Goal: Task Accomplishment & Management: Manage account settings

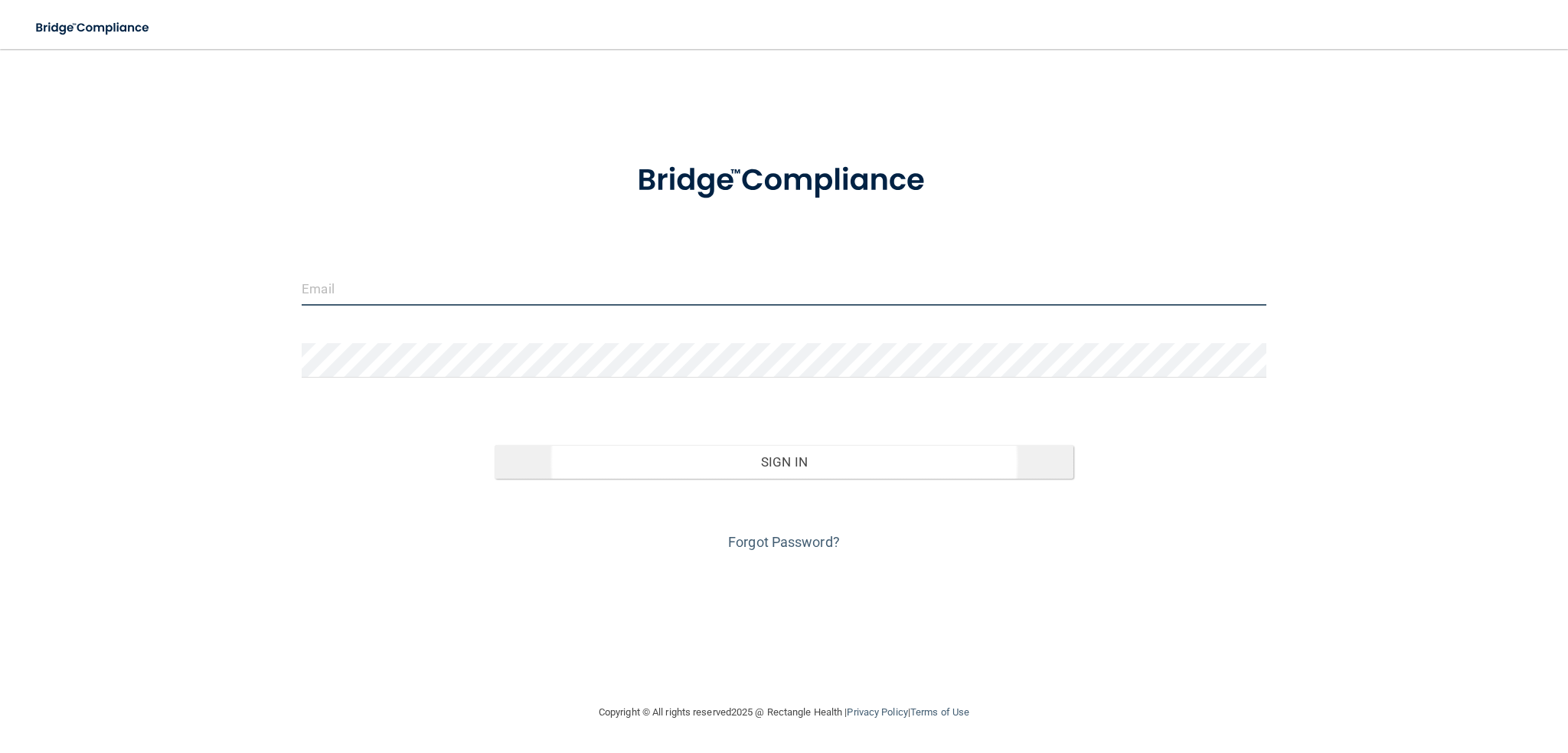
type input "[EMAIL_ADDRESS][DOMAIN_NAME]"
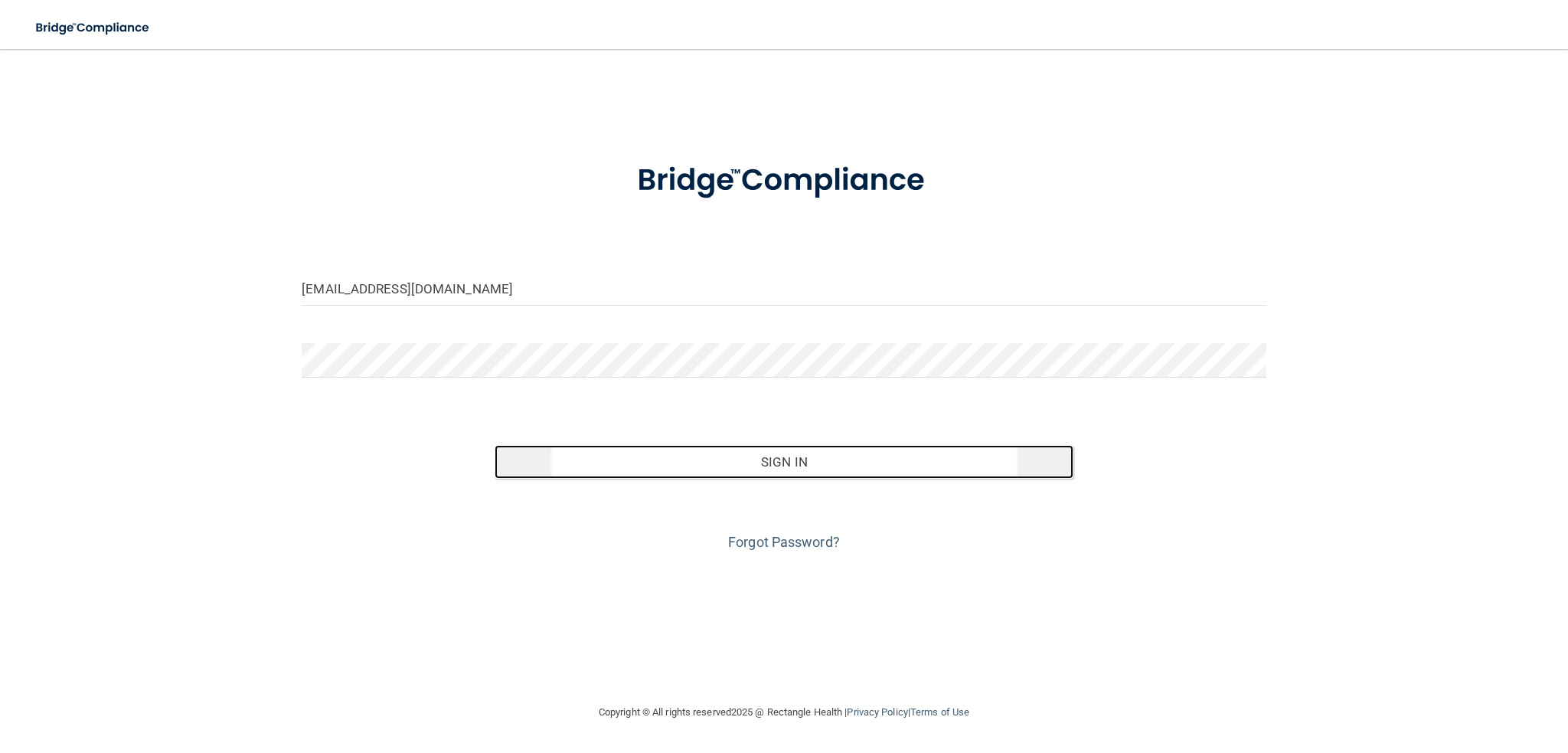
click at [784, 457] on button "Sign In" at bounding box center [784, 462] width 579 height 33
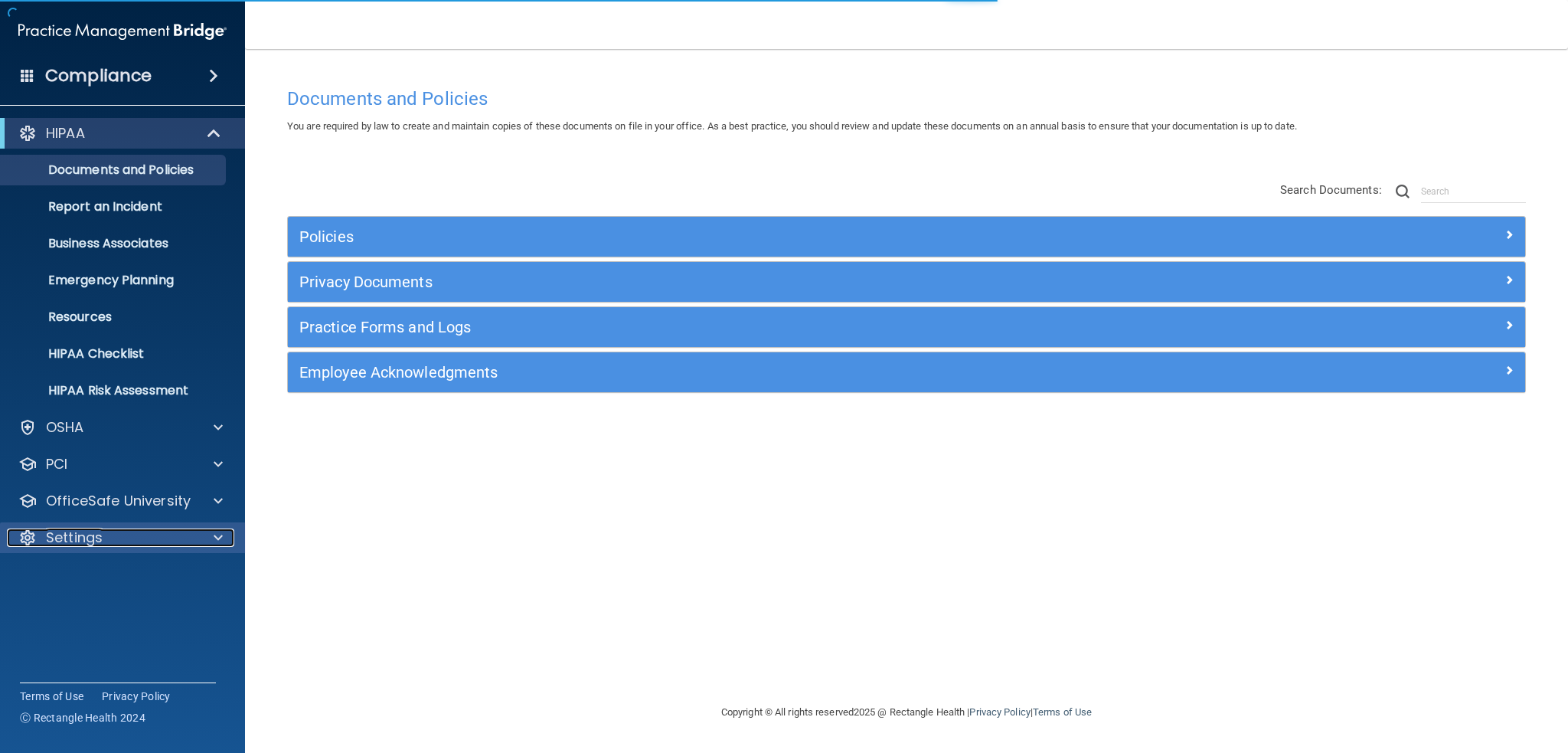
click at [131, 537] on div "Settings" at bounding box center [102, 538] width 190 height 18
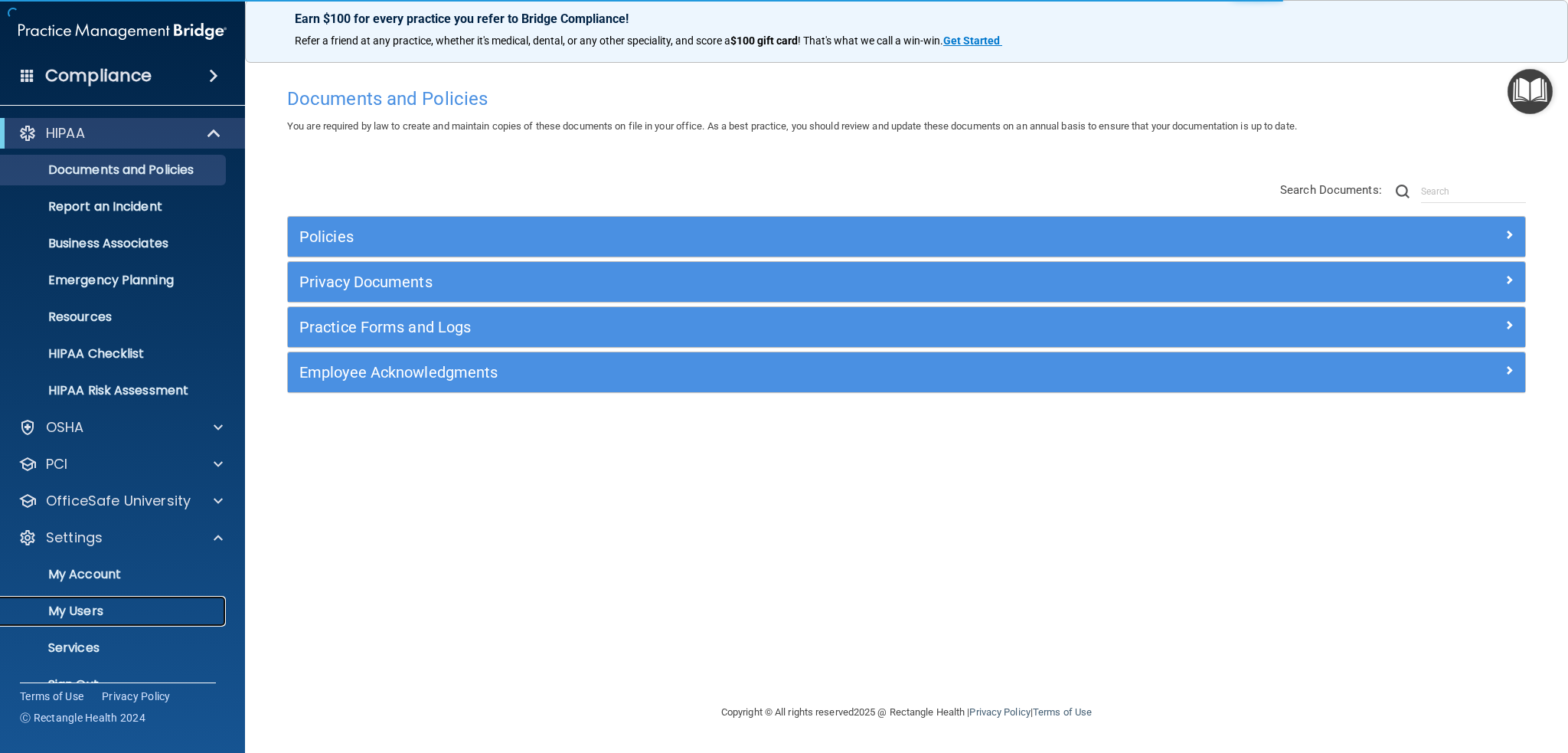
click at [91, 606] on p "My Users" at bounding box center [114, 611] width 209 height 15
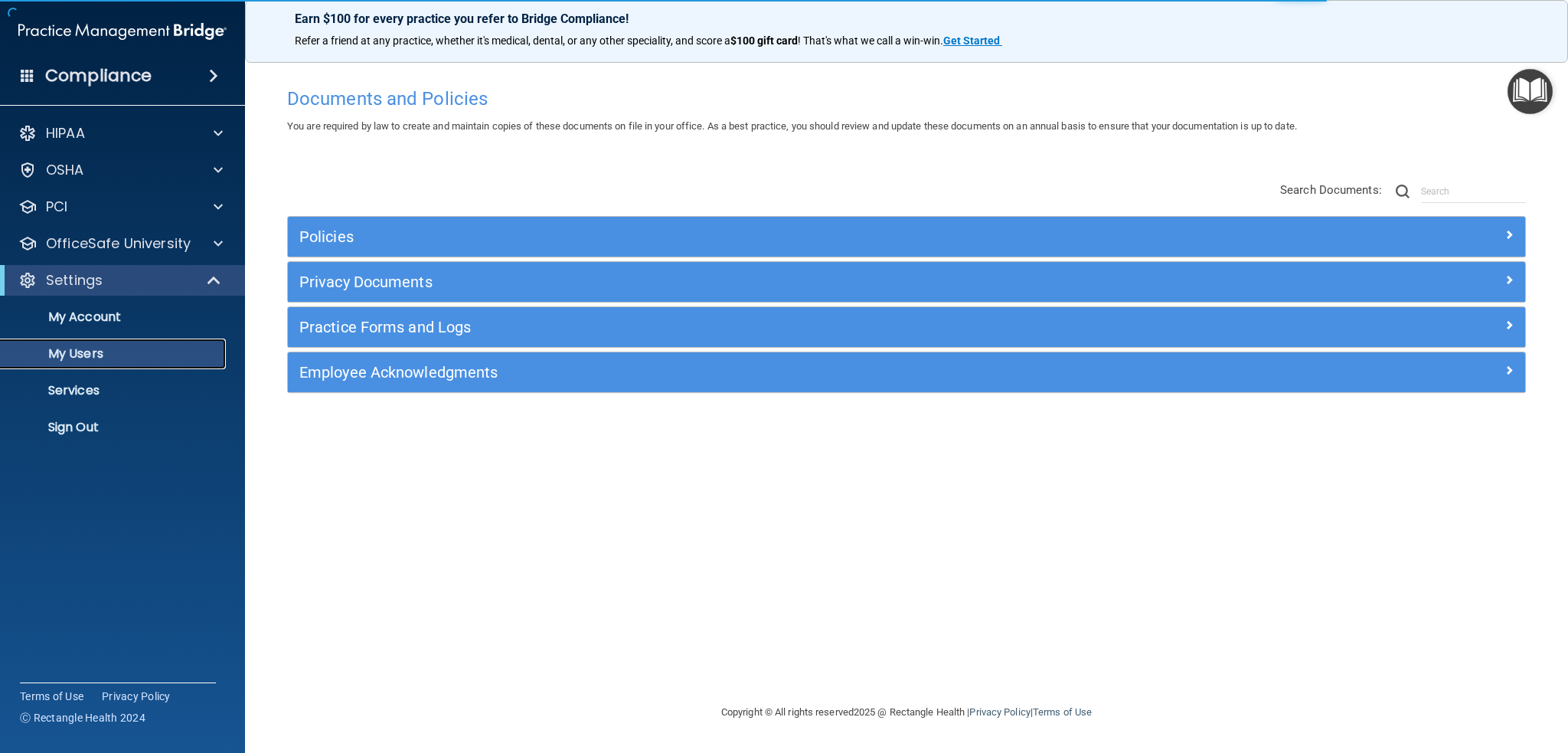
select select "20"
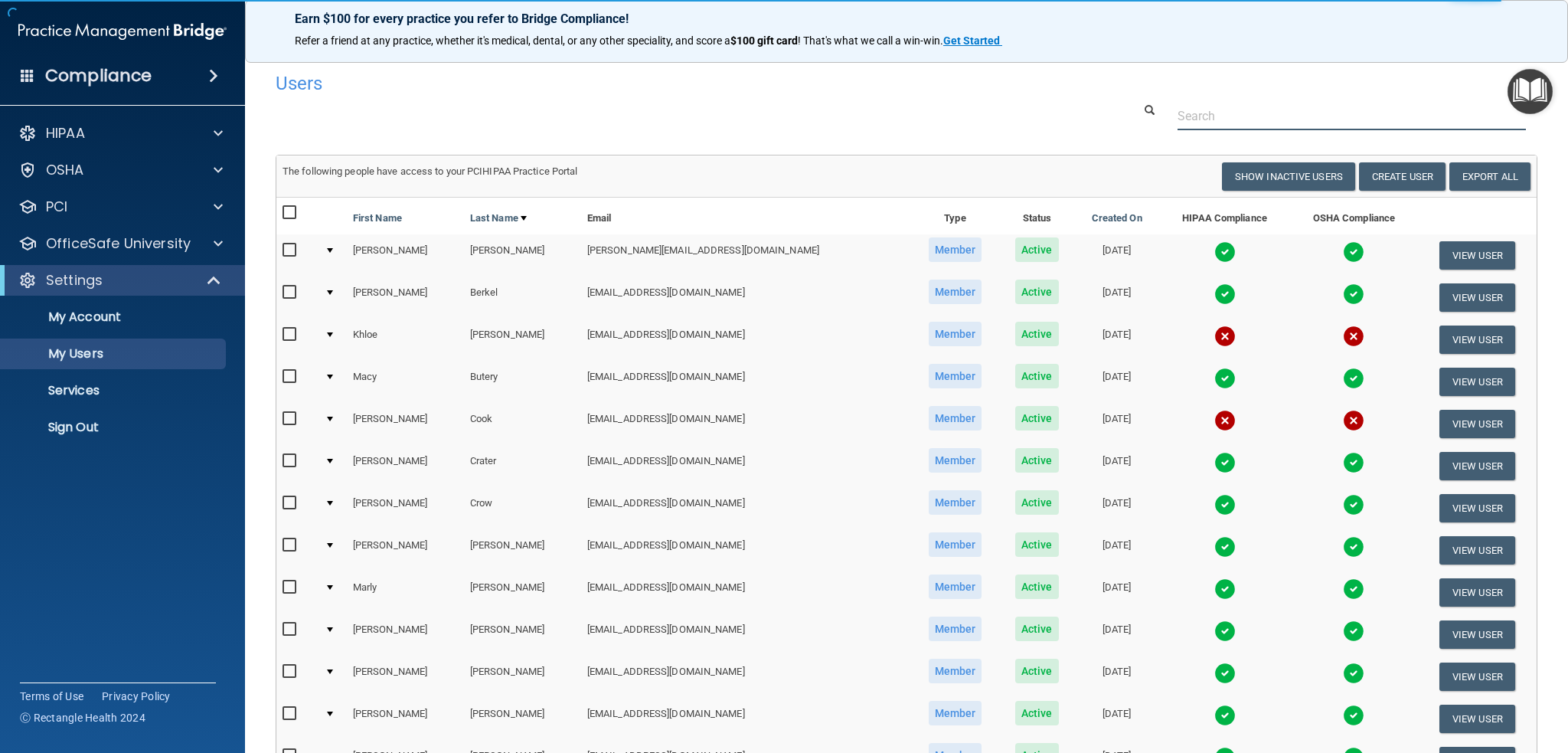
click at [1215, 120] on input "text" at bounding box center [1352, 116] width 349 height 28
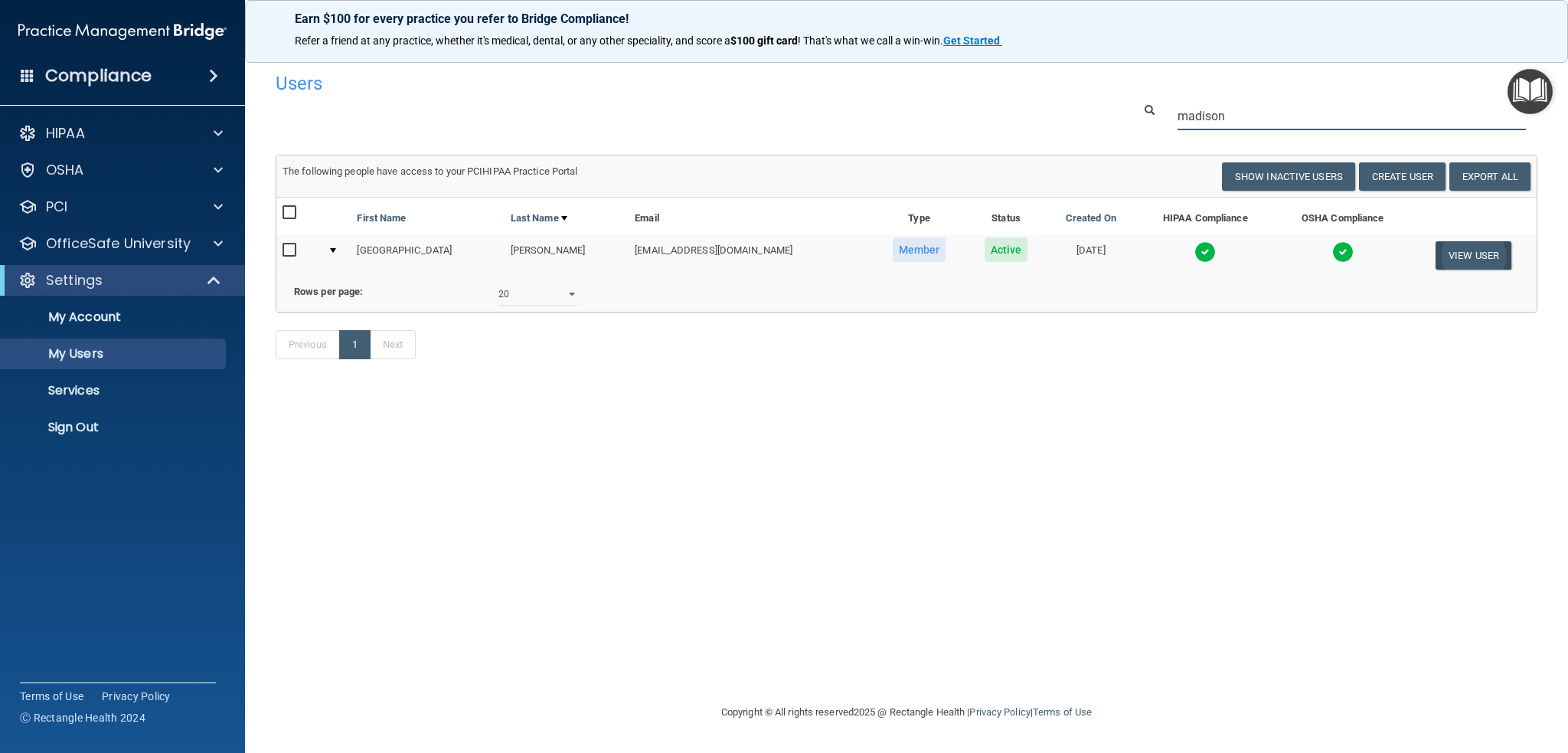
type input "madison"
click at [1452, 254] on button "View User" at bounding box center [1474, 255] width 76 height 28
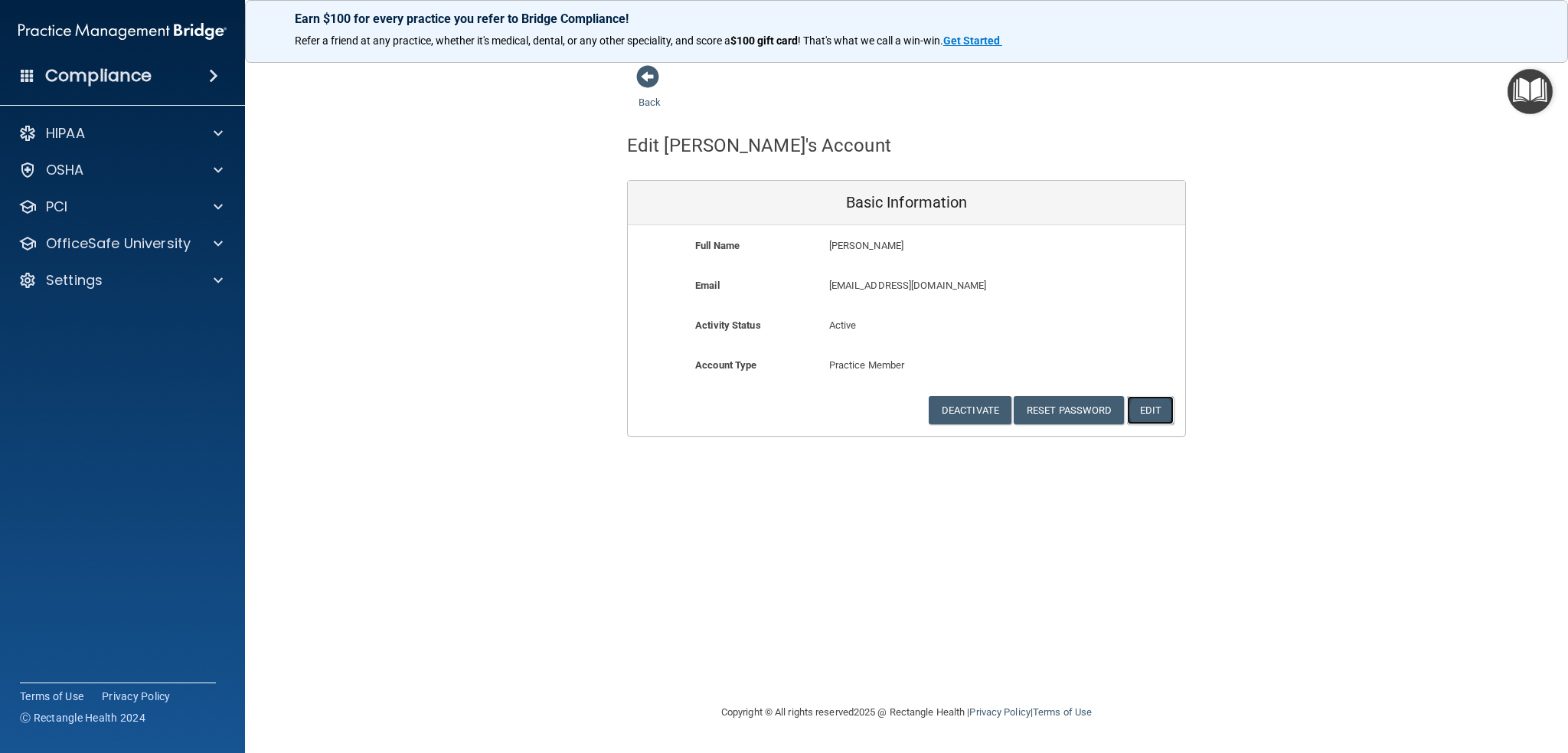
click at [1141, 407] on button "Edit" at bounding box center [1151, 410] width 47 height 28
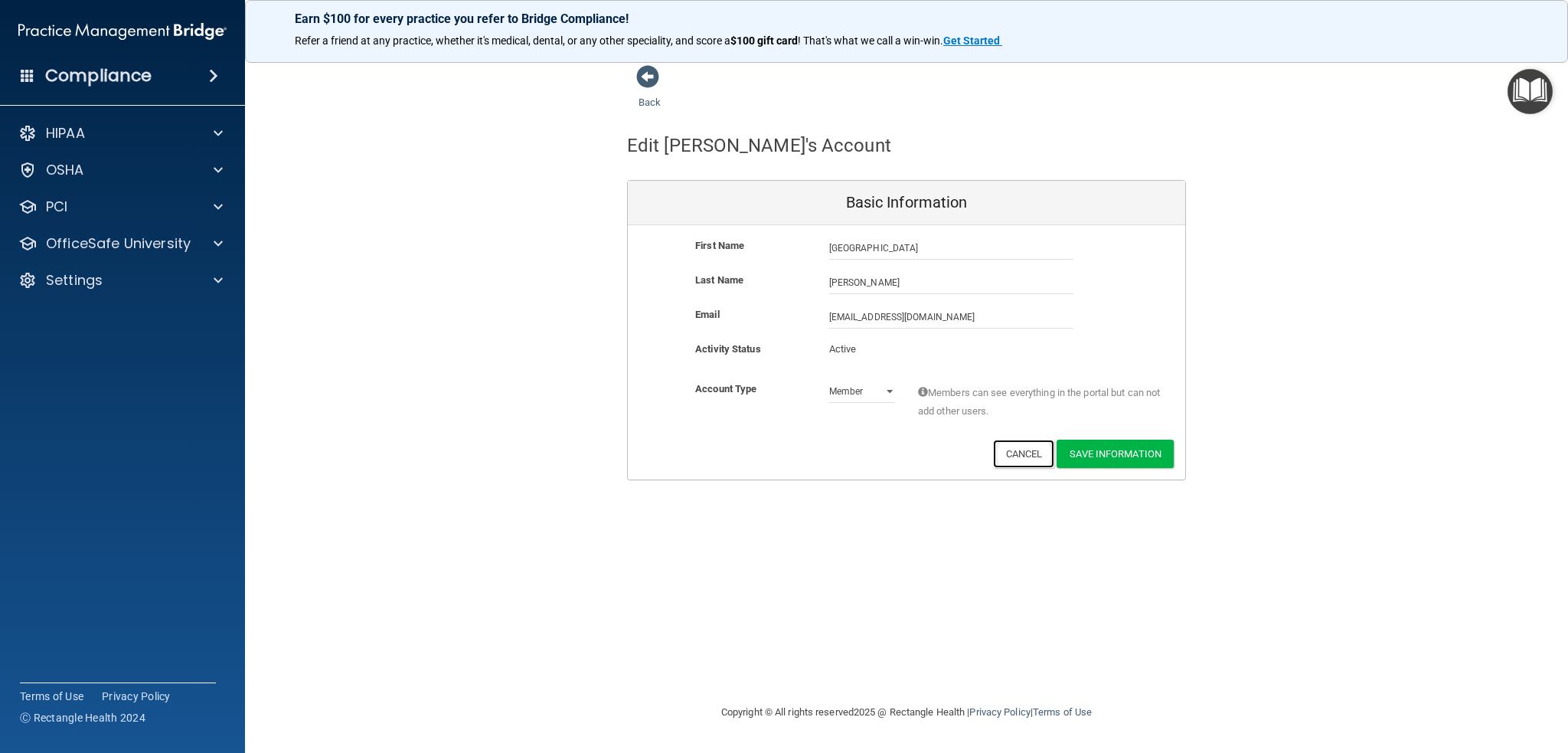
click at [1031, 459] on button "Cancel" at bounding box center [1024, 454] width 62 height 28
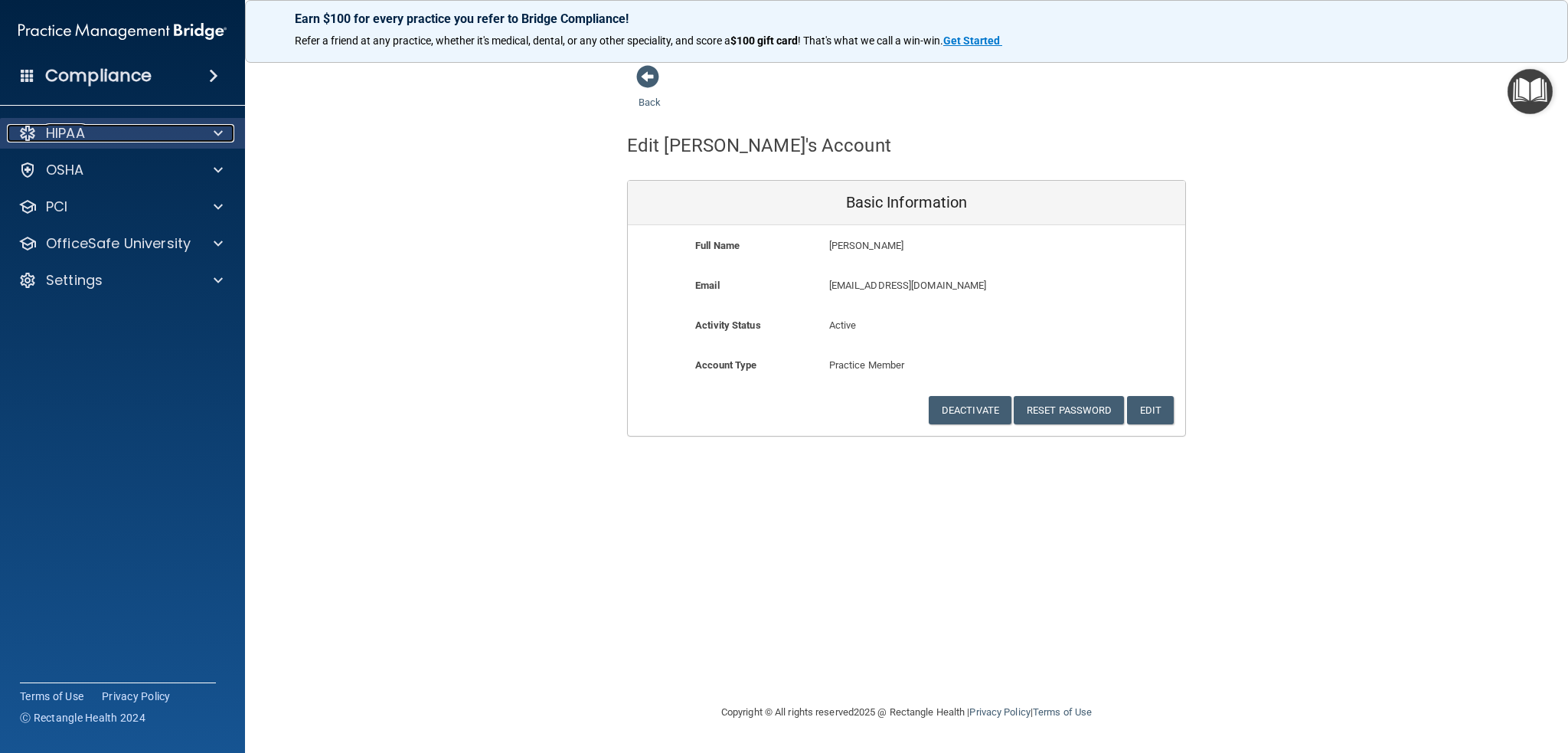
click at [101, 135] on div "HIPAA" at bounding box center [102, 134] width 190 height 18
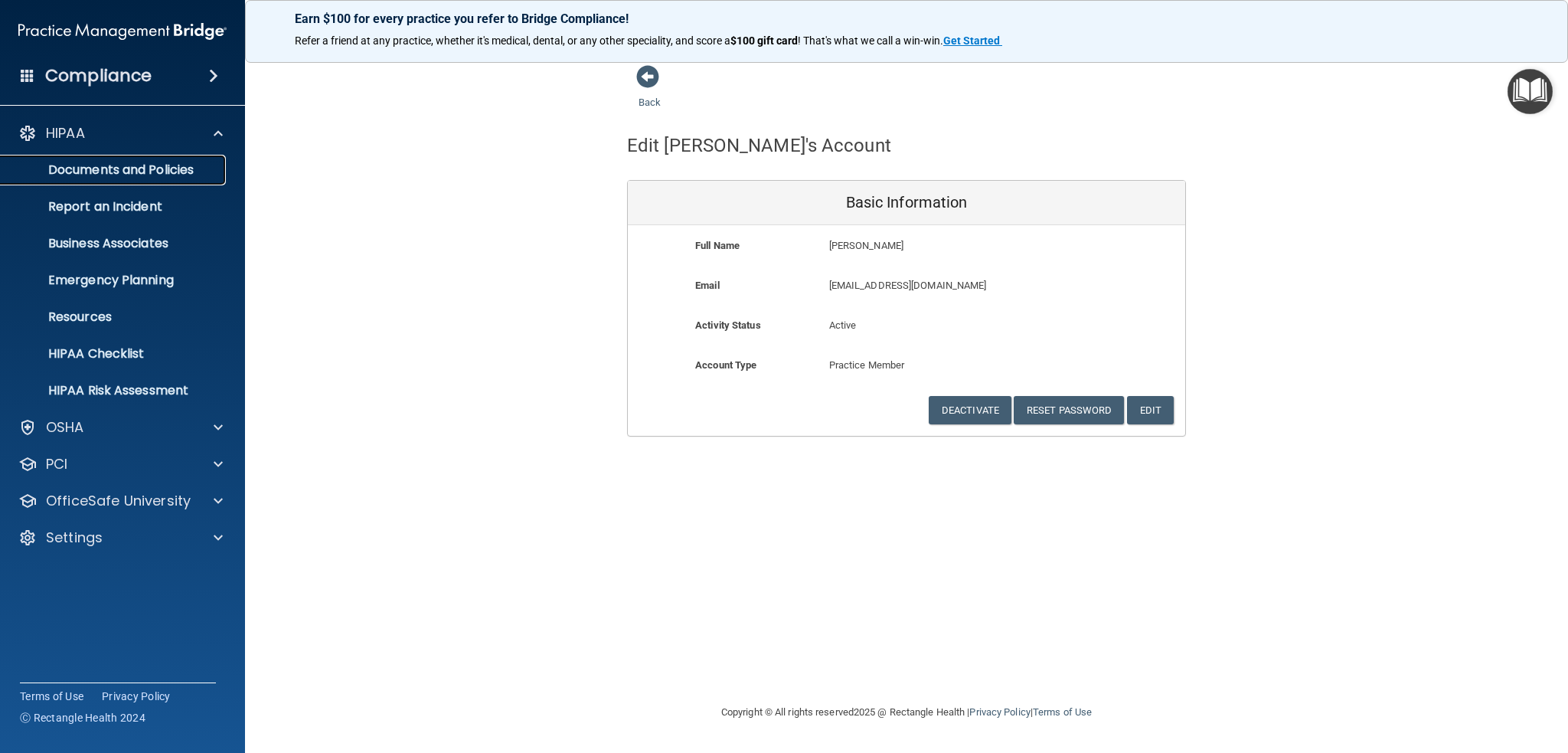
click at [110, 174] on p "Documents and Policies" at bounding box center [114, 170] width 209 height 15
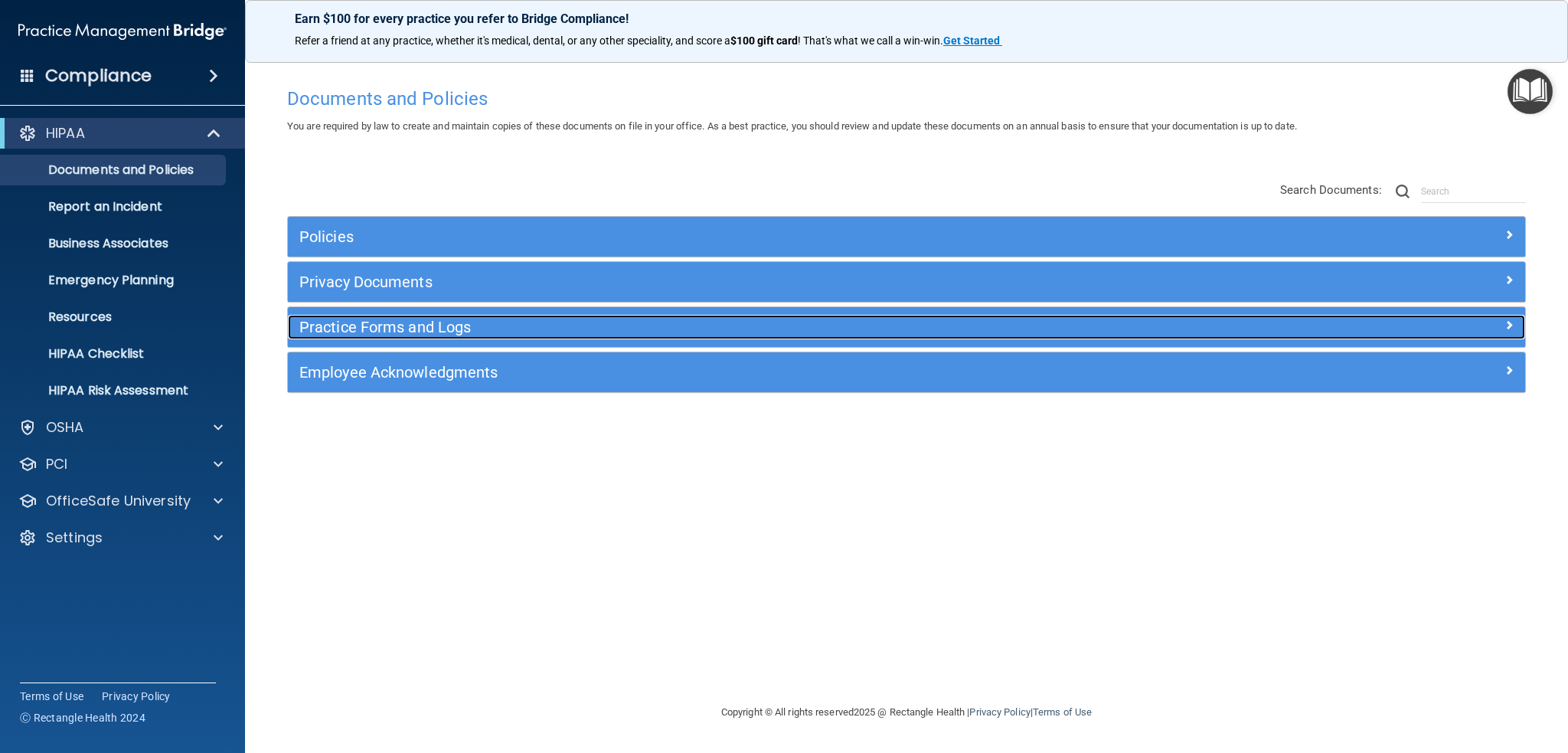
click at [384, 322] on h5 "Practice Forms and Logs" at bounding box center [752, 327] width 905 height 17
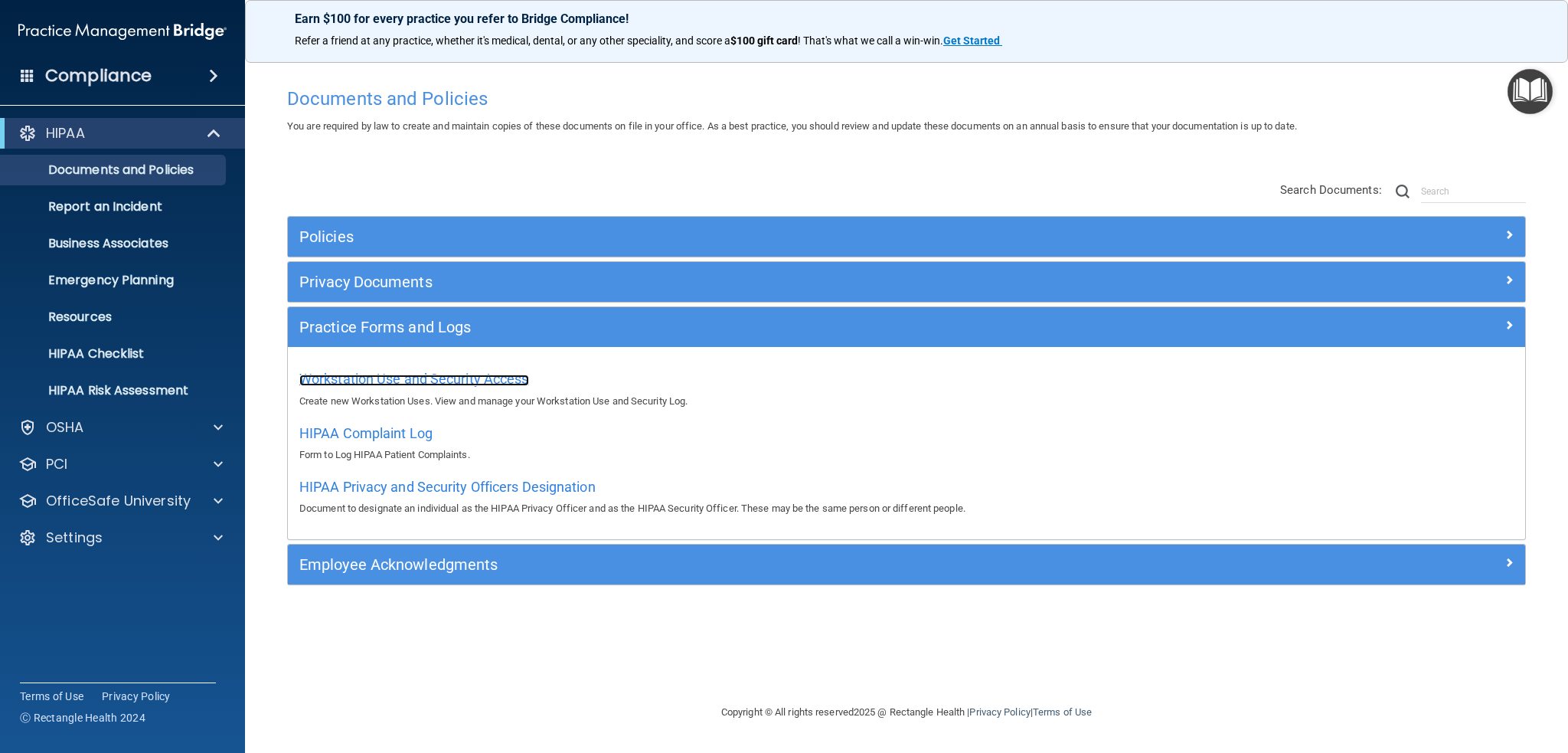
click at [384, 377] on span "Workstation Use and Security Access" at bounding box center [414, 378] width 229 height 16
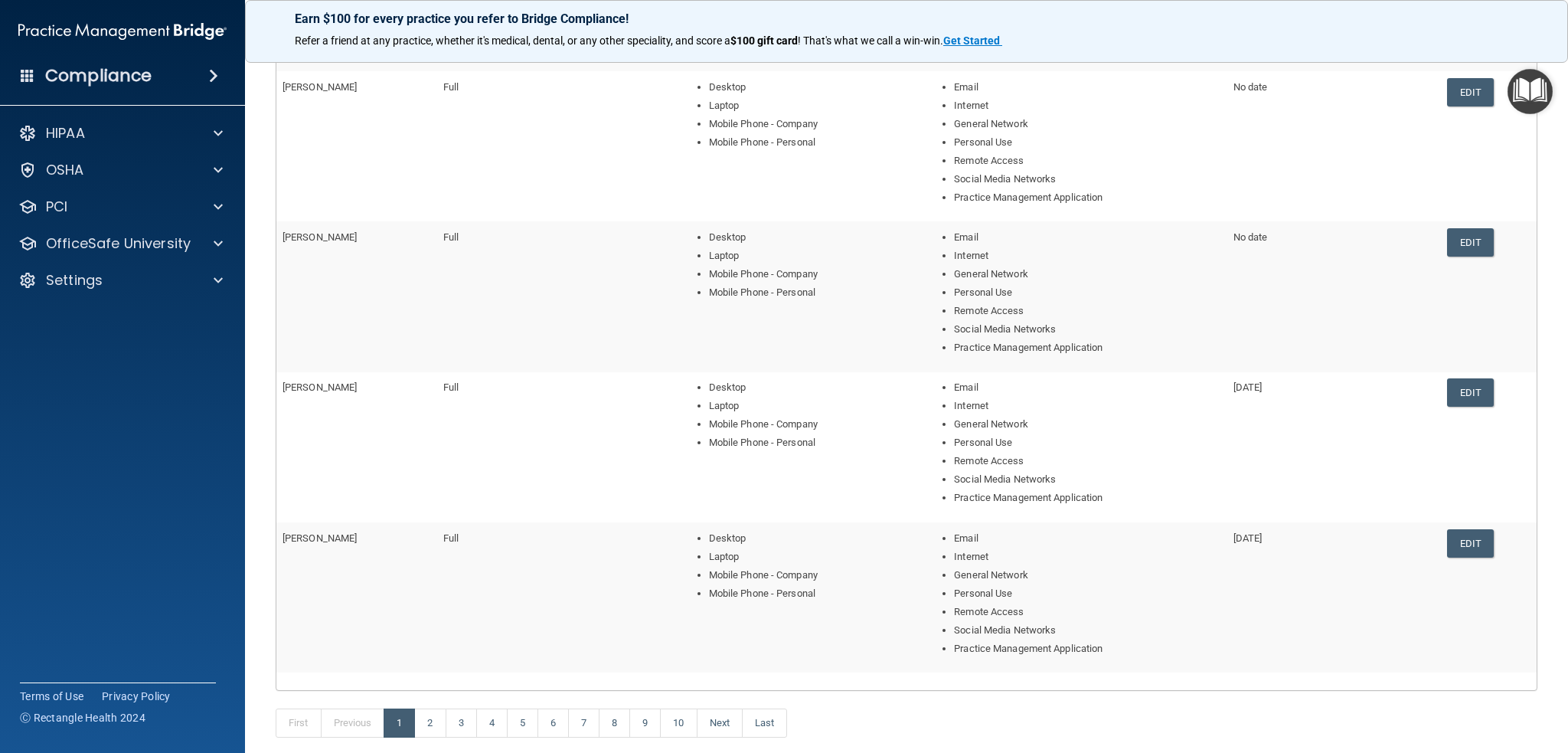
scroll to position [383, 0]
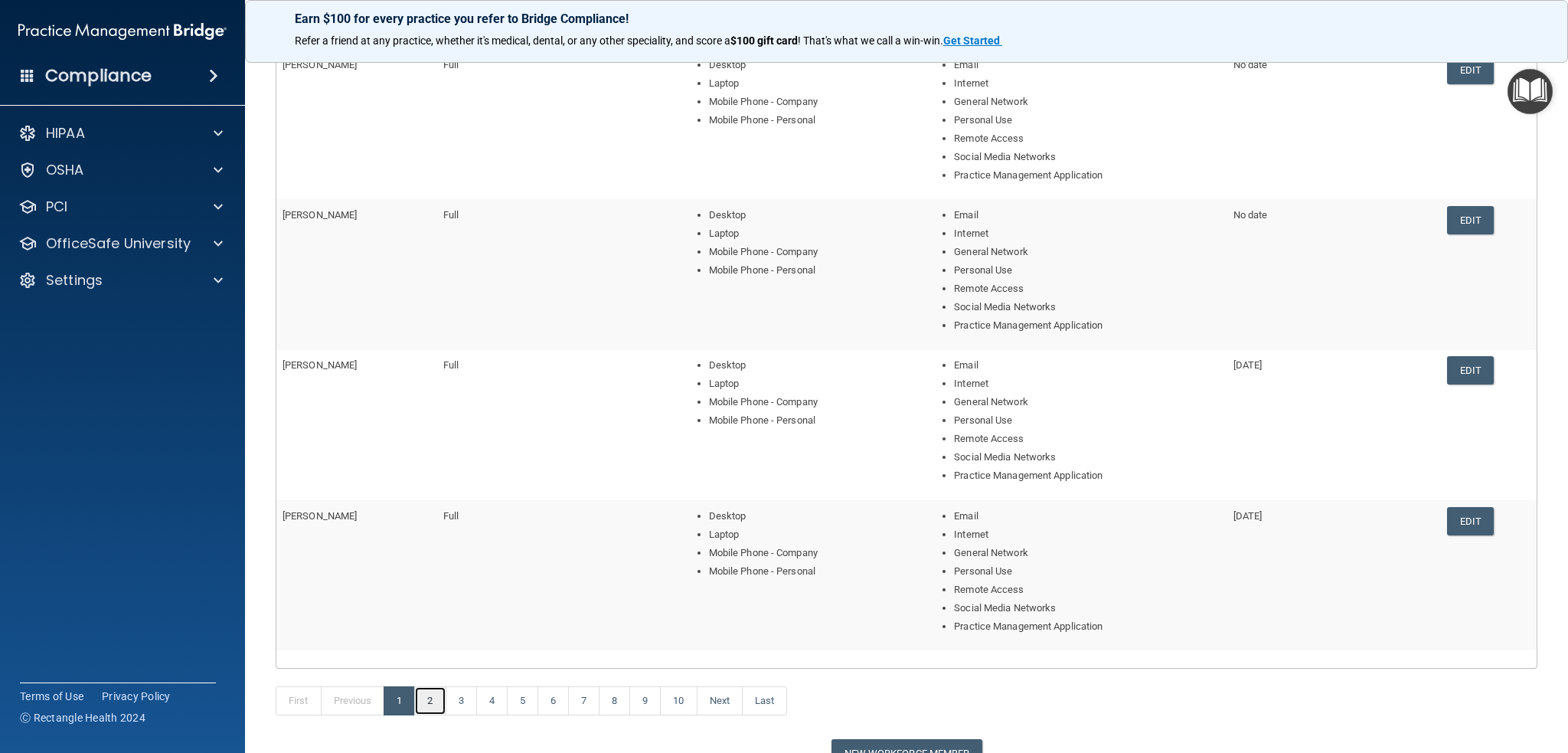
click at [426, 700] on link "2" at bounding box center [430, 700] width 32 height 29
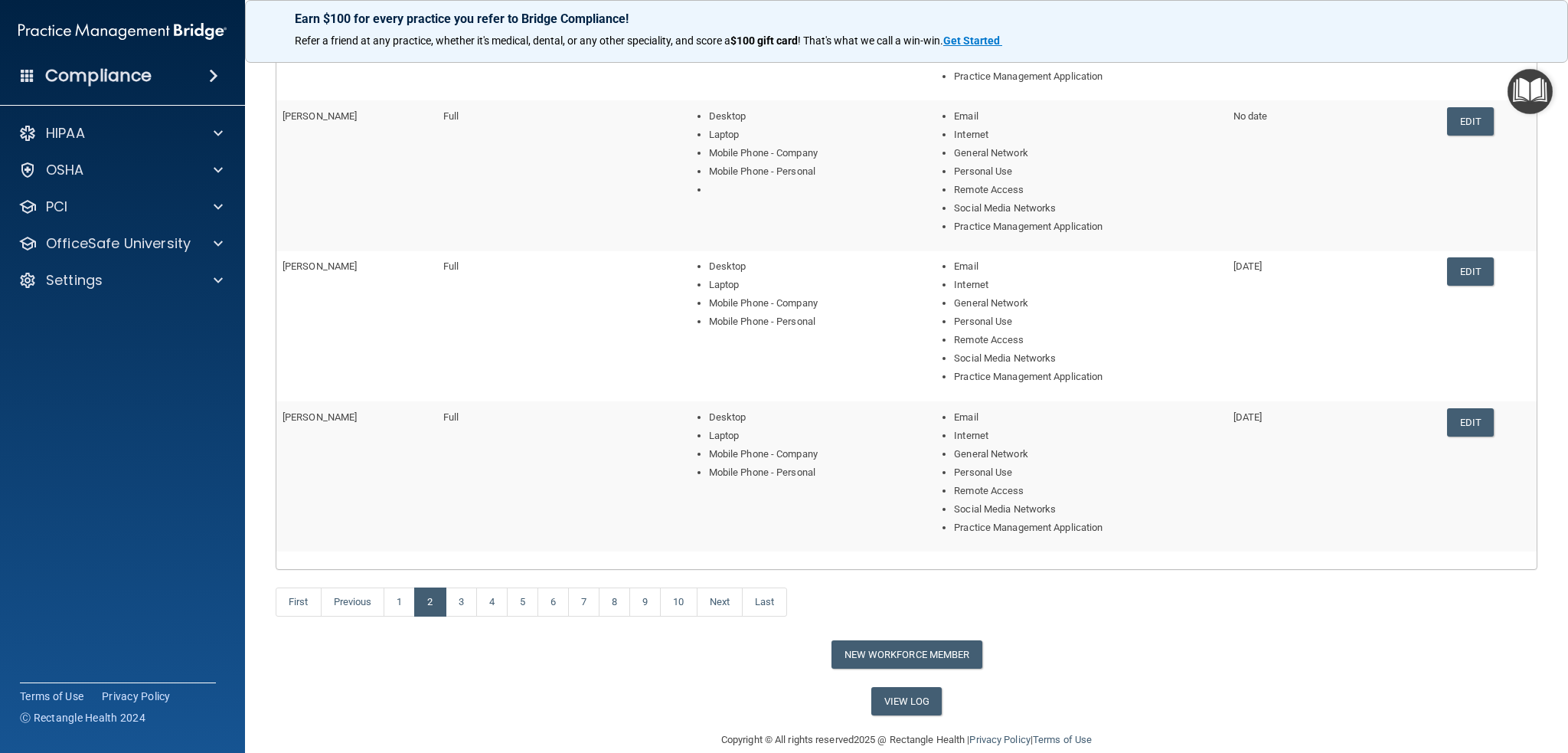
scroll to position [503, 0]
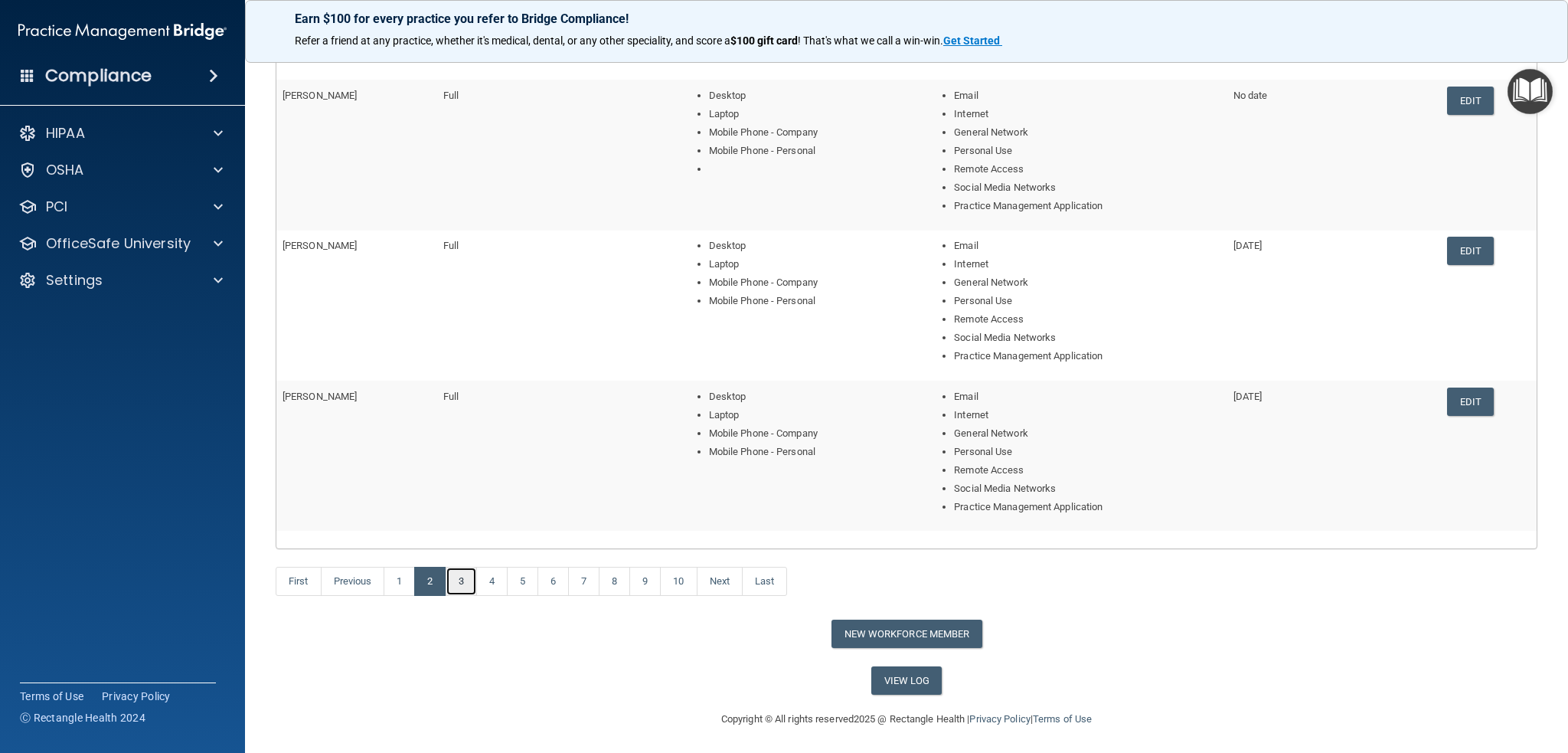
click at [460, 580] on link "3" at bounding box center [461, 581] width 32 height 29
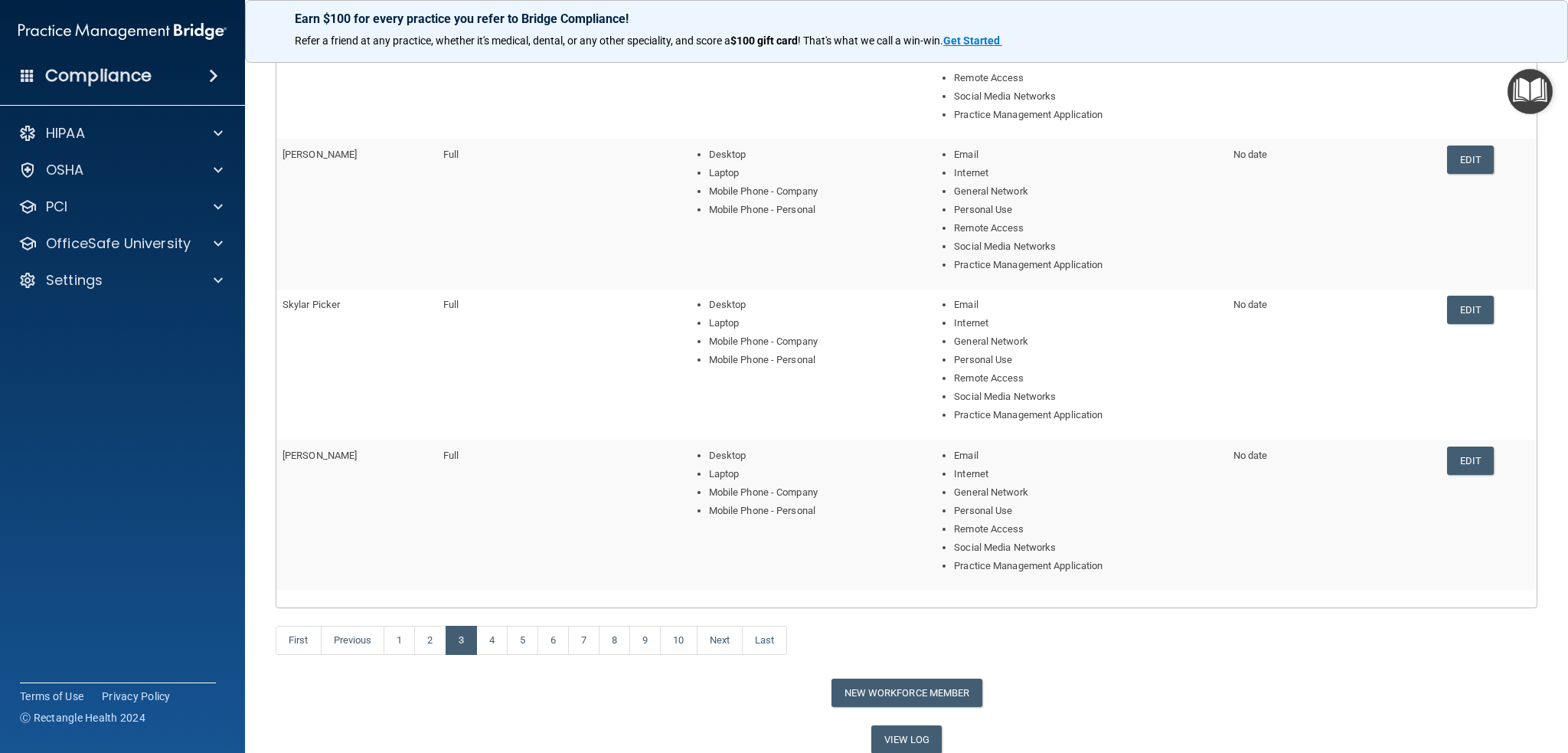
scroll to position [503, 0]
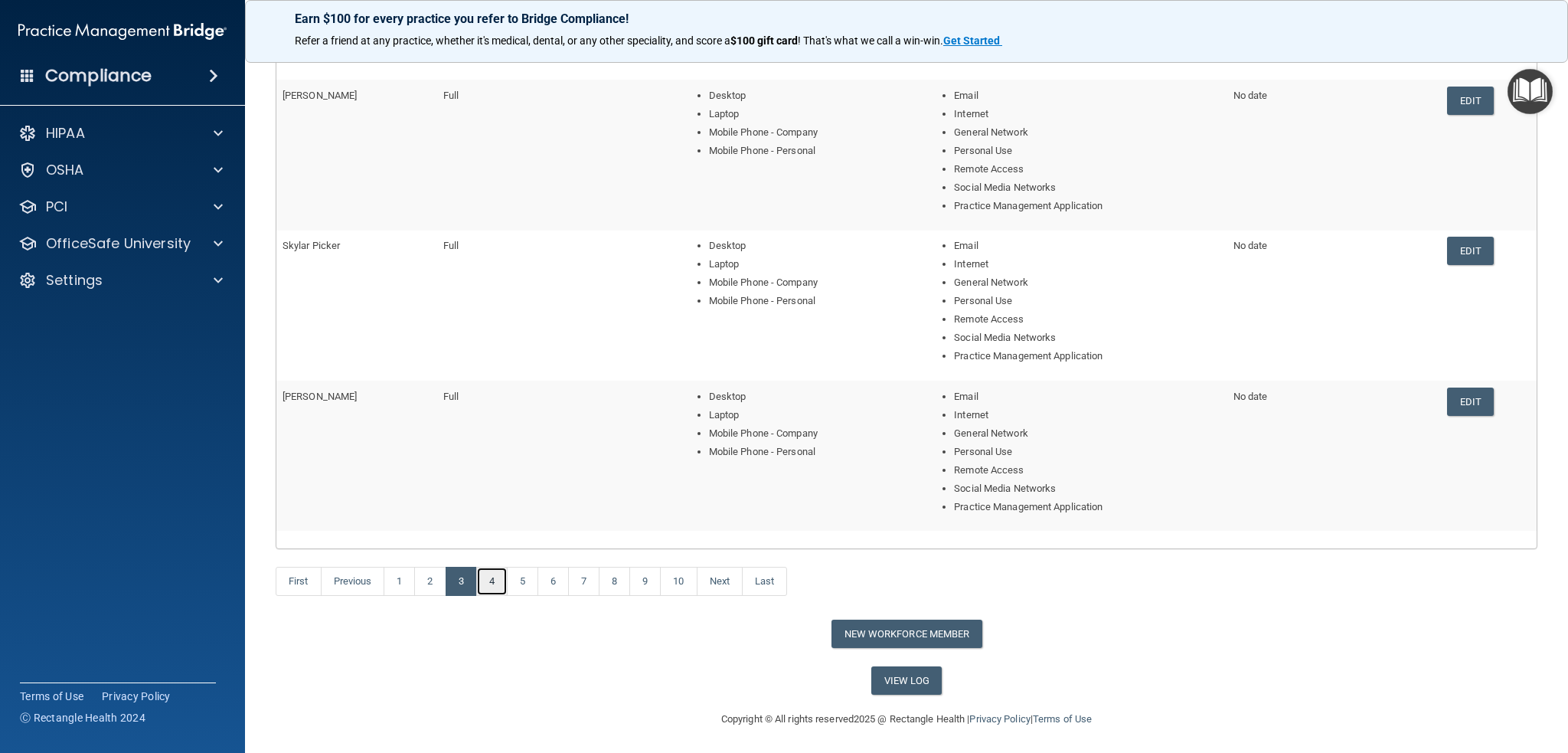
click at [497, 579] on link "4" at bounding box center [492, 581] width 32 height 29
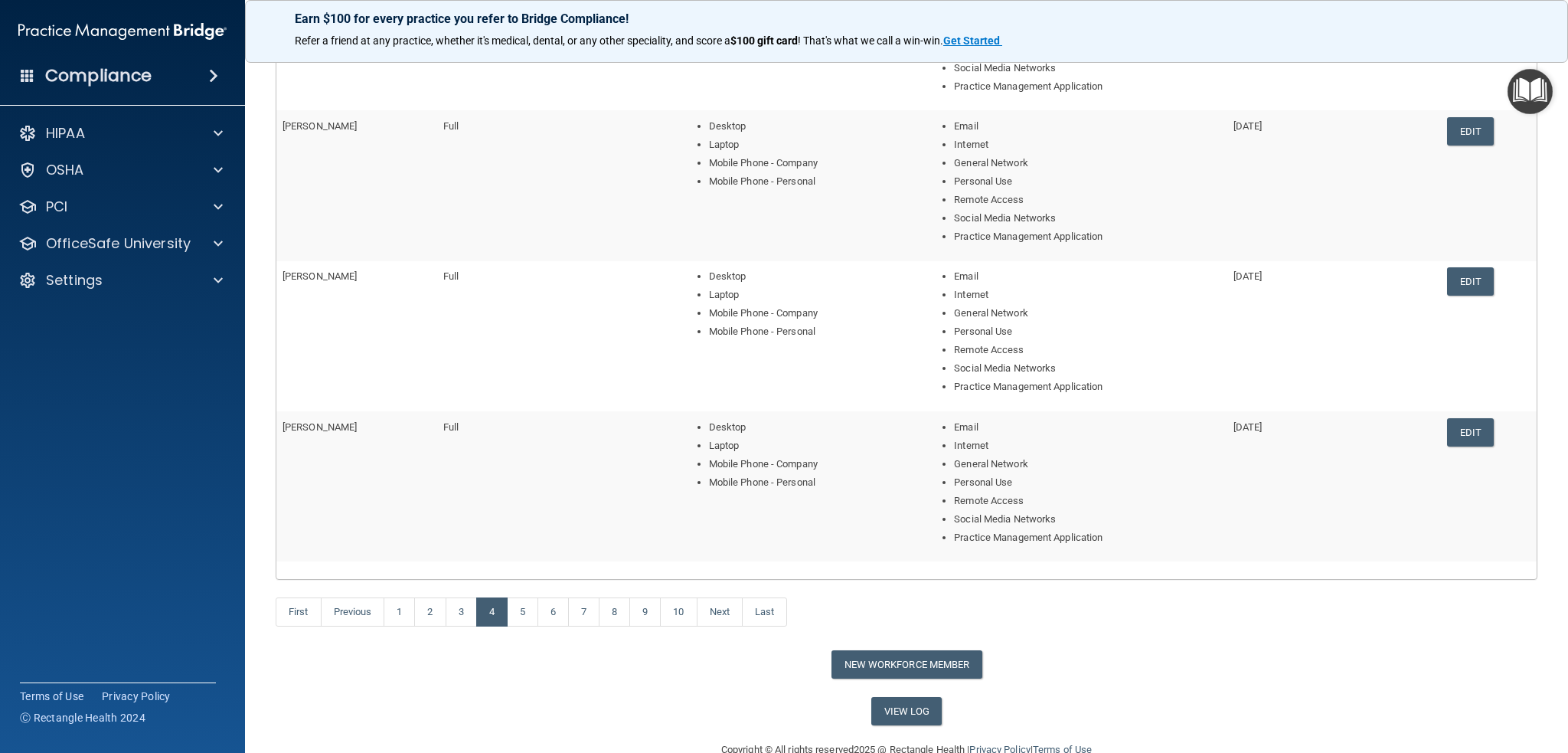
scroll to position [503, 0]
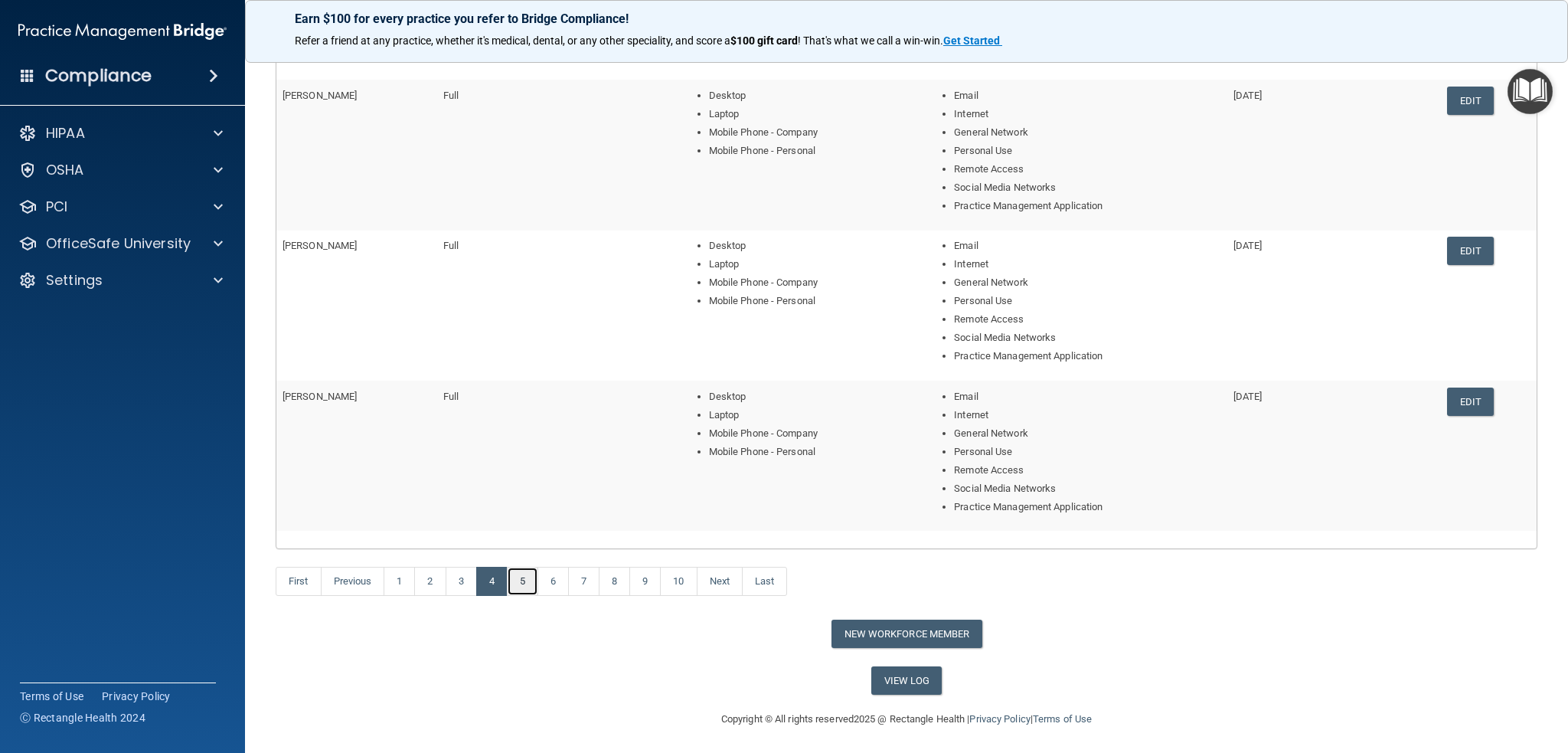
click at [532, 580] on link "5" at bounding box center [522, 581] width 32 height 29
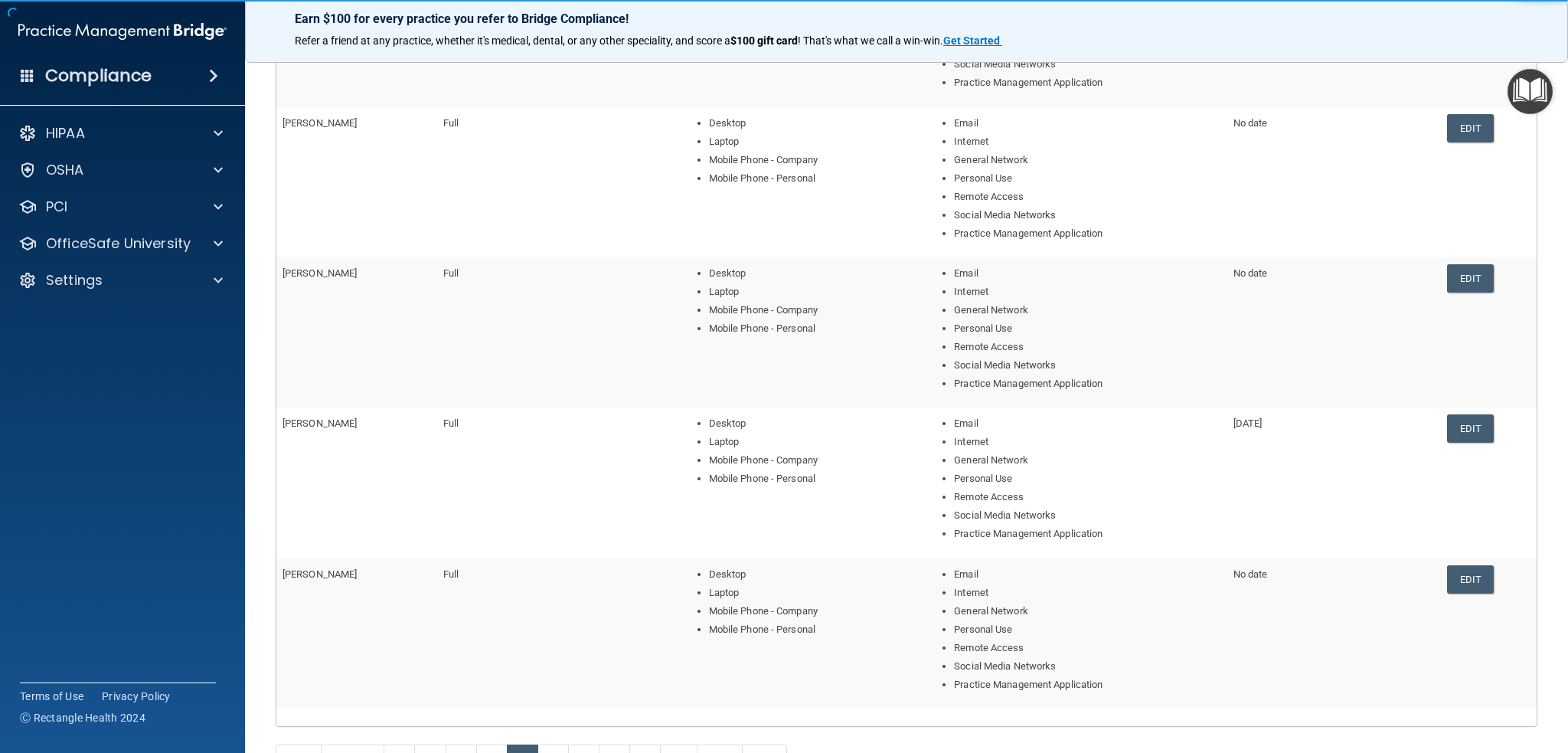
scroll to position [460, 0]
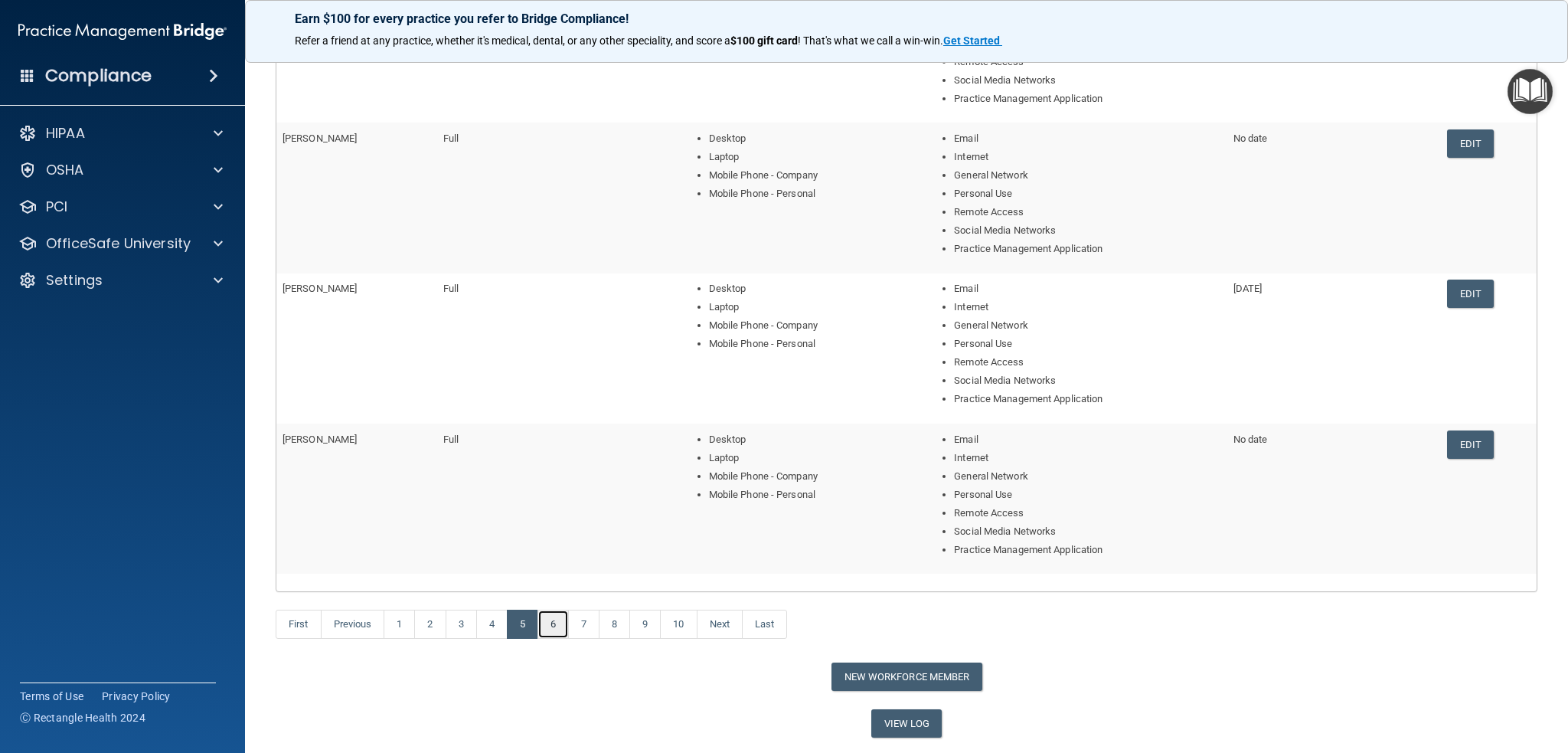
click at [564, 621] on link "6" at bounding box center [553, 624] width 32 height 29
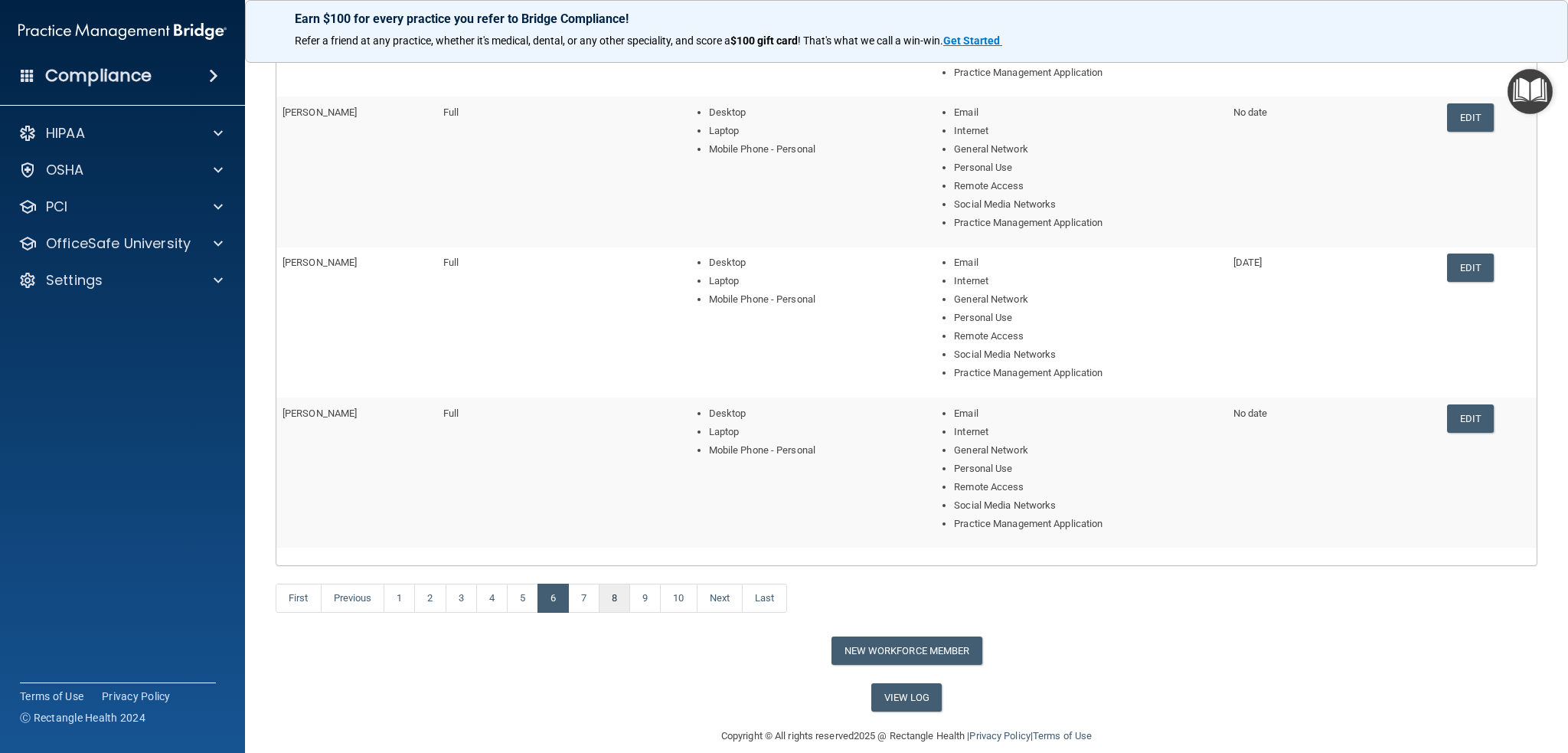
scroll to position [503, 0]
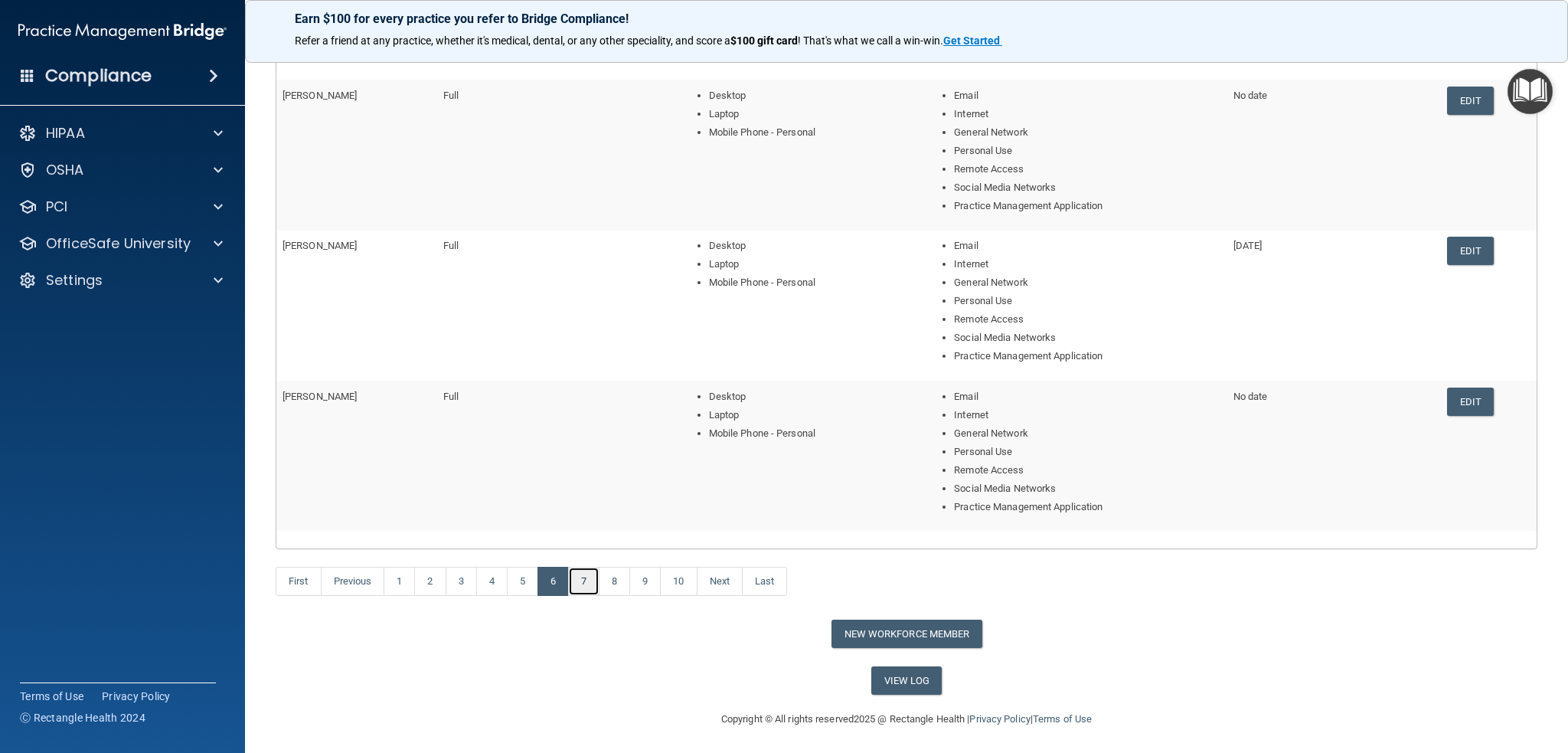
click at [585, 581] on link "7" at bounding box center [584, 581] width 32 height 29
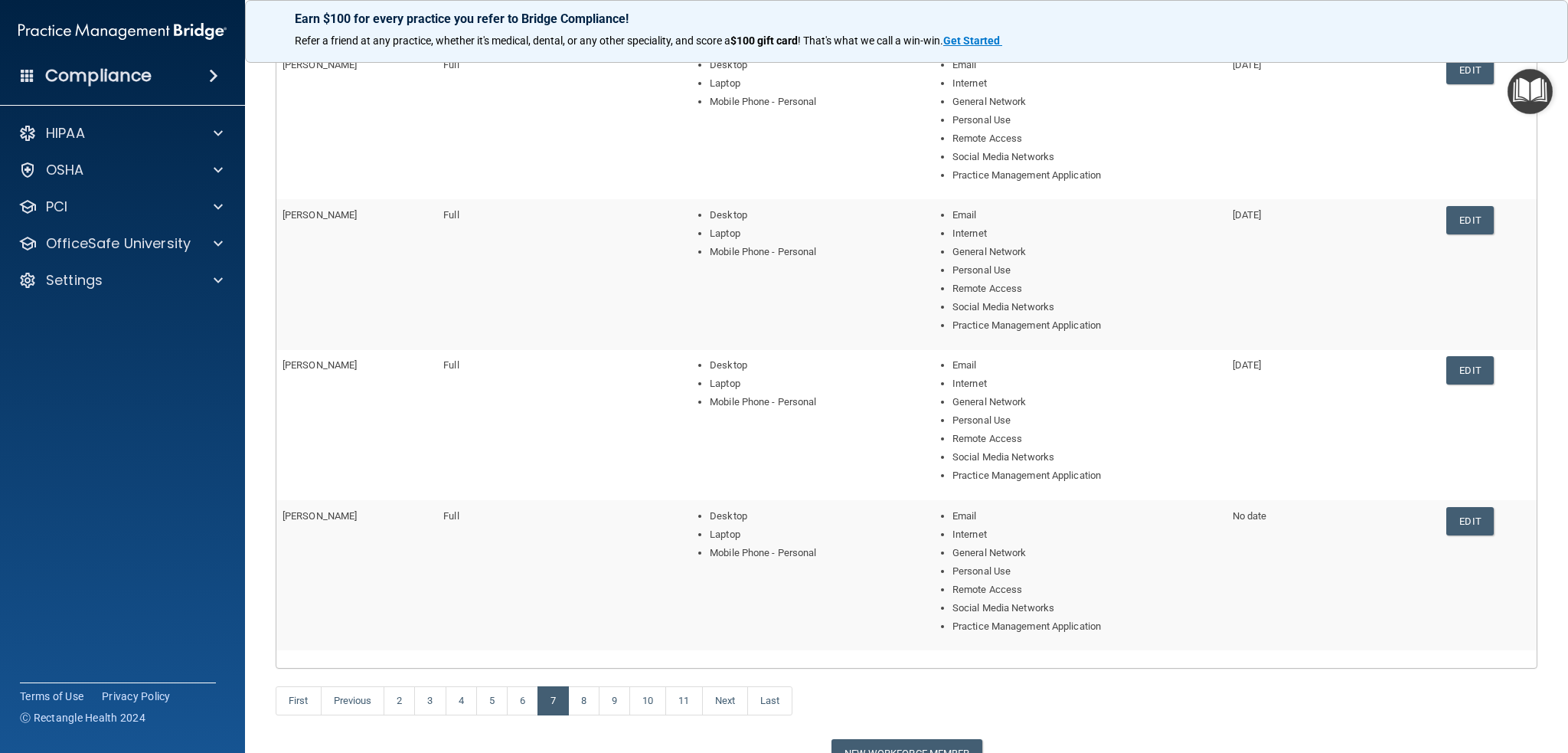
scroll to position [460, 0]
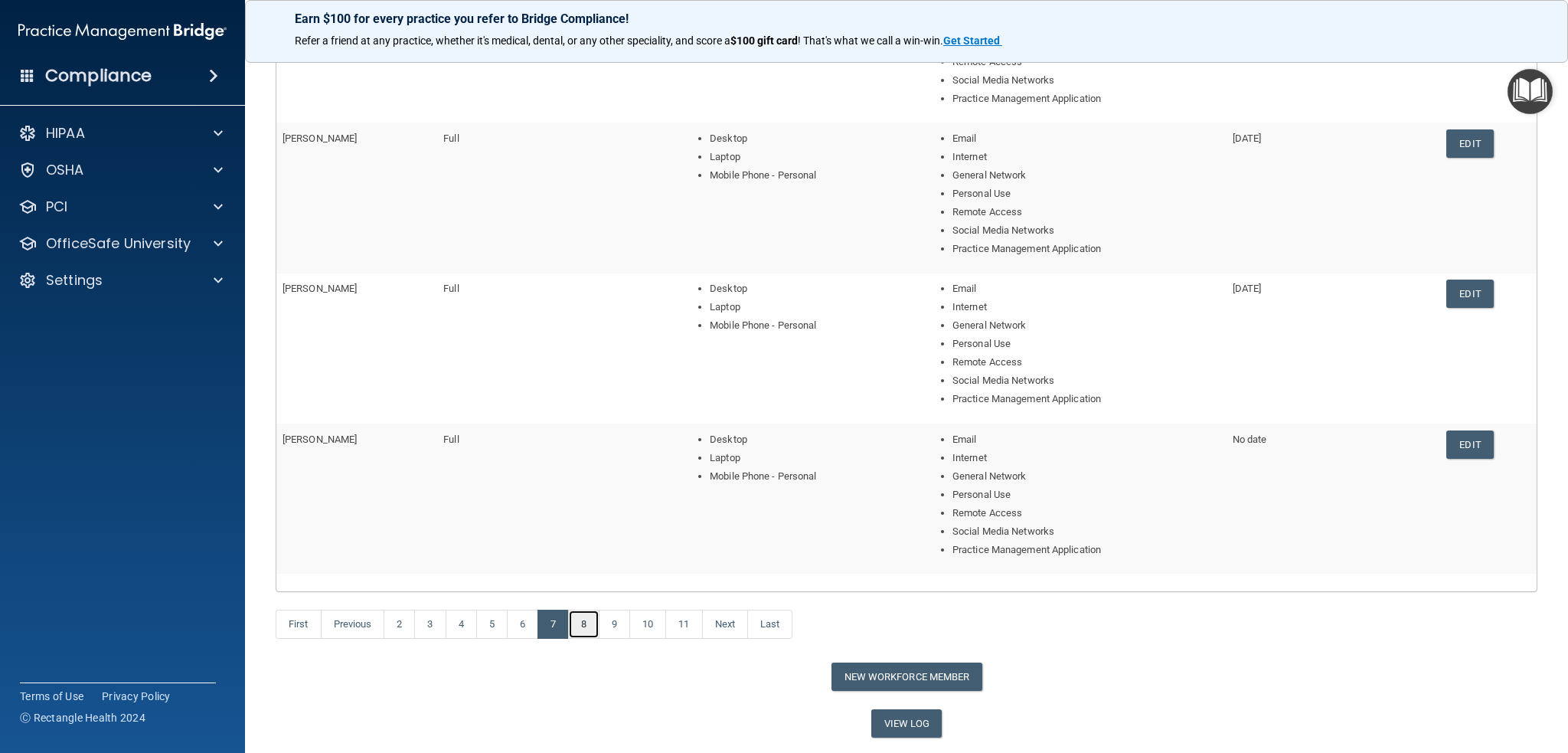
click at [585, 624] on link "8" at bounding box center [584, 624] width 32 height 29
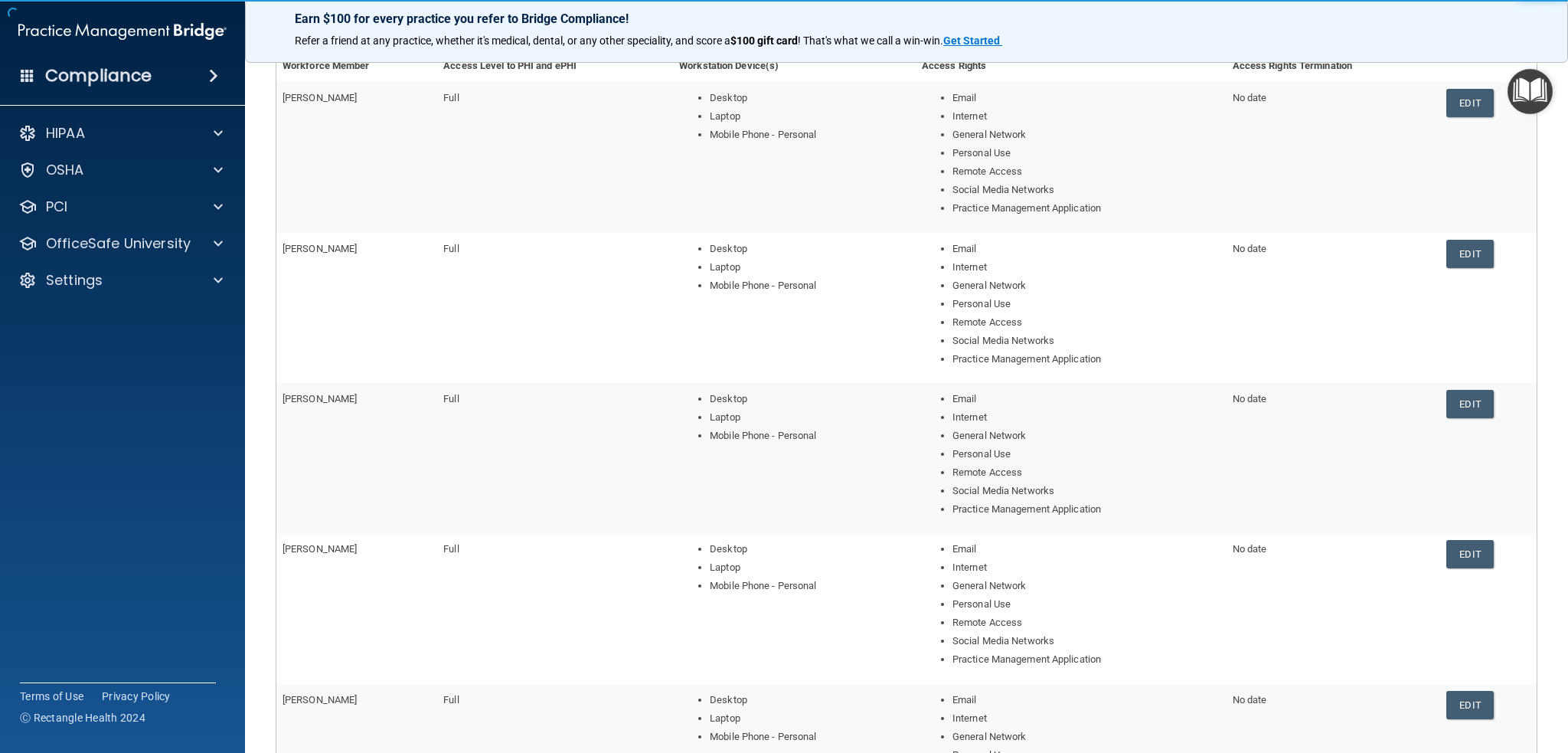
scroll to position [306, 0]
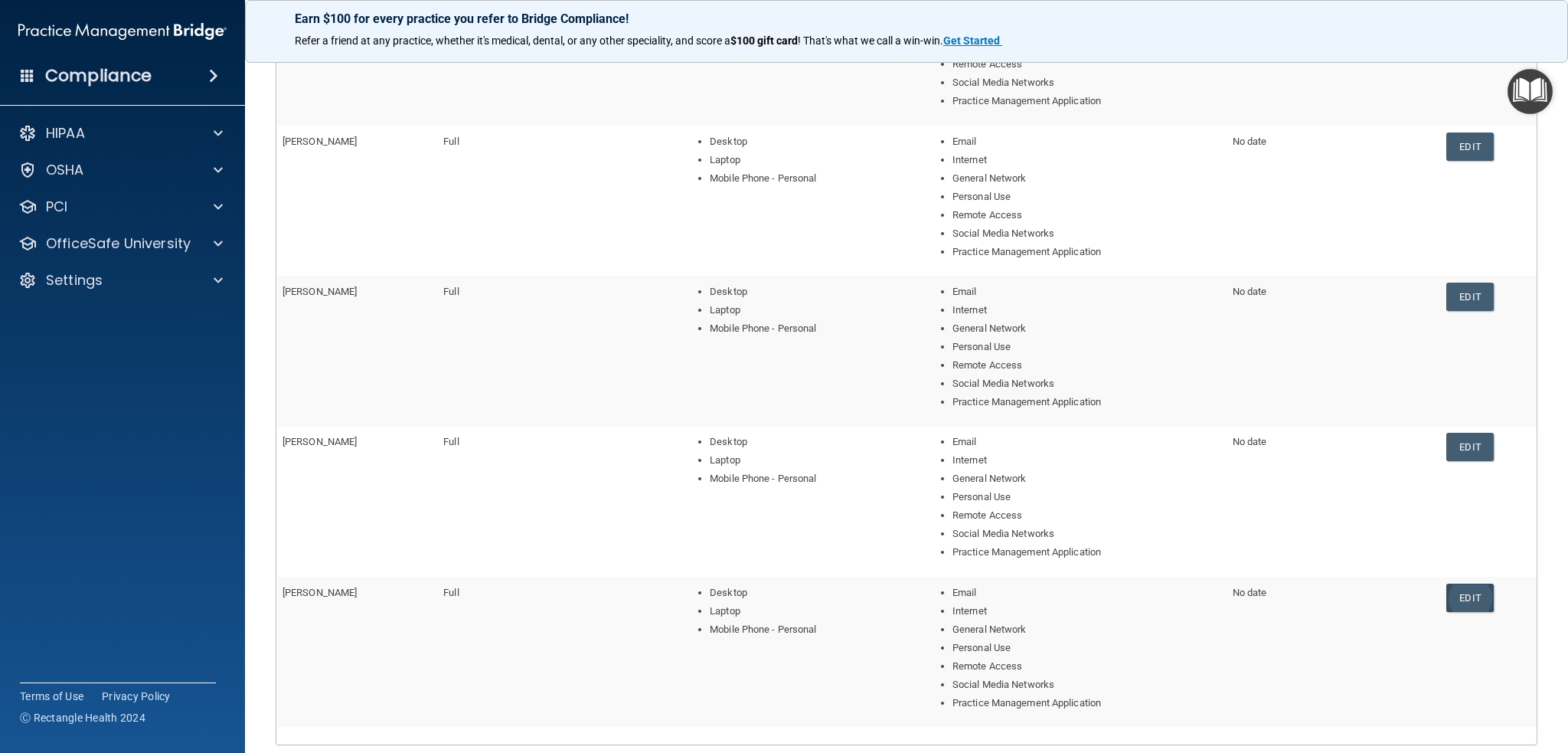
click at [1470, 600] on link "Edit" at bounding box center [1470, 598] width 47 height 28
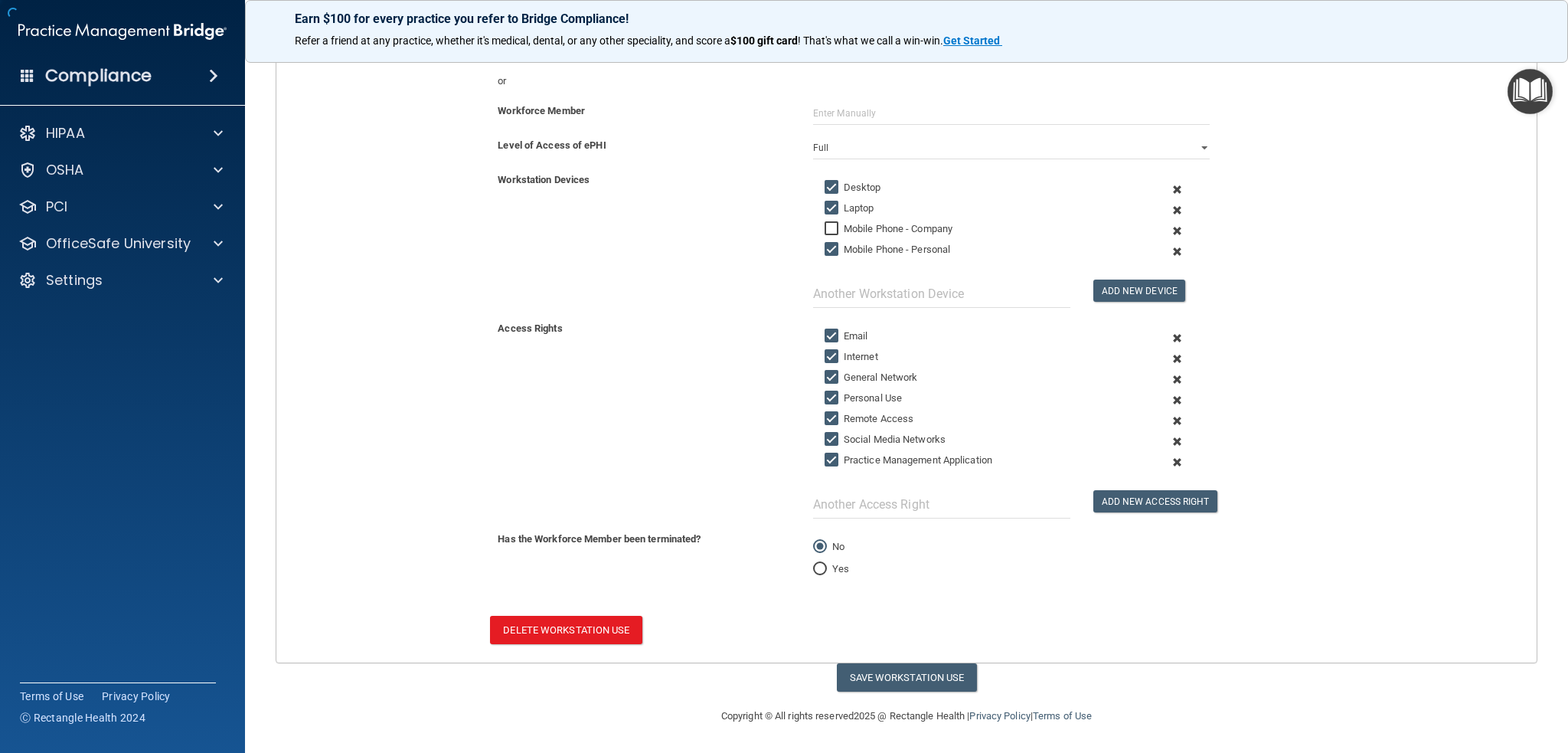
scroll to position [214, 0]
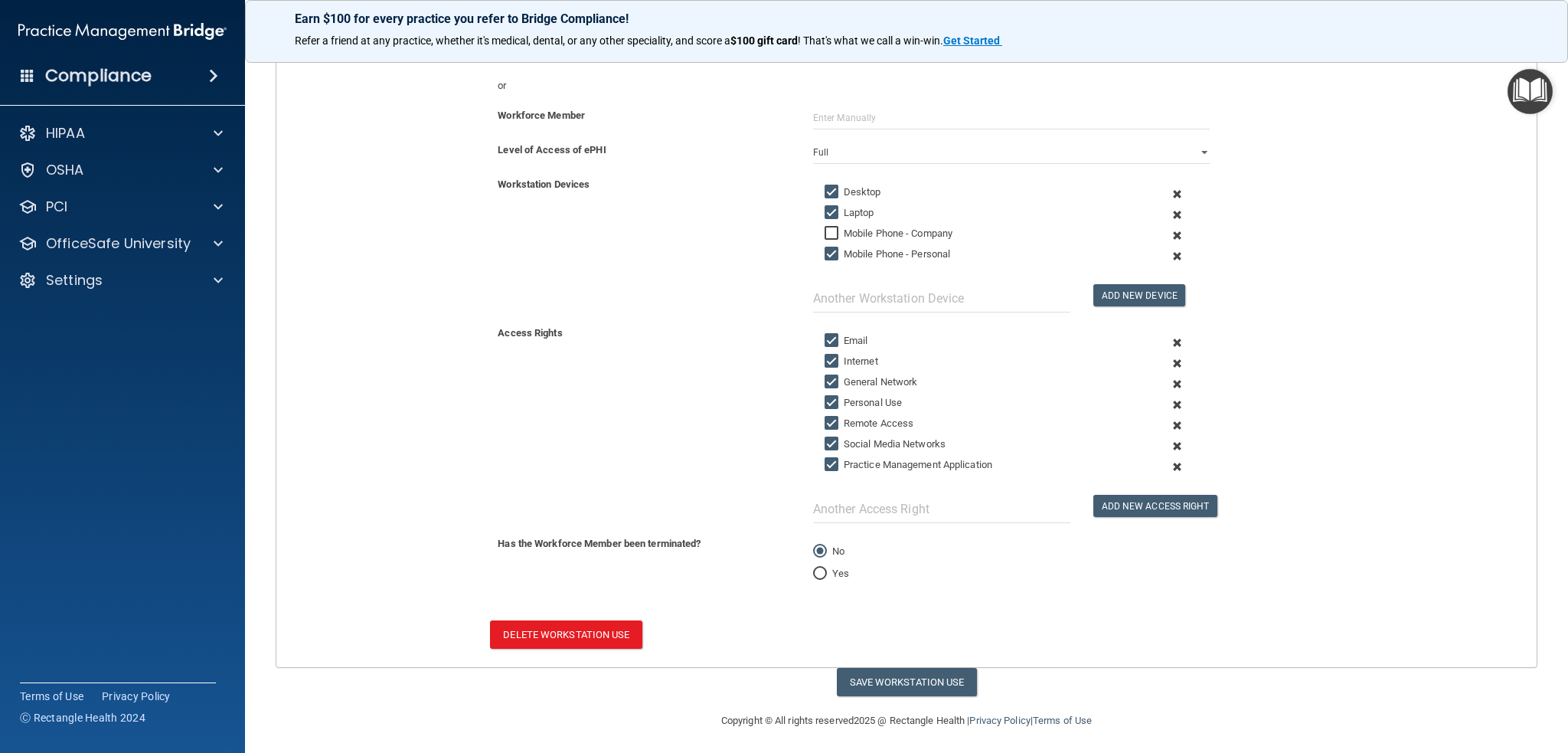
click at [814, 569] on input "Yes" at bounding box center [820, 574] width 14 height 12
radio input "true"
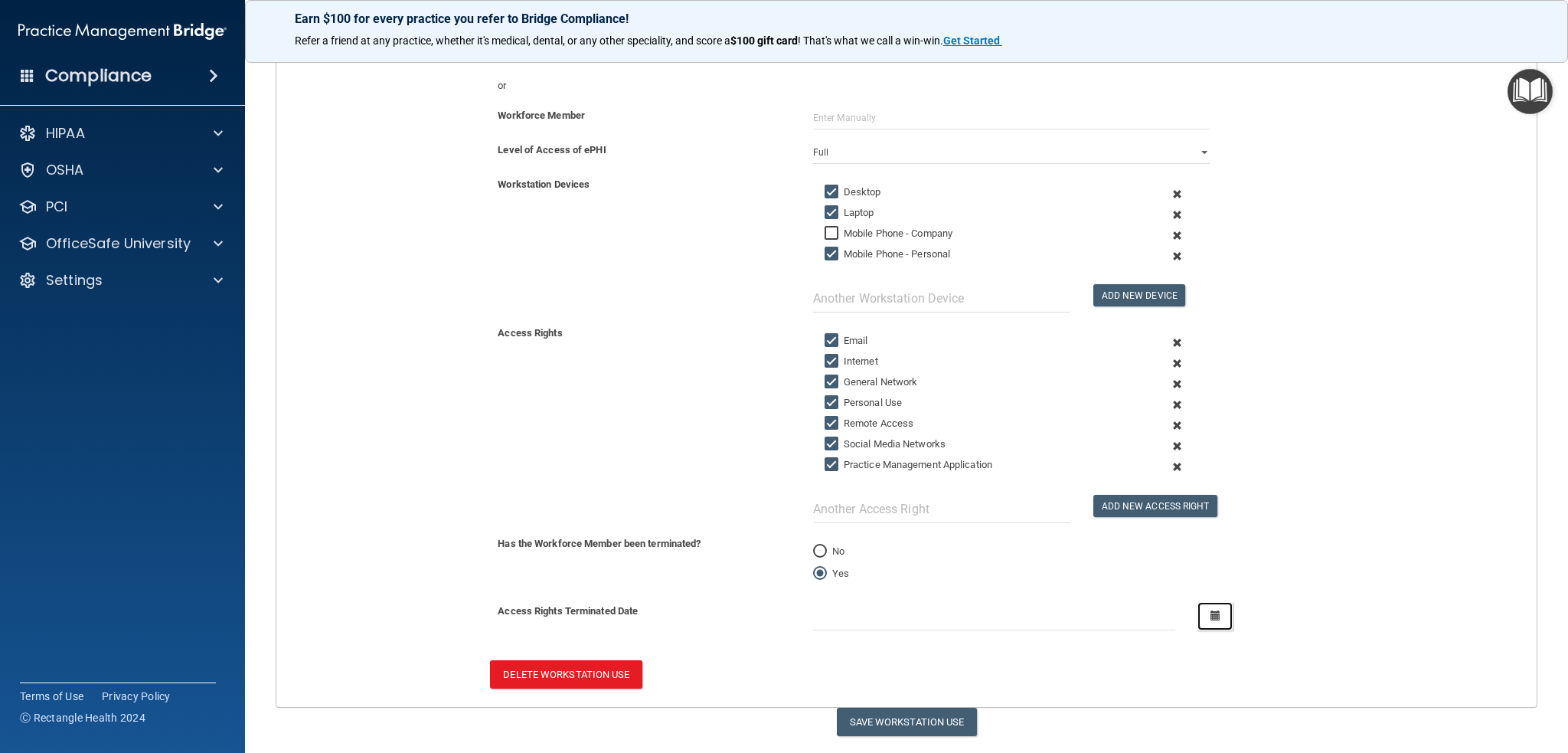
click at [1211, 610] on icon "button" at bounding box center [1216, 615] width 10 height 10
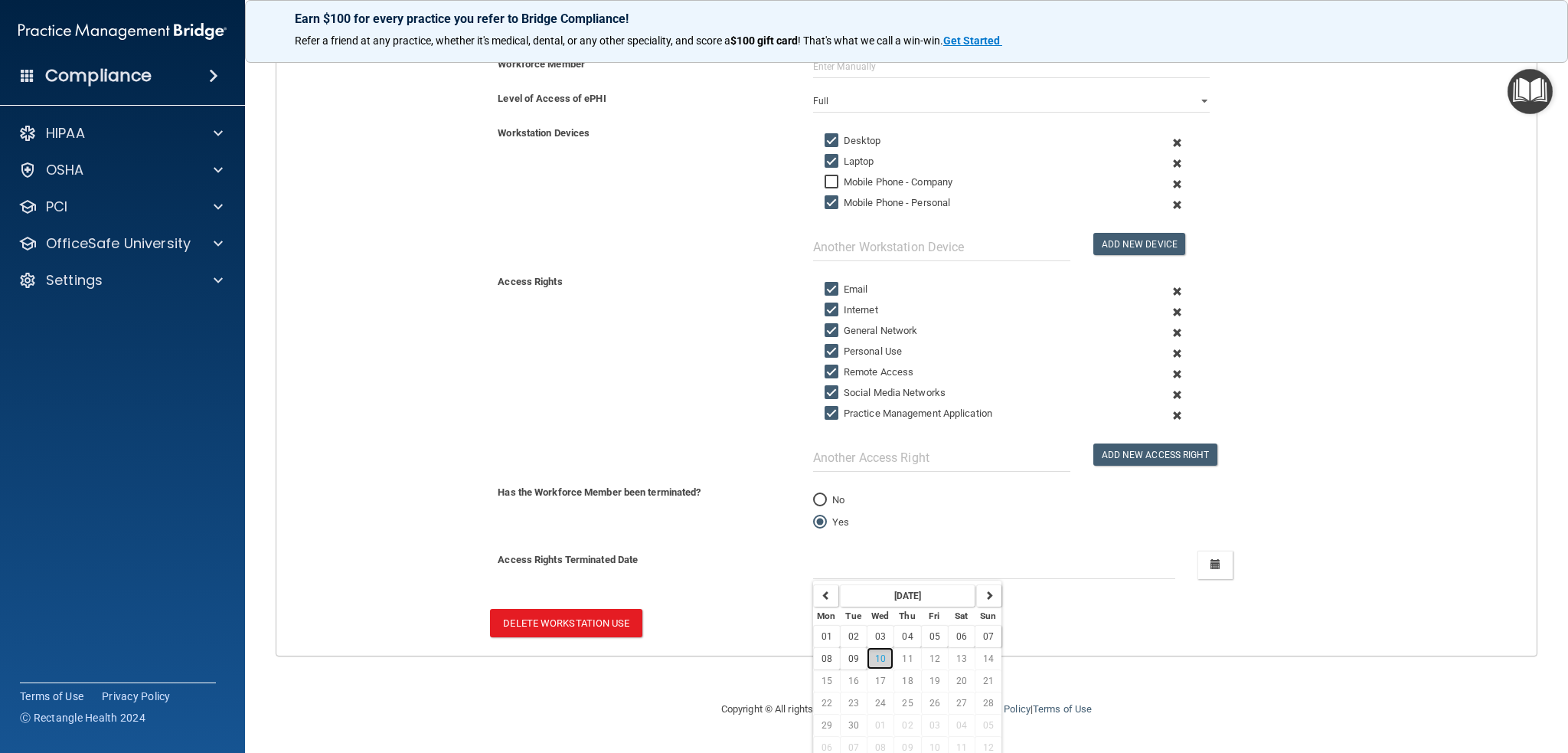
click at [876, 660] on button "10" at bounding box center [880, 658] width 27 height 23
type input "[DATE]"
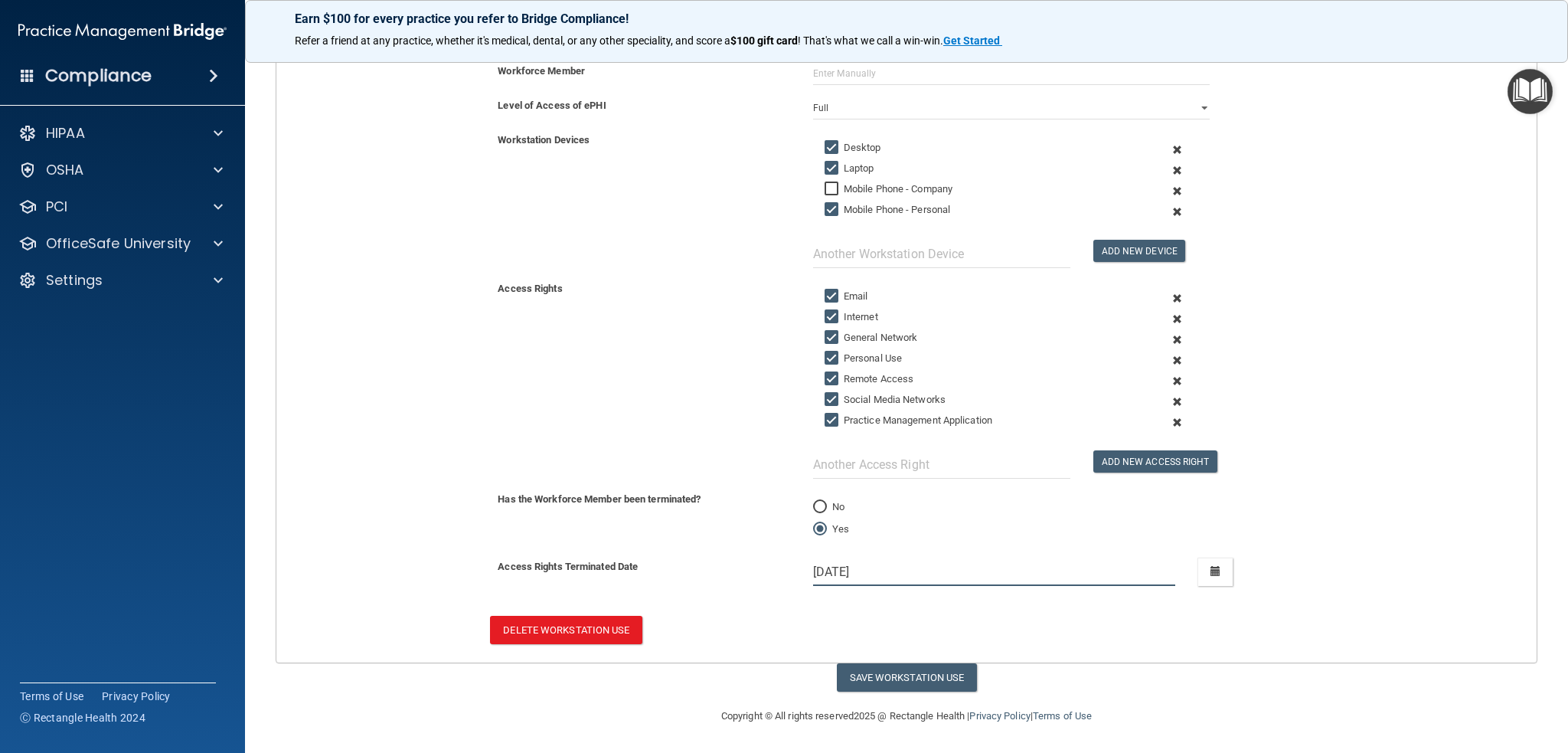
scroll to position [254, 0]
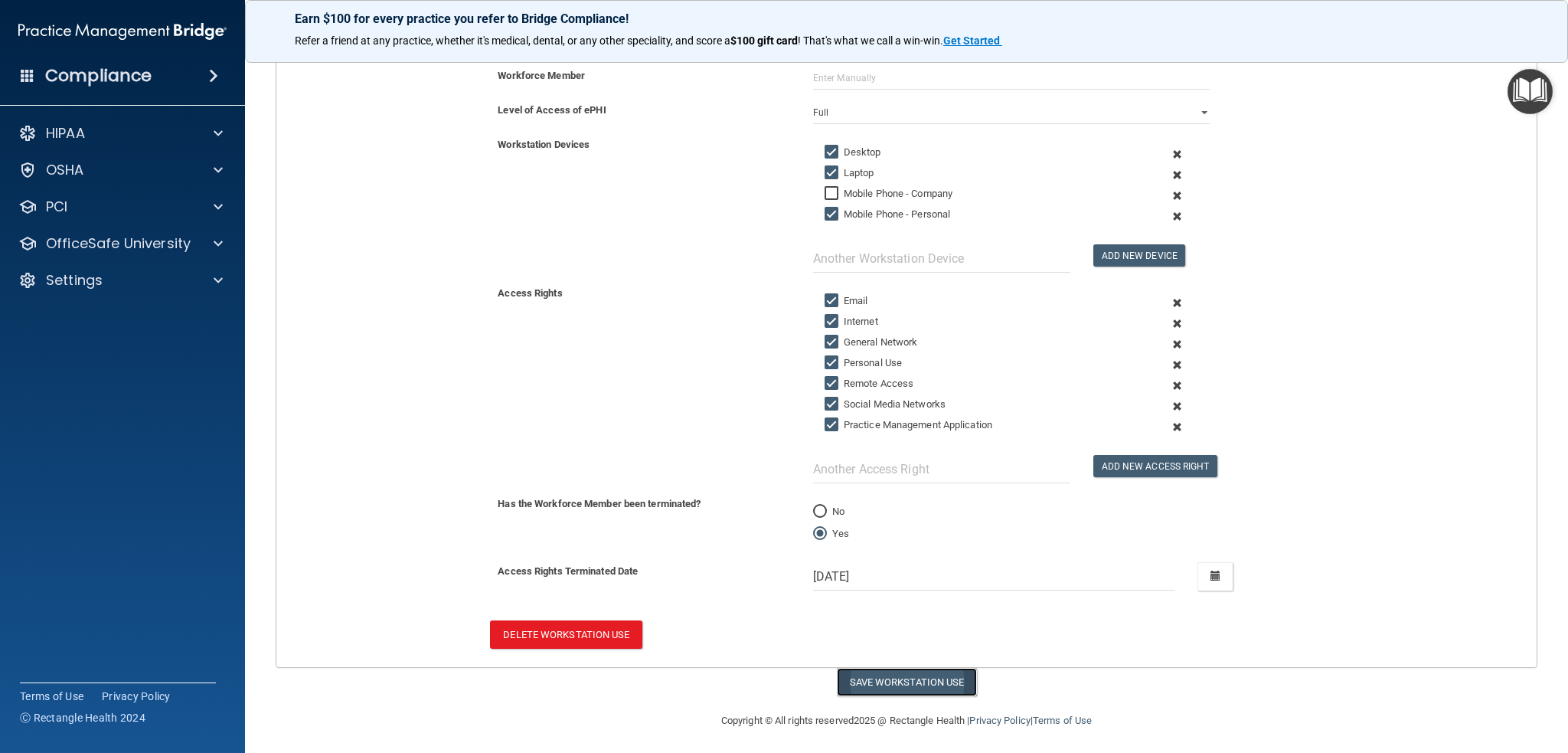
click at [871, 675] on button "Save Workstation Use" at bounding box center [907, 682] width 140 height 28
select select "? string:Full ?"
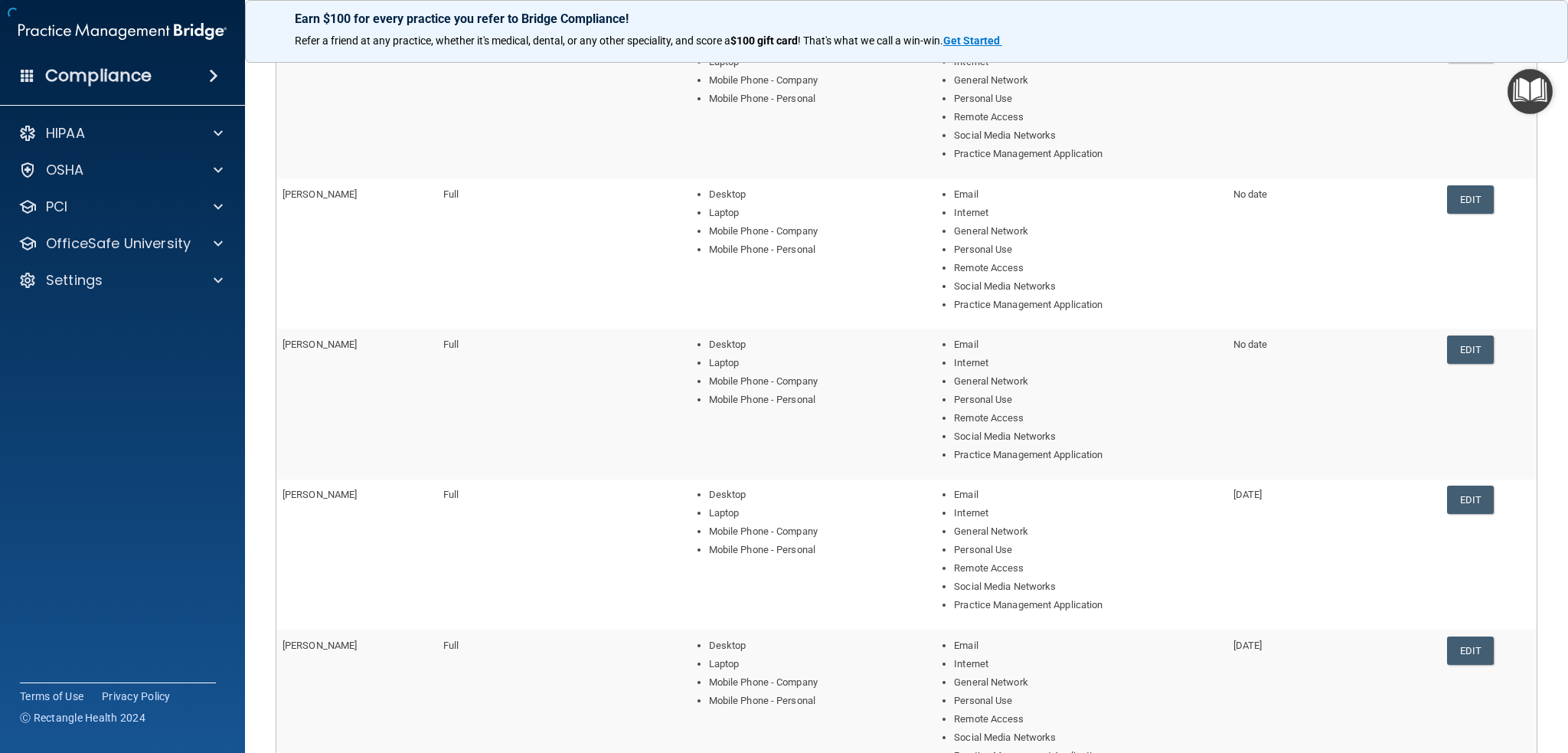
scroll to position [472, 0]
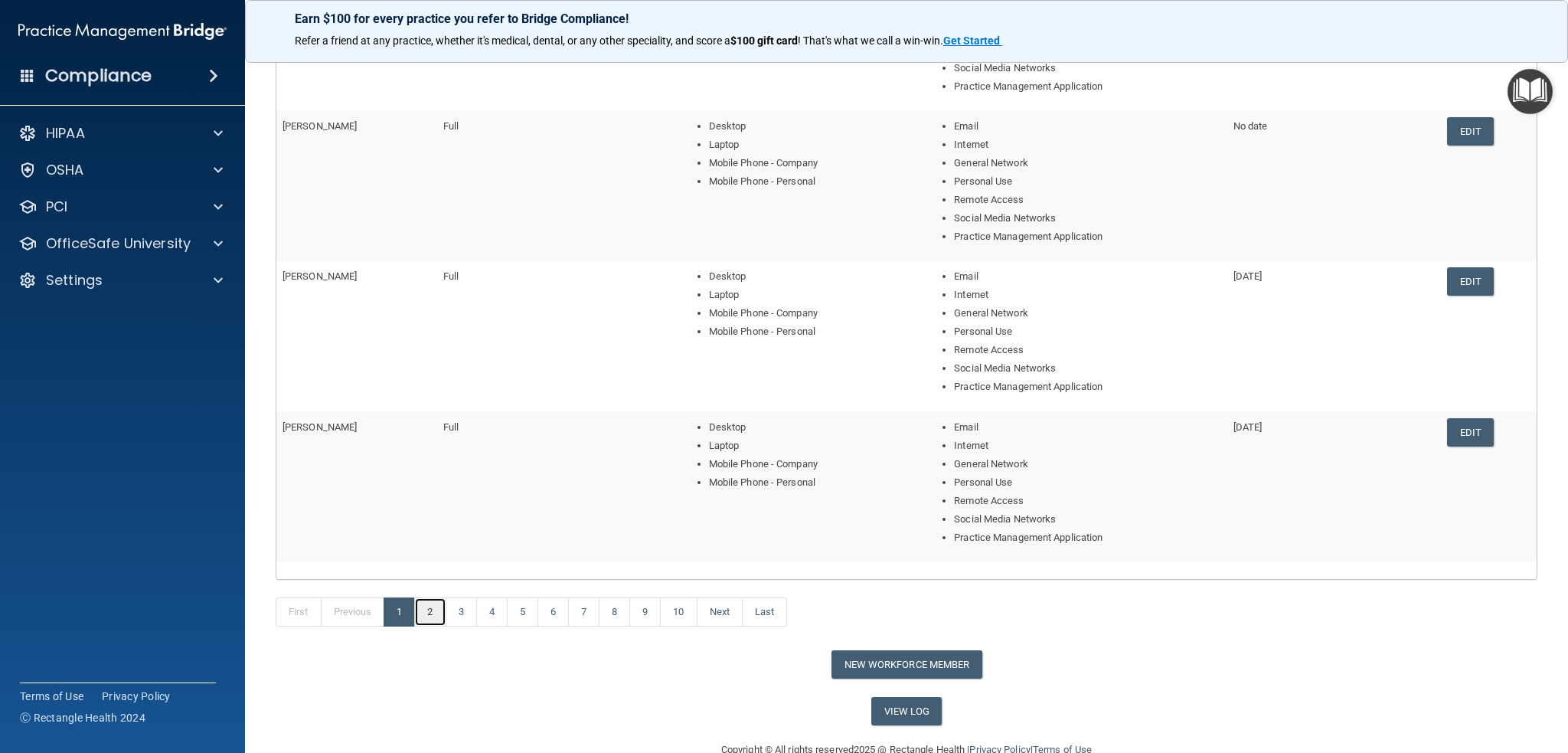
click at [434, 609] on link "2" at bounding box center [430, 612] width 32 height 29
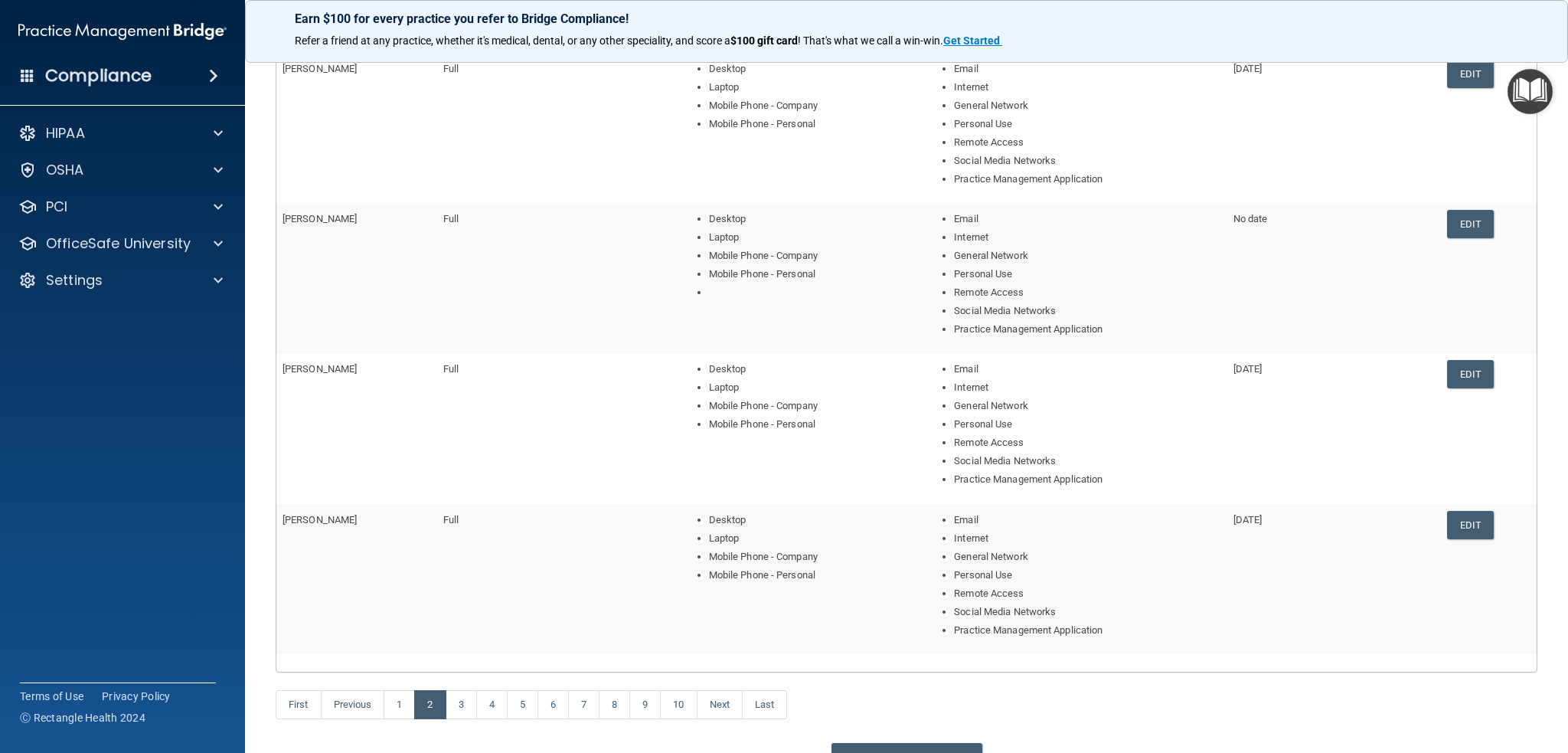
scroll to position [383, 0]
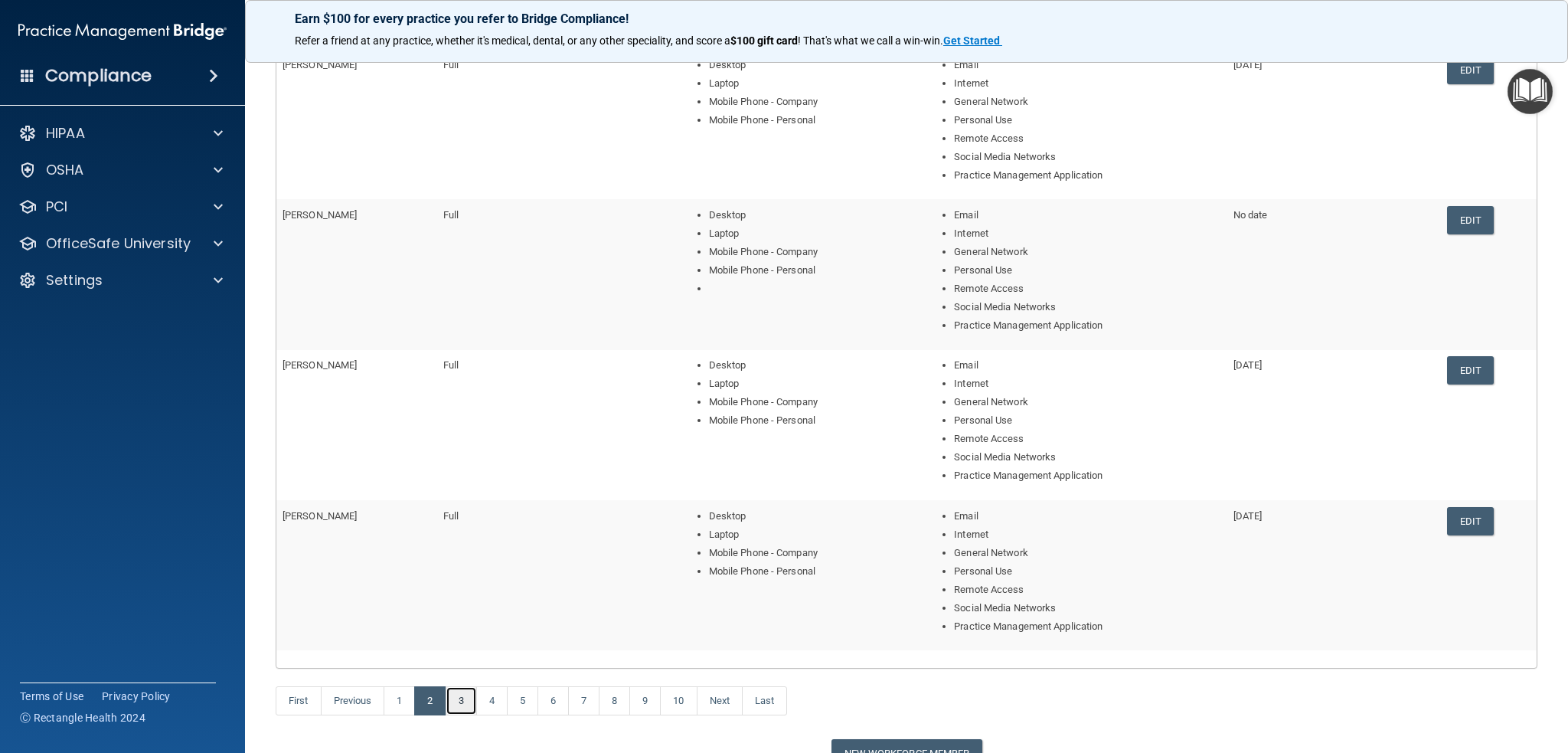
click at [470, 700] on link "3" at bounding box center [461, 700] width 32 height 29
click at [554, 703] on link "6" at bounding box center [553, 700] width 32 height 29
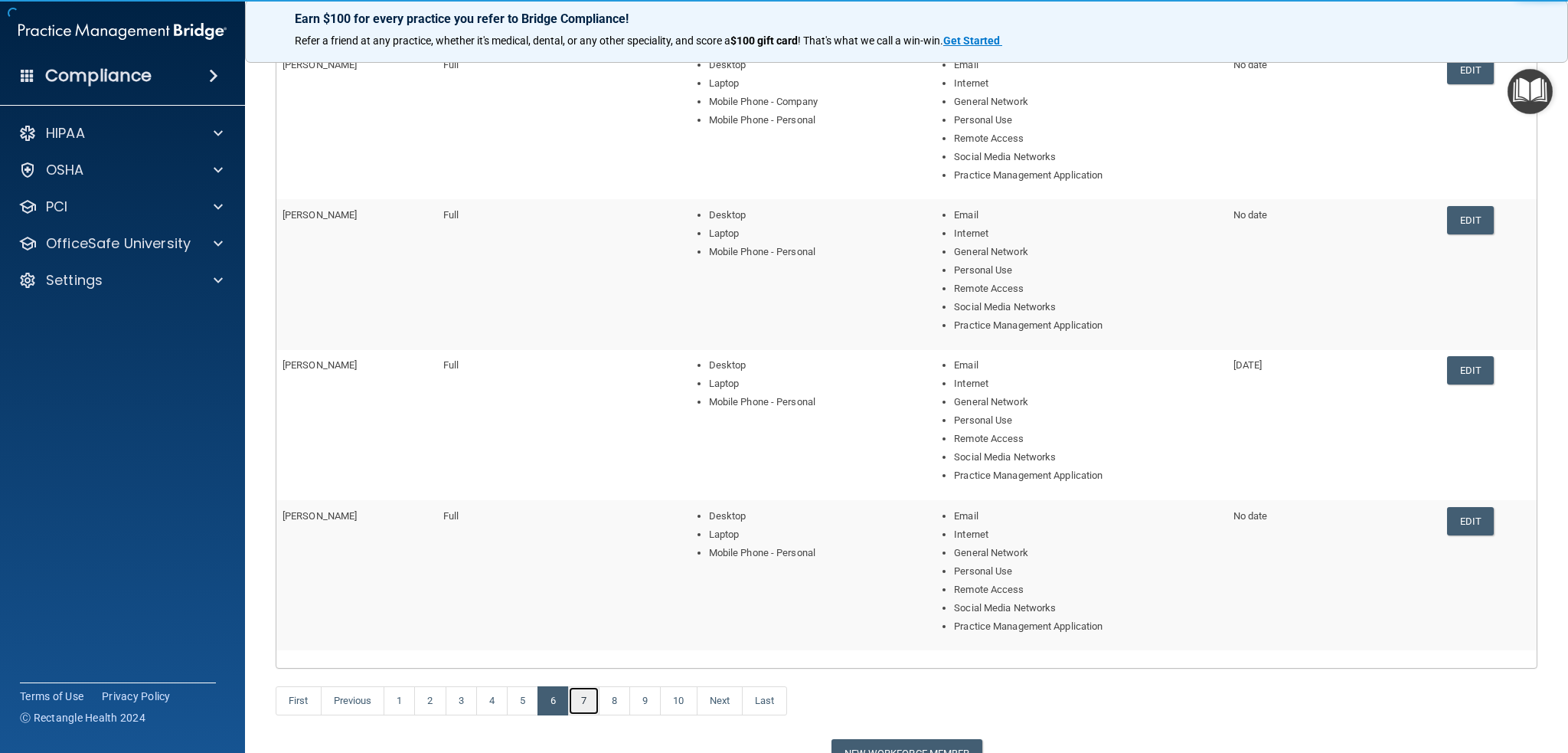
click at [592, 703] on link "7" at bounding box center [584, 700] width 32 height 29
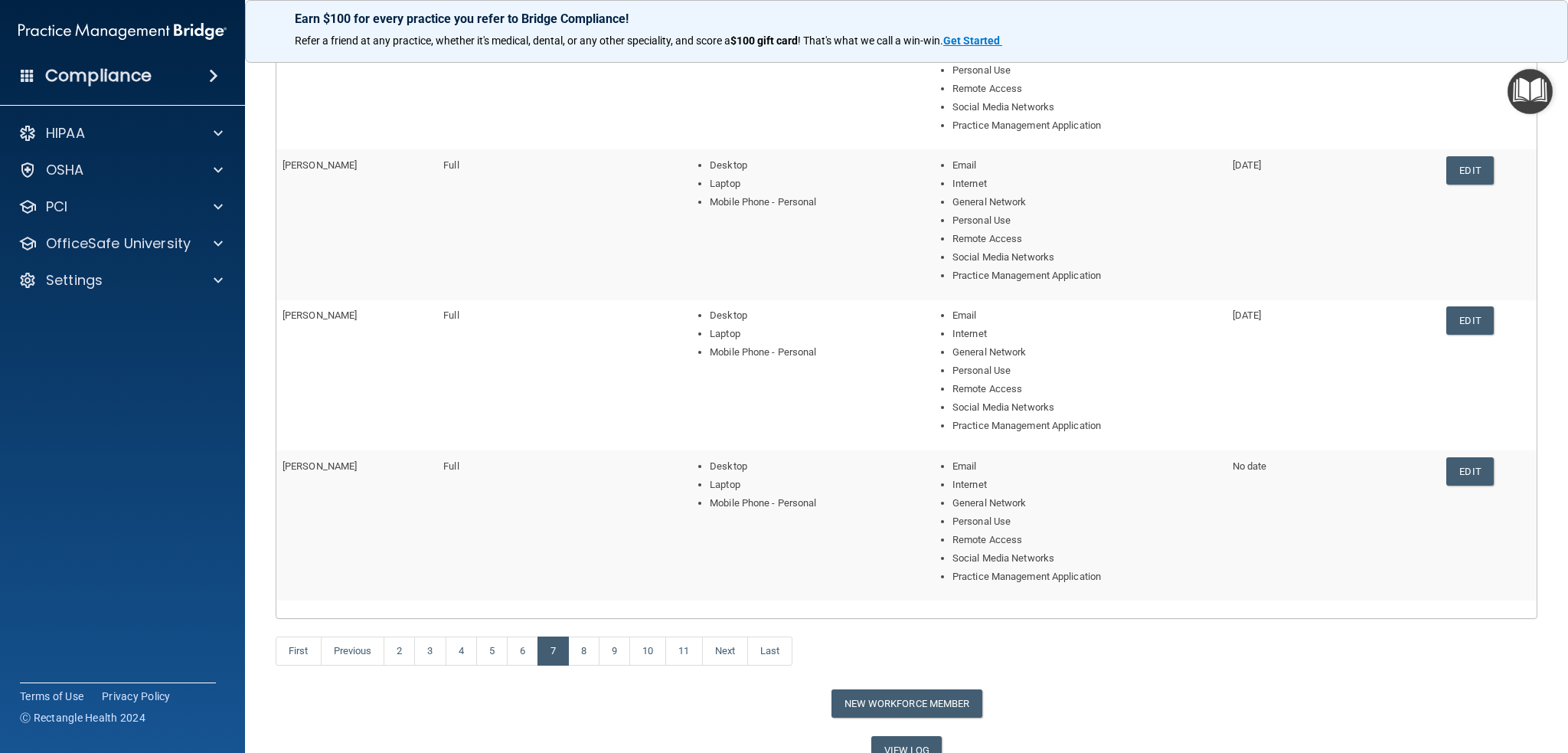
scroll to position [460, 0]
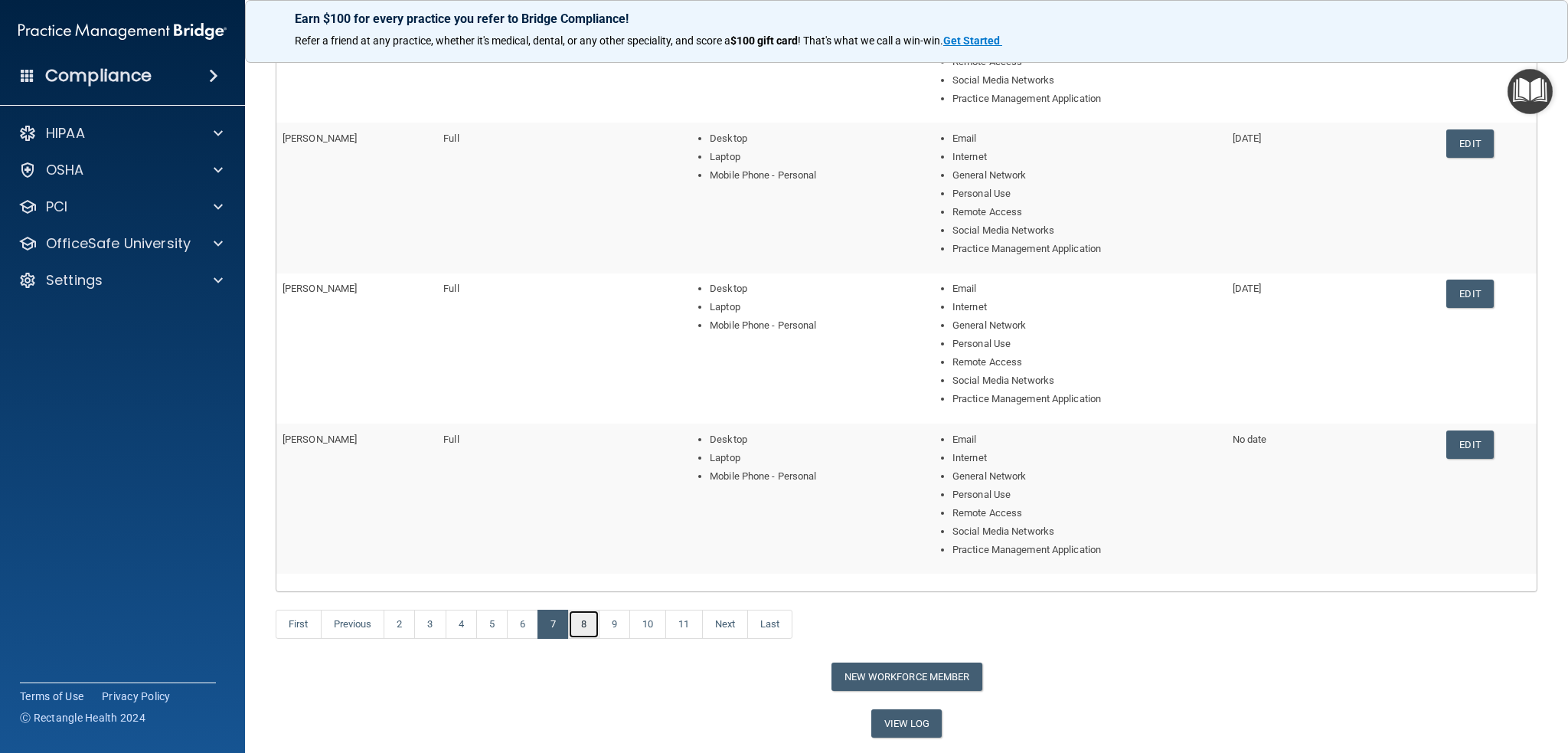
click at [581, 624] on link "8" at bounding box center [584, 624] width 32 height 29
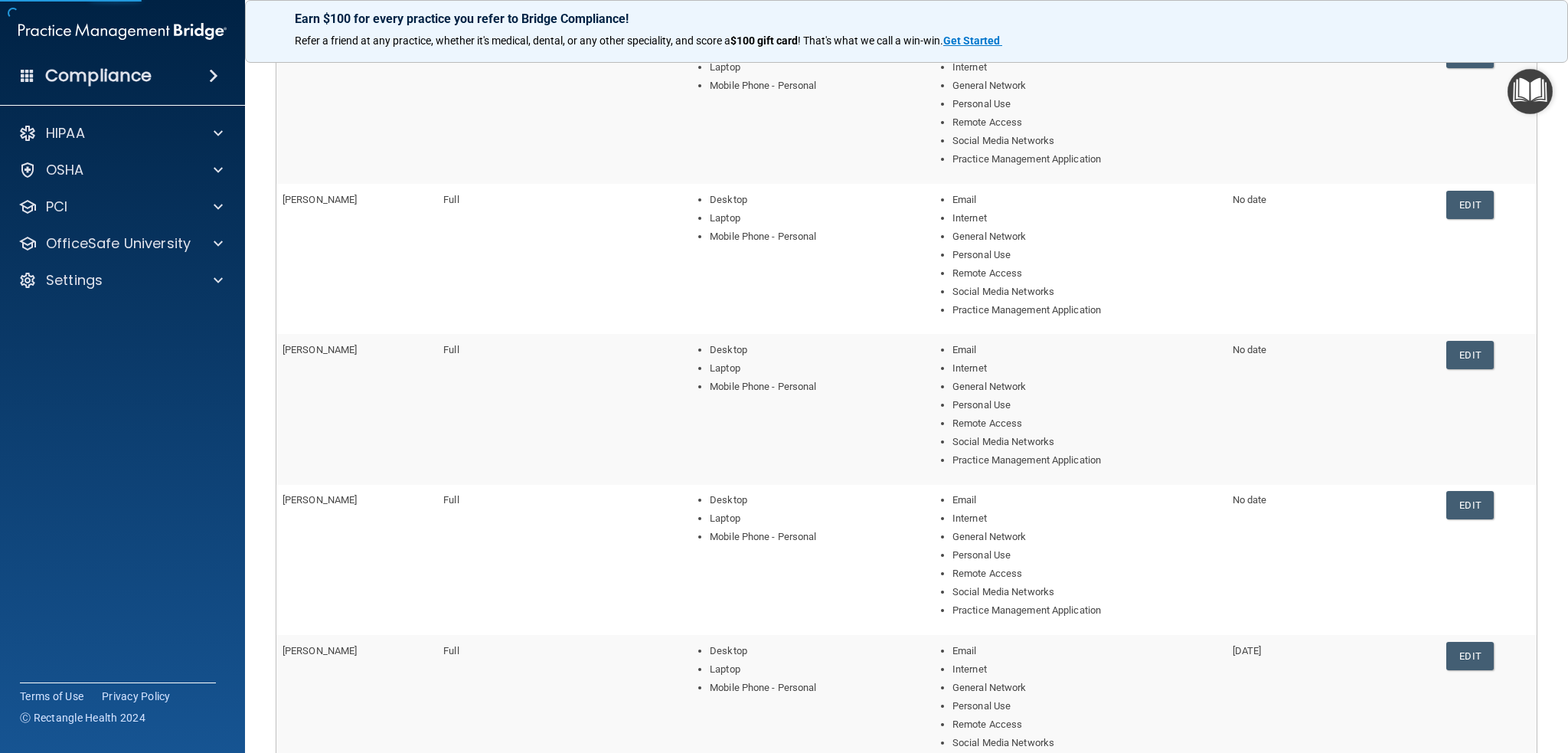
scroll to position [306, 0]
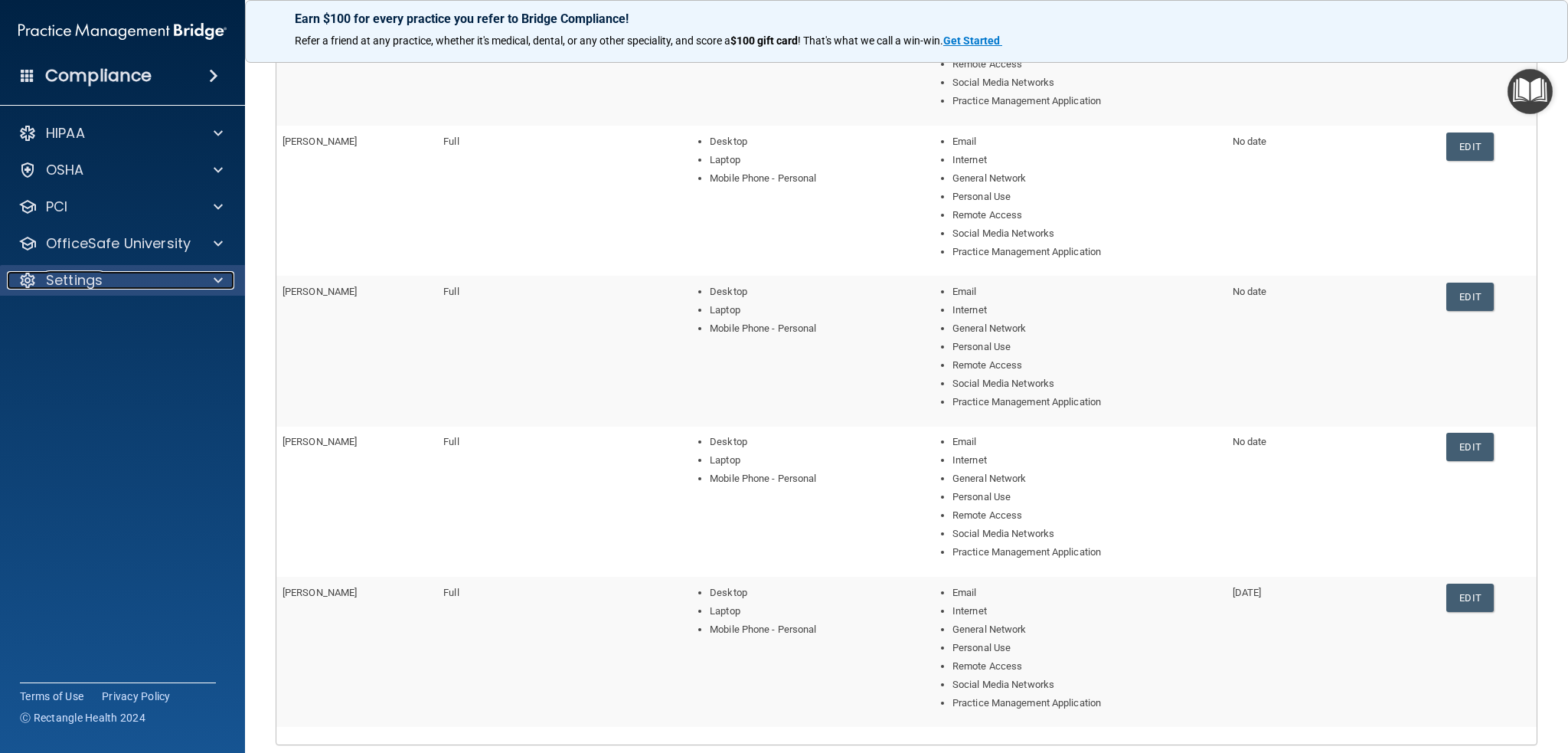
click at [79, 277] on p "Settings" at bounding box center [74, 280] width 57 height 18
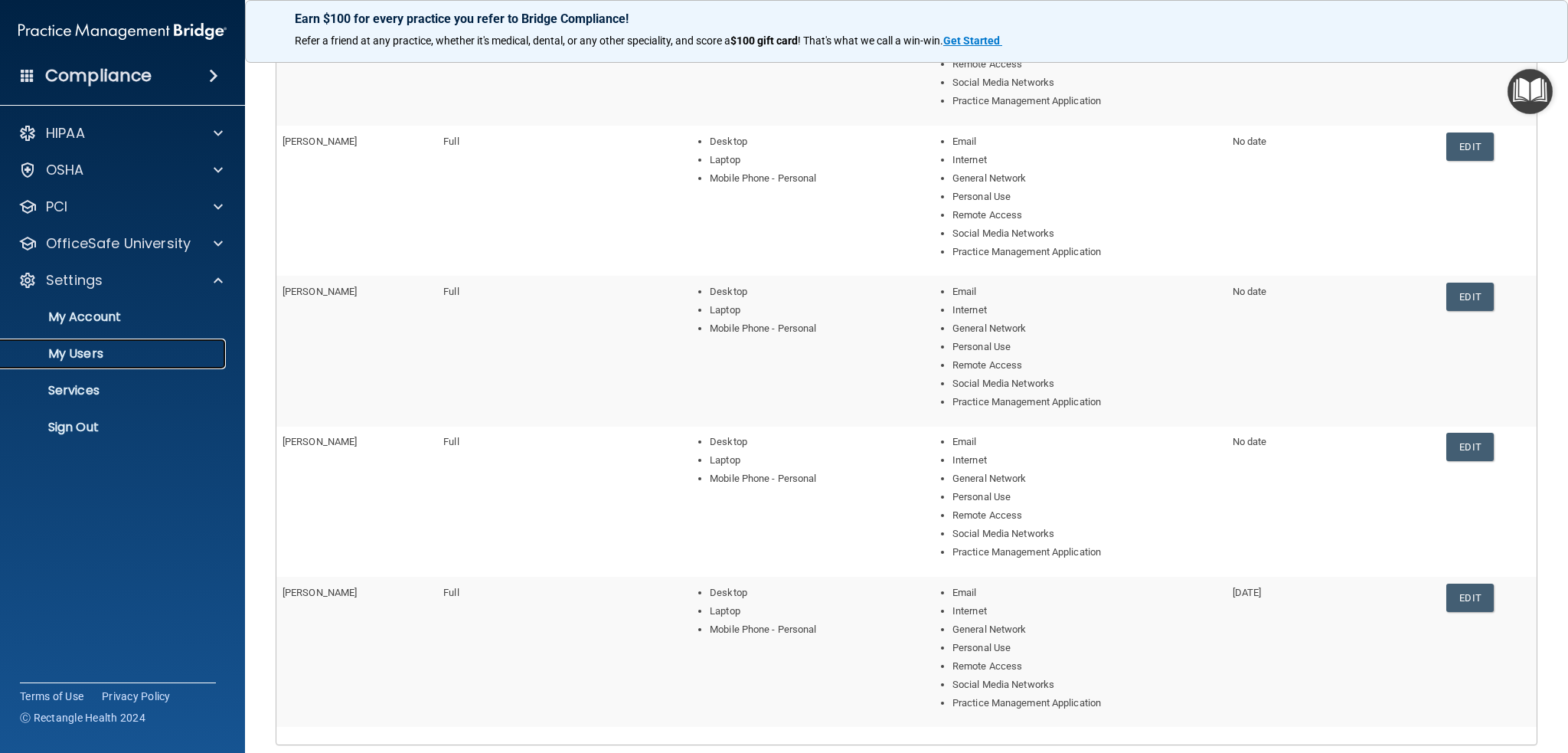
click at [82, 349] on p "My Users" at bounding box center [114, 354] width 209 height 15
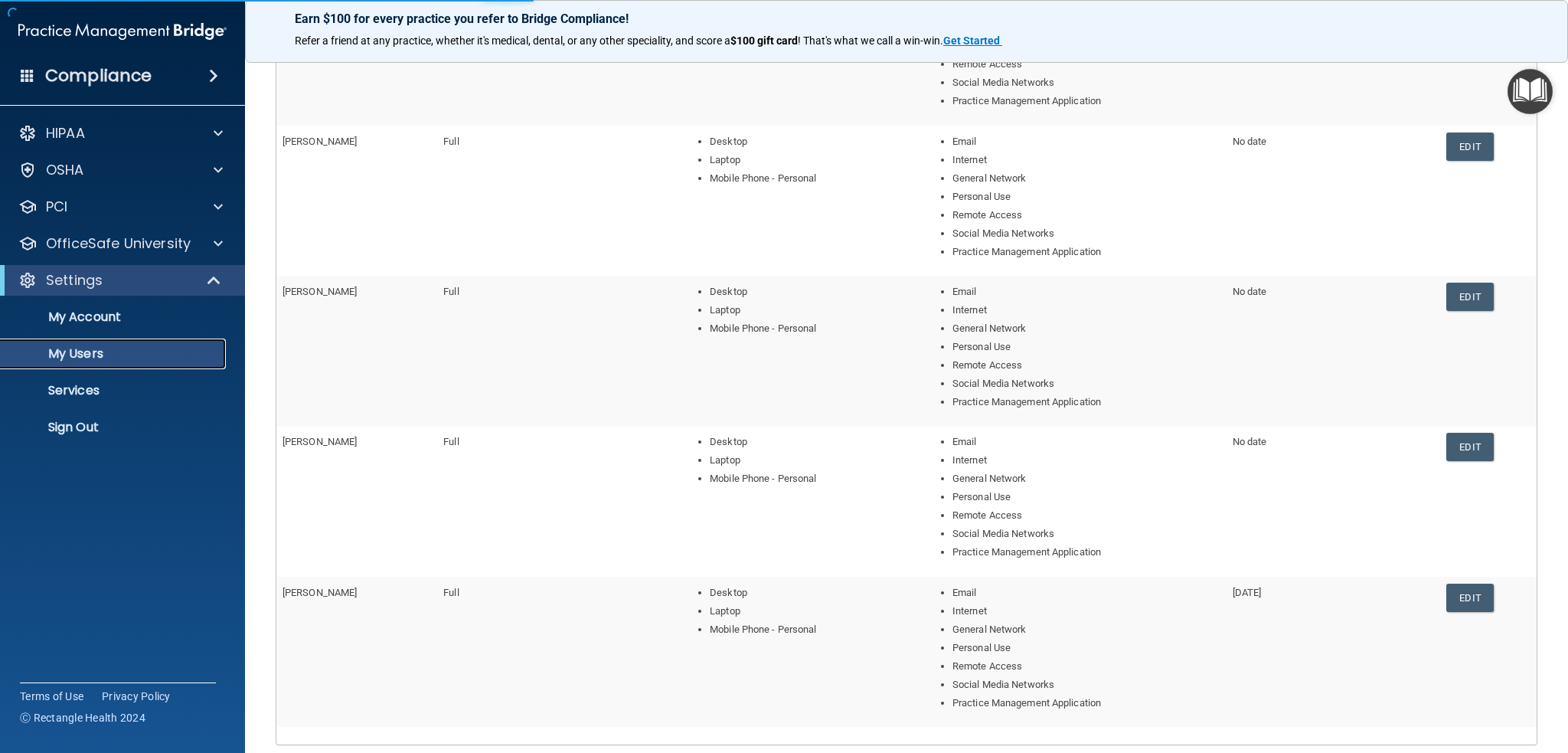
select select "20"
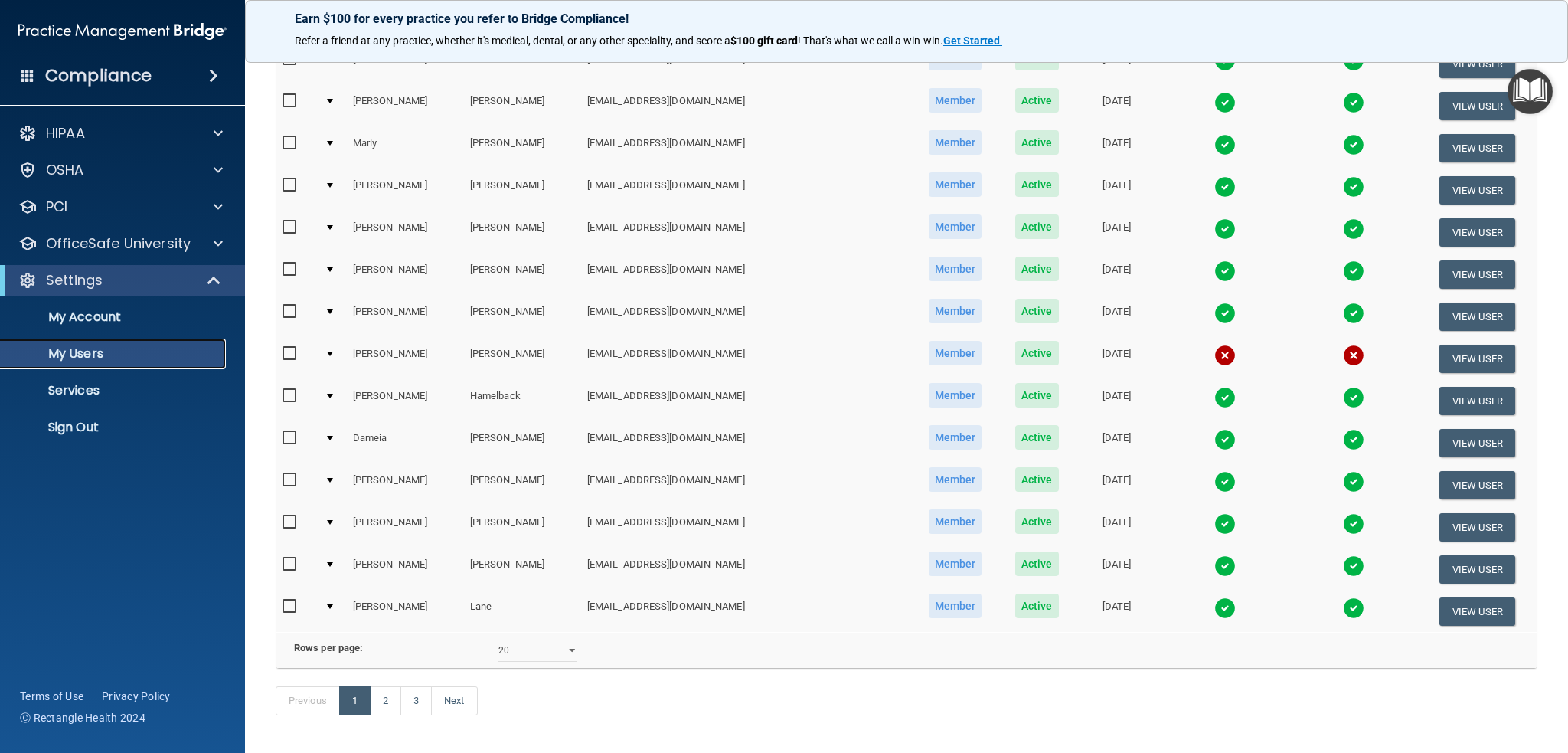
scroll to position [504, 0]
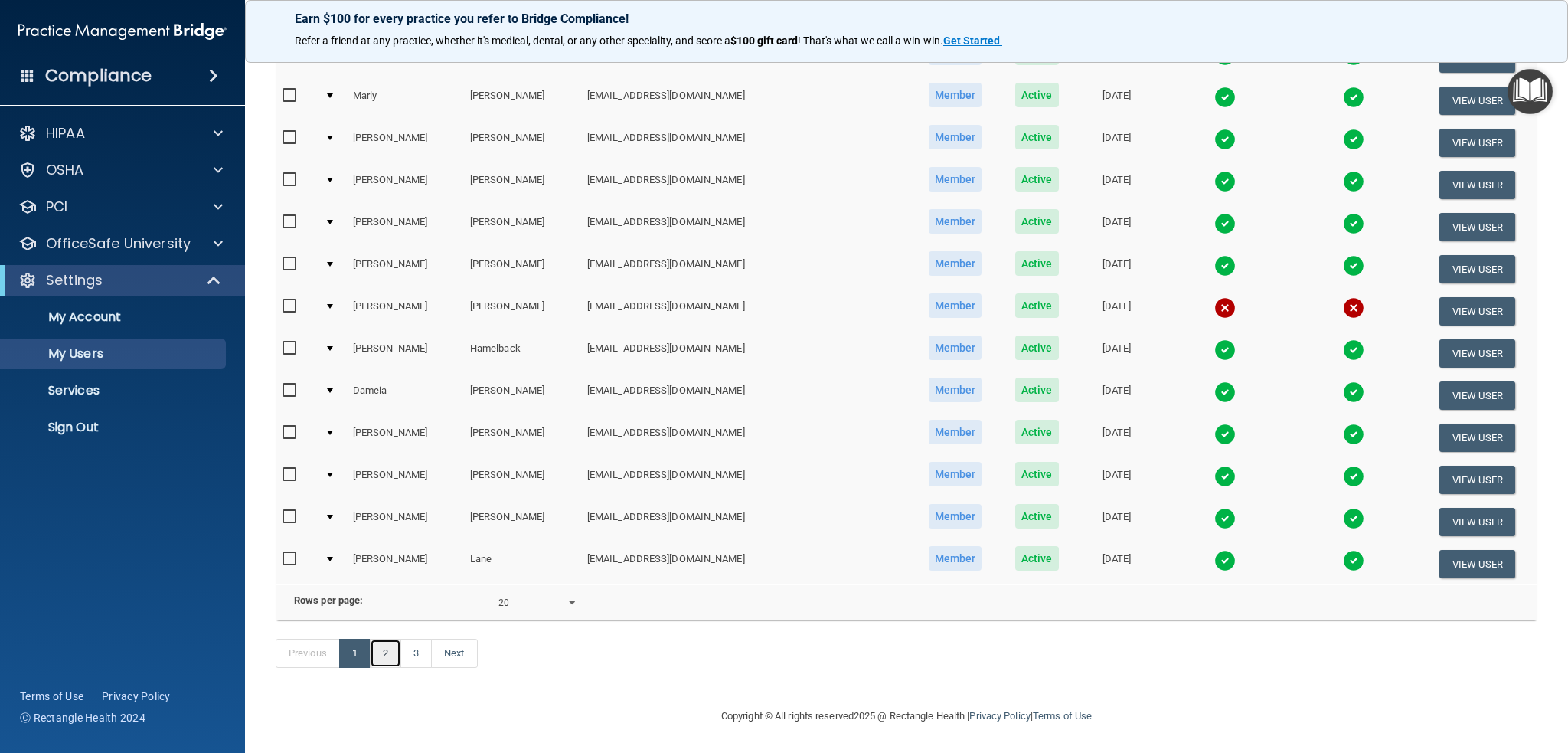
click at [385, 658] on link "2" at bounding box center [386, 653] width 32 height 29
select select "20"
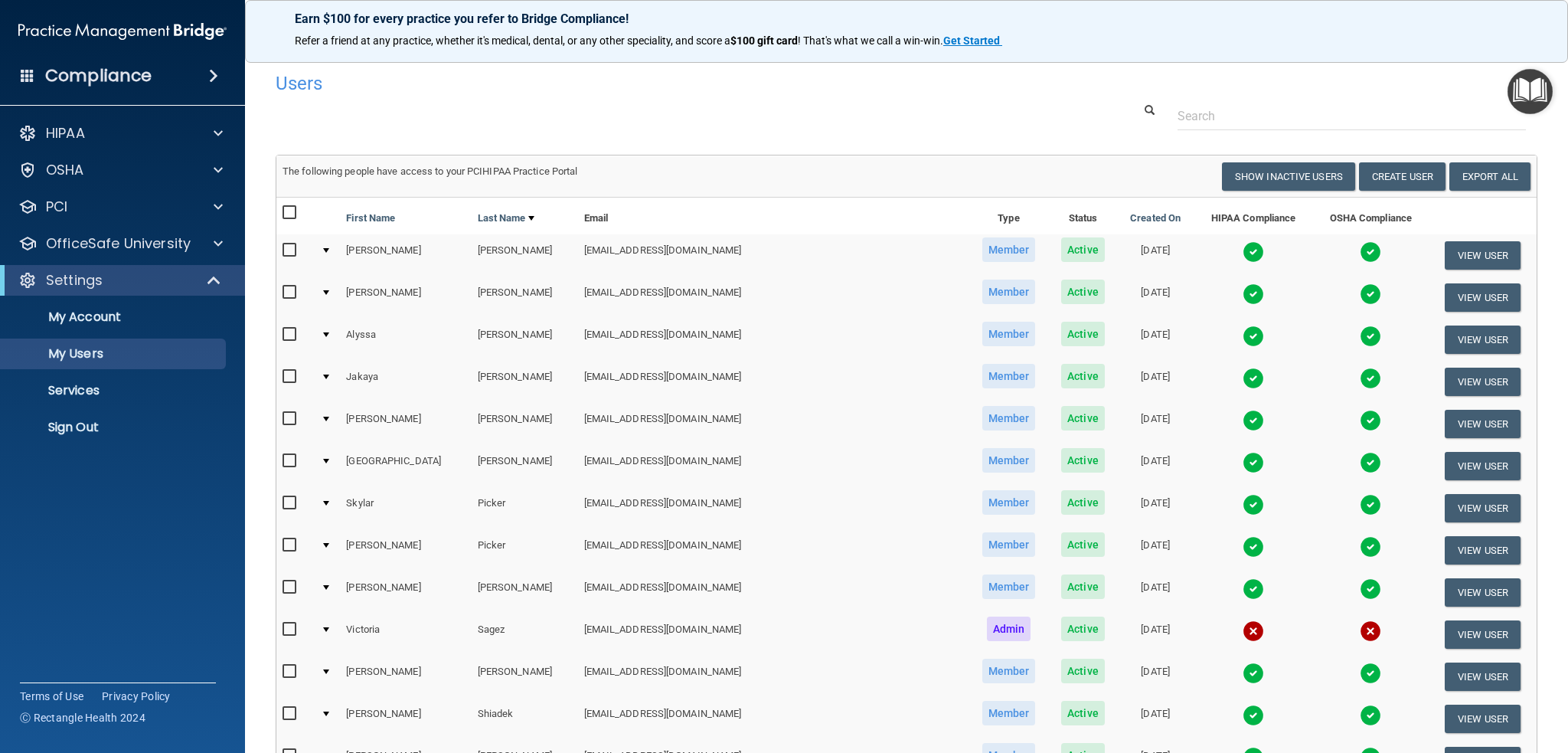
scroll to position [77, 0]
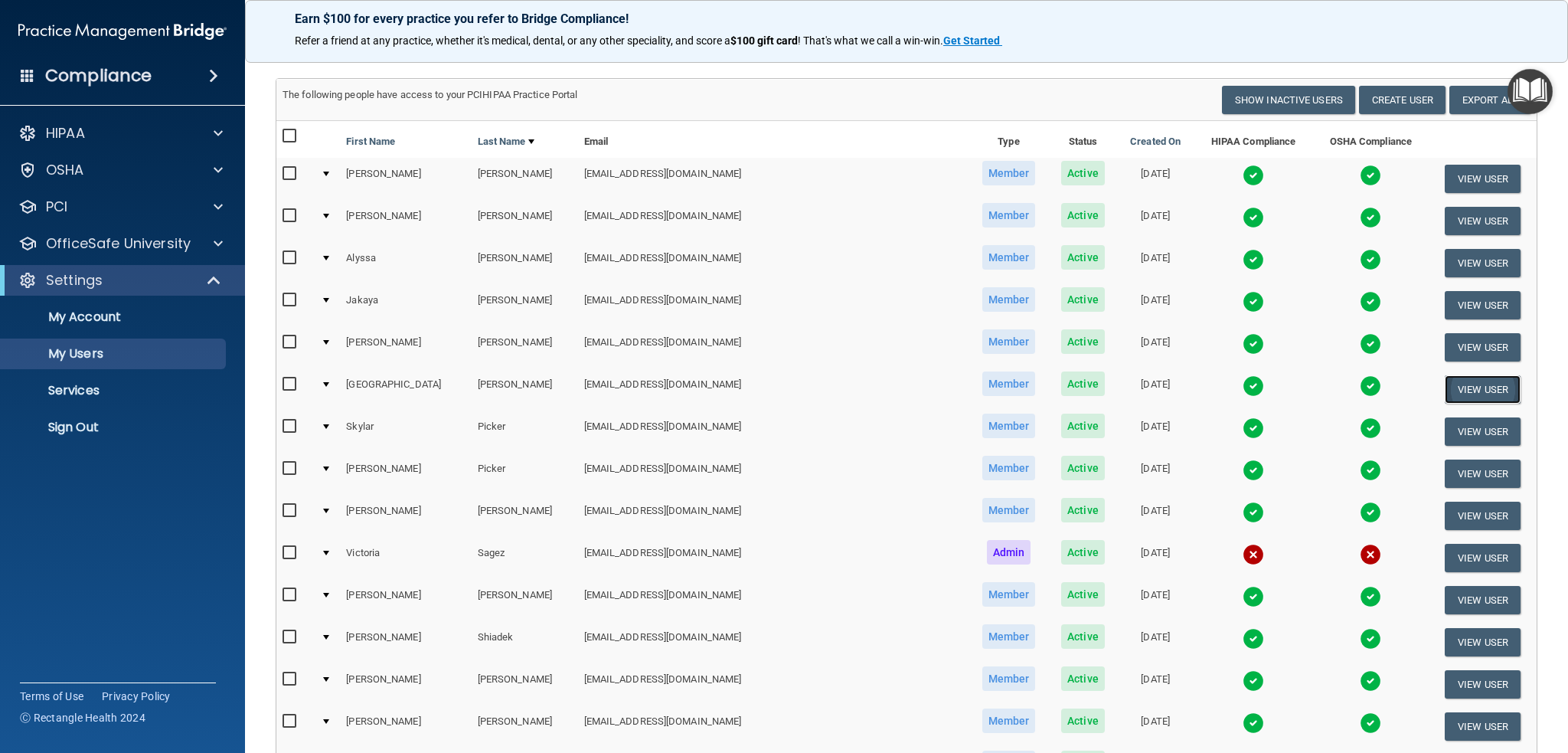
click at [1445, 385] on button "View User" at bounding box center [1483, 390] width 76 height 28
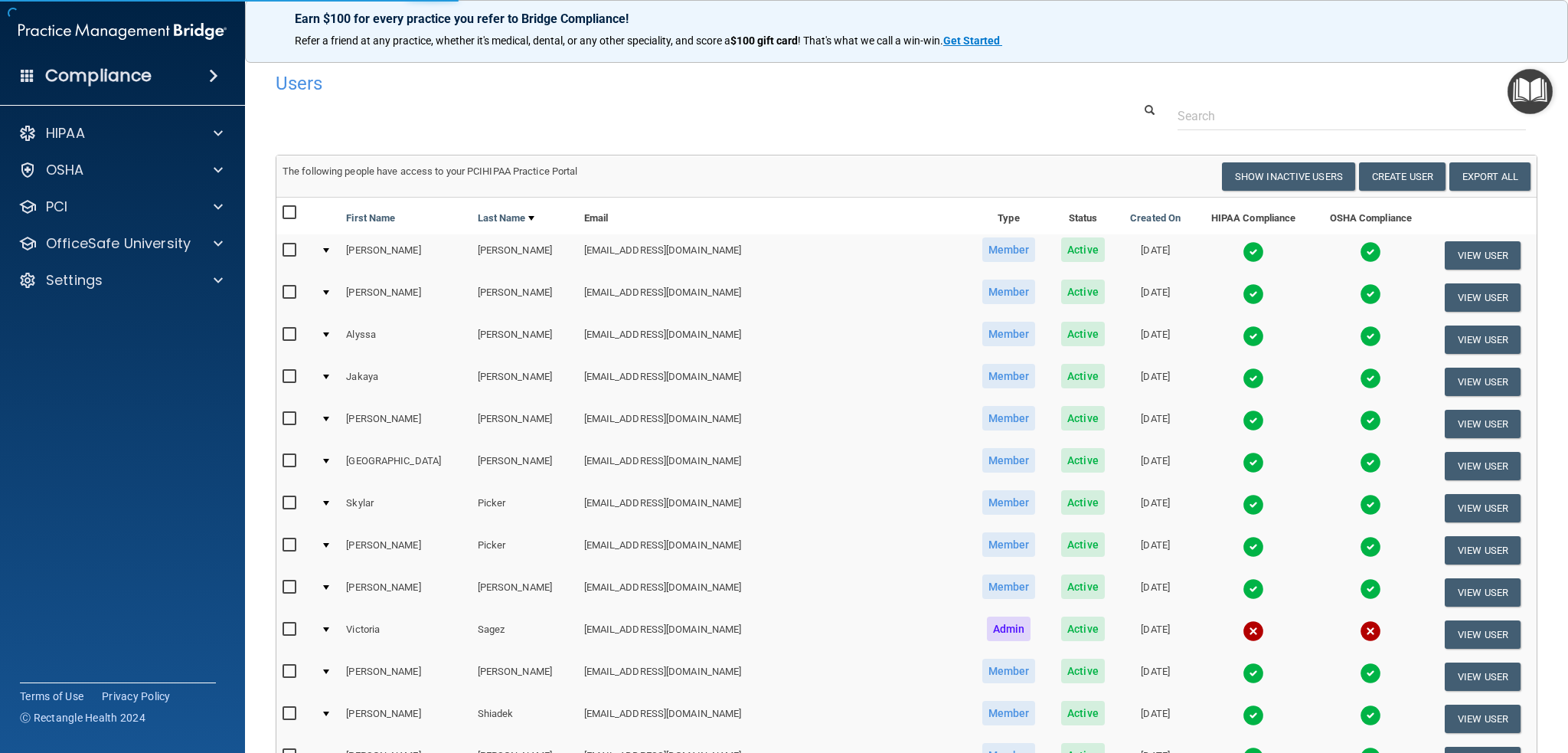
select select "practice_member"
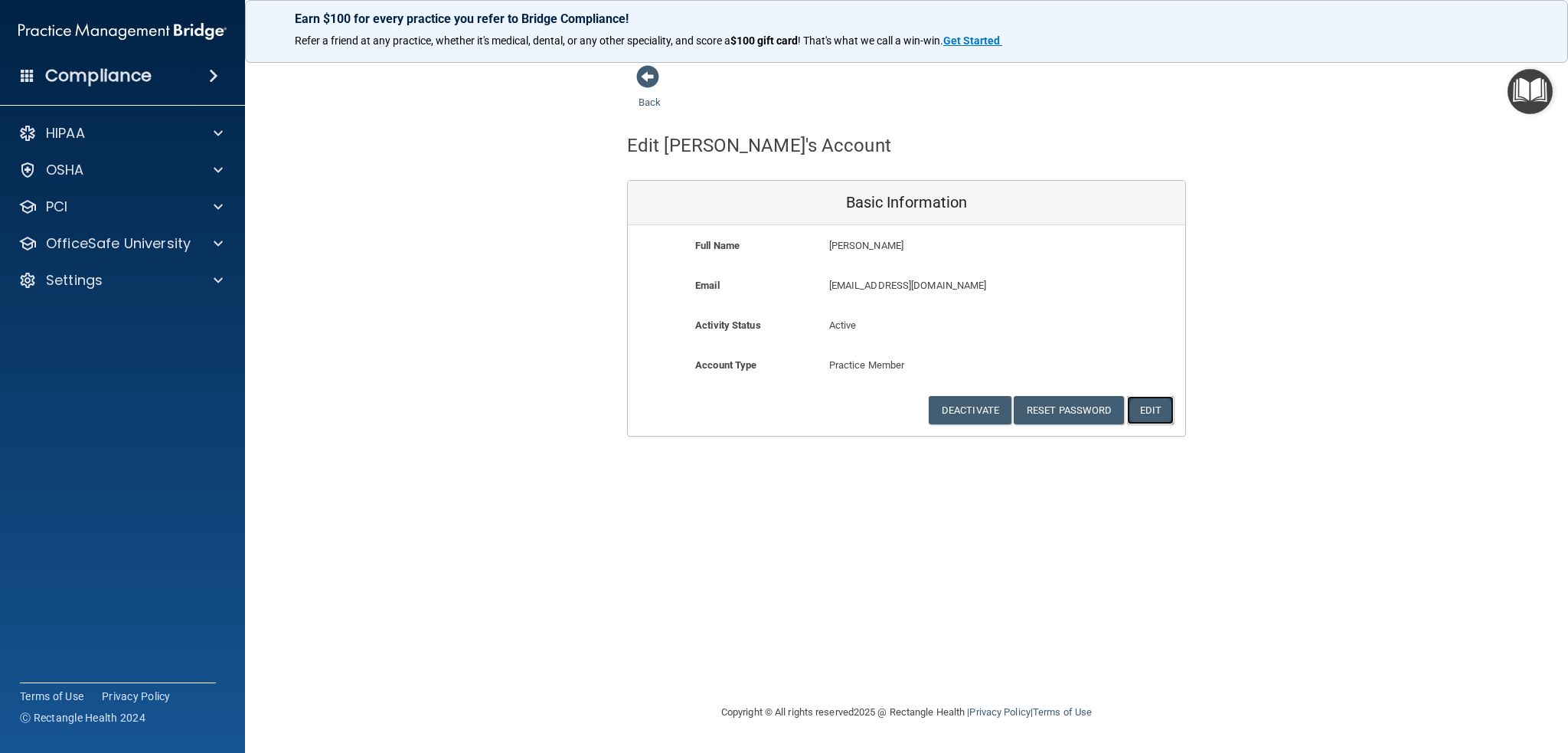
click at [1165, 410] on button "Edit" at bounding box center [1151, 410] width 47 height 28
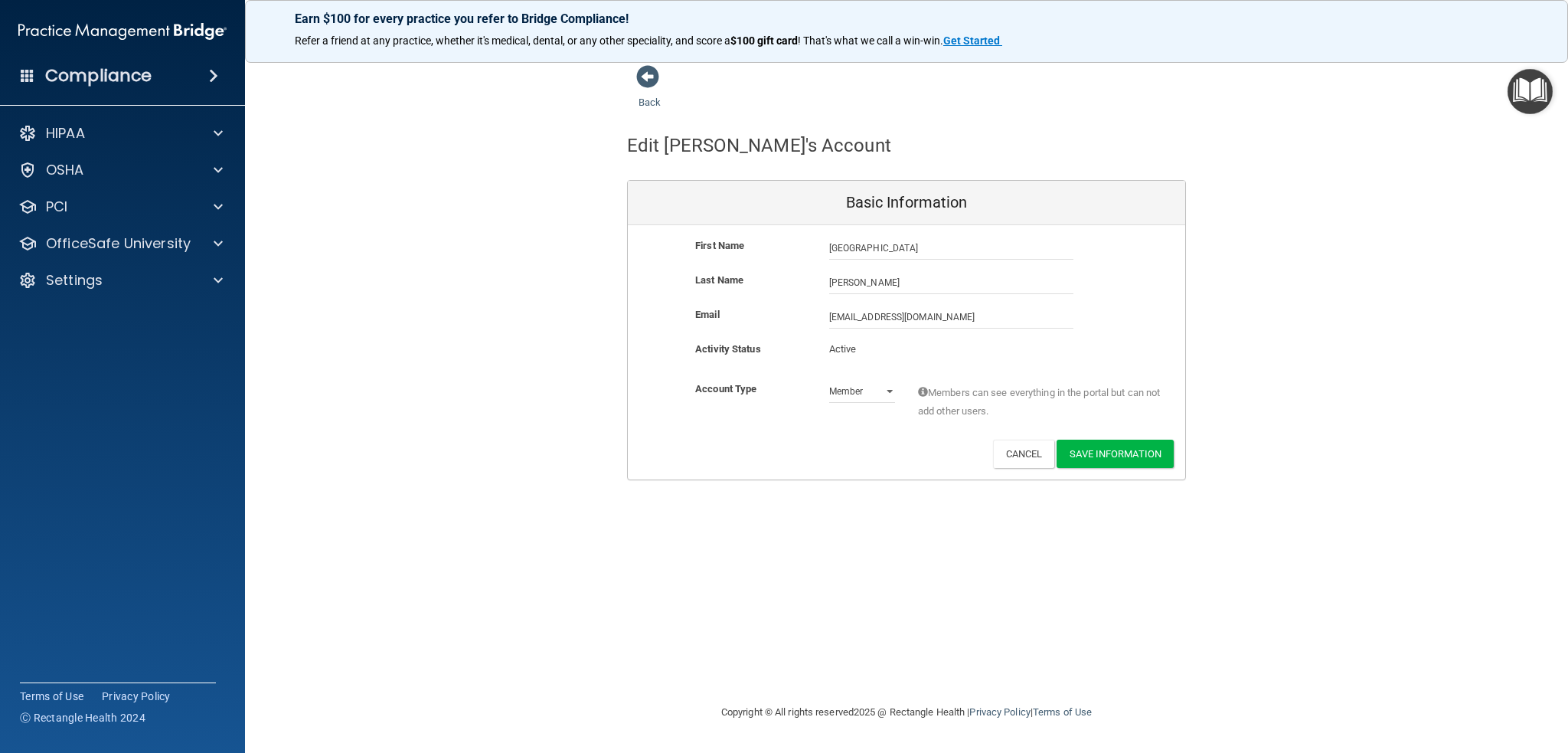
click at [846, 349] on p "Active" at bounding box center [862, 349] width 66 height 18
click at [1015, 457] on button "Cancel" at bounding box center [1024, 454] width 62 height 28
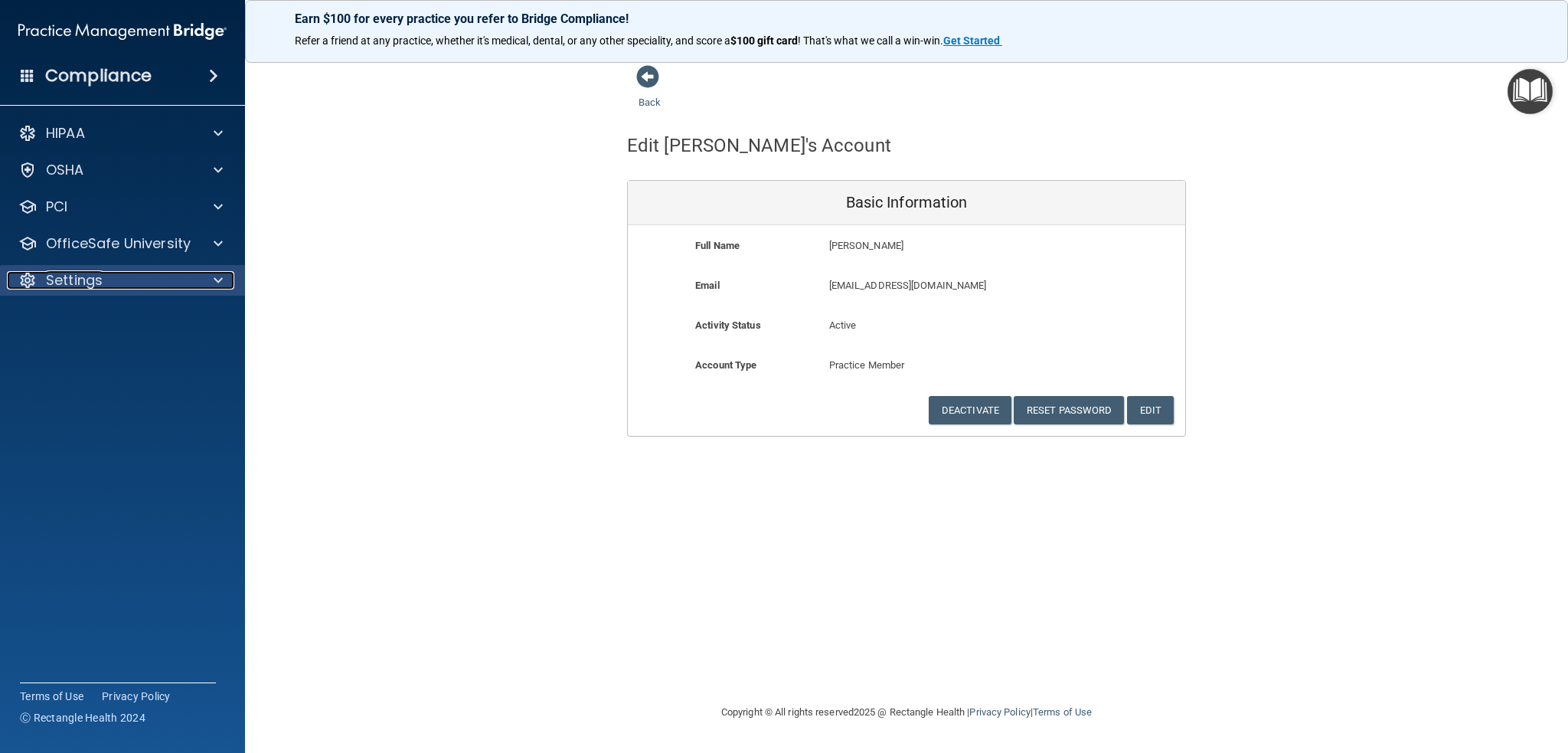
click at [146, 285] on div "Settings" at bounding box center [102, 280] width 190 height 18
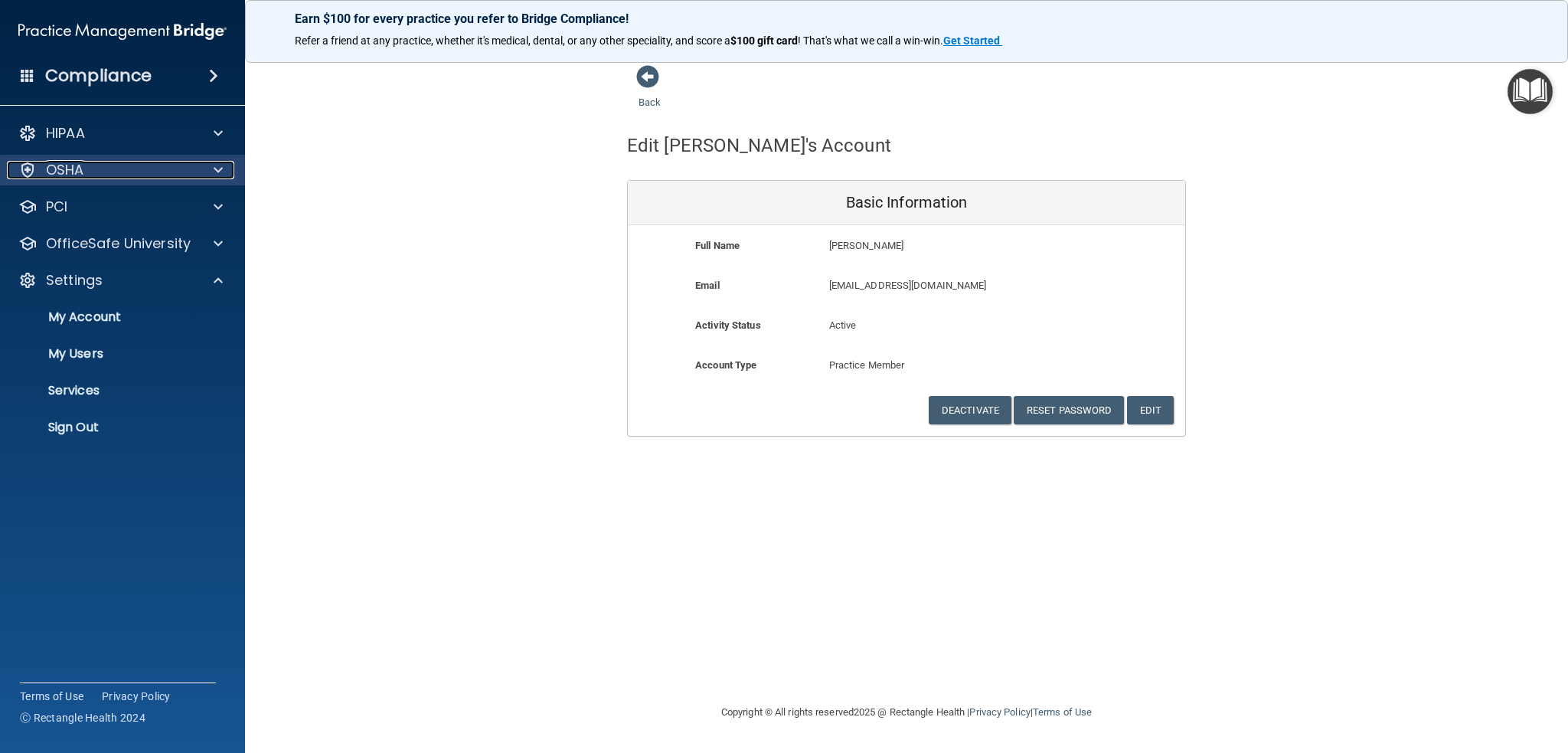
click at [126, 164] on div "OSHA" at bounding box center [102, 170] width 190 height 18
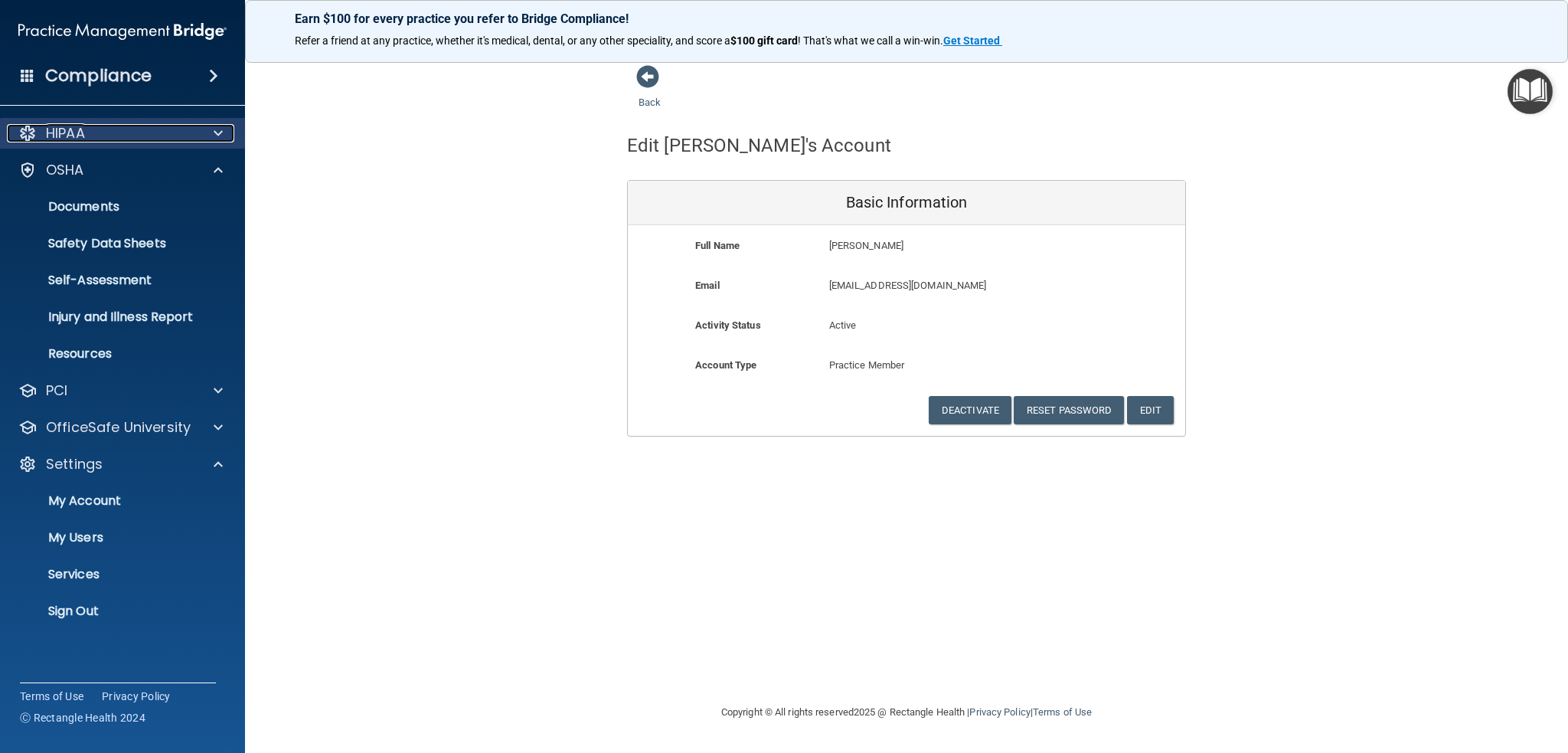
click at [135, 136] on div "HIPAA" at bounding box center [102, 134] width 190 height 18
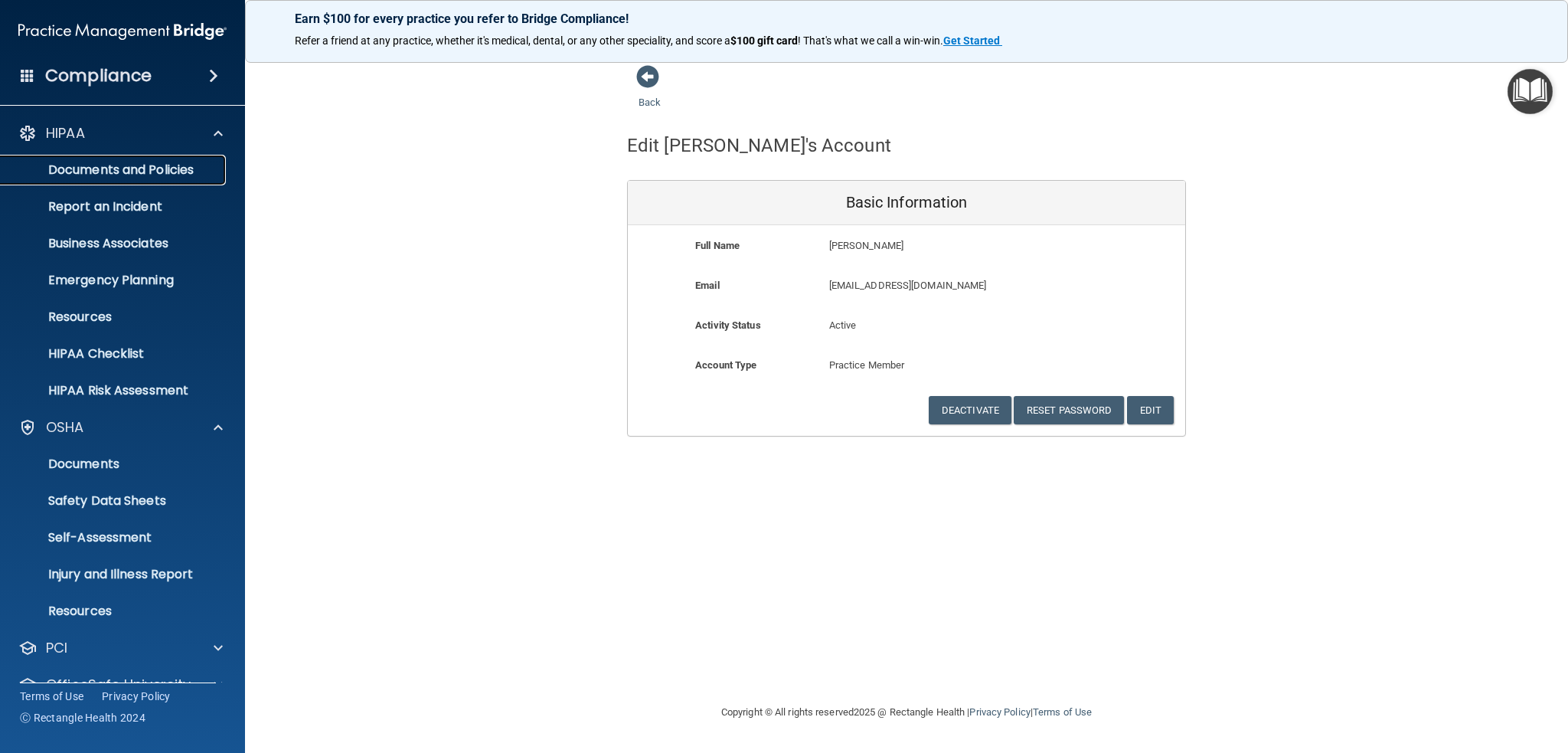
click at [113, 173] on p "Documents and Policies" at bounding box center [114, 170] width 209 height 15
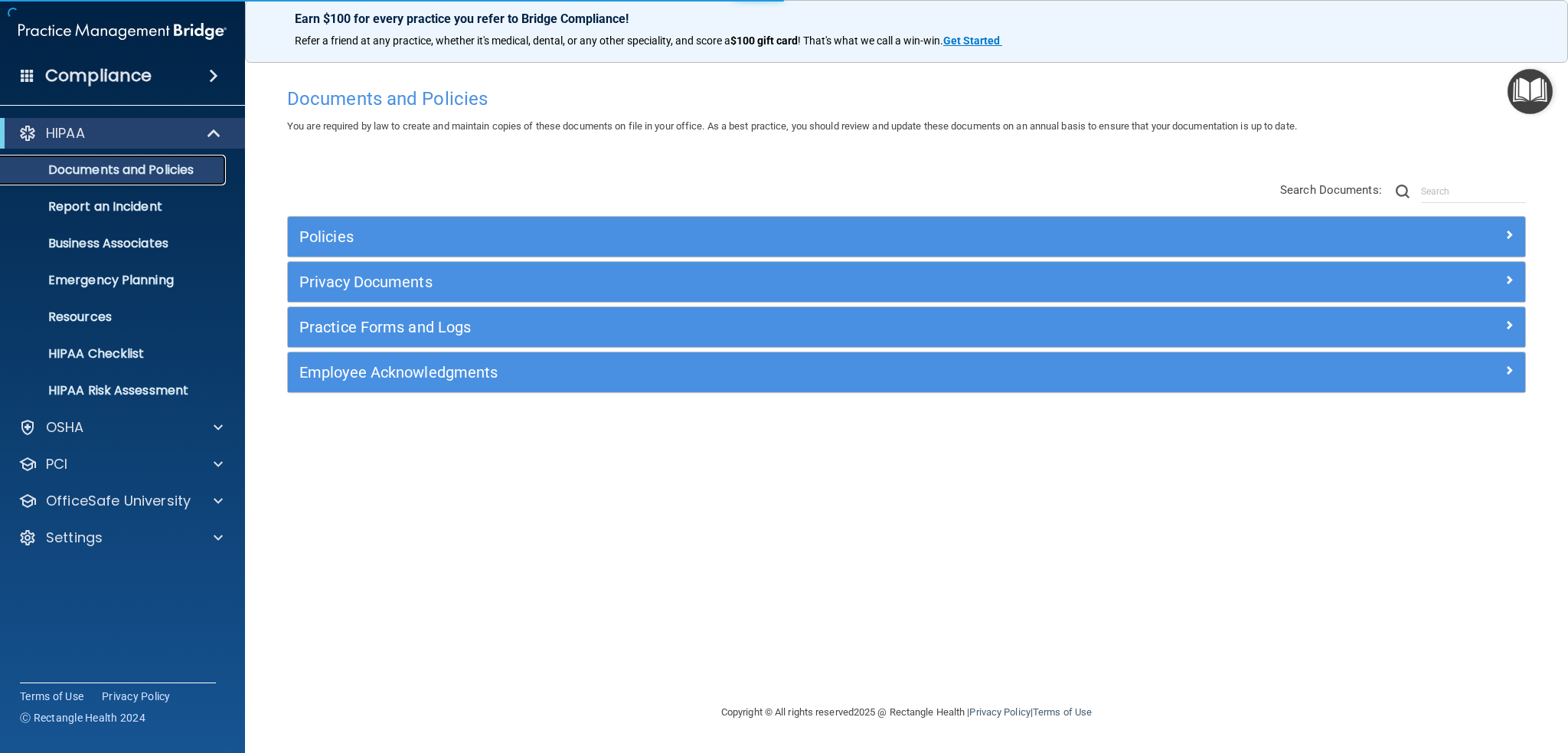
click at [110, 173] on p "Documents and Policies" at bounding box center [114, 170] width 209 height 15
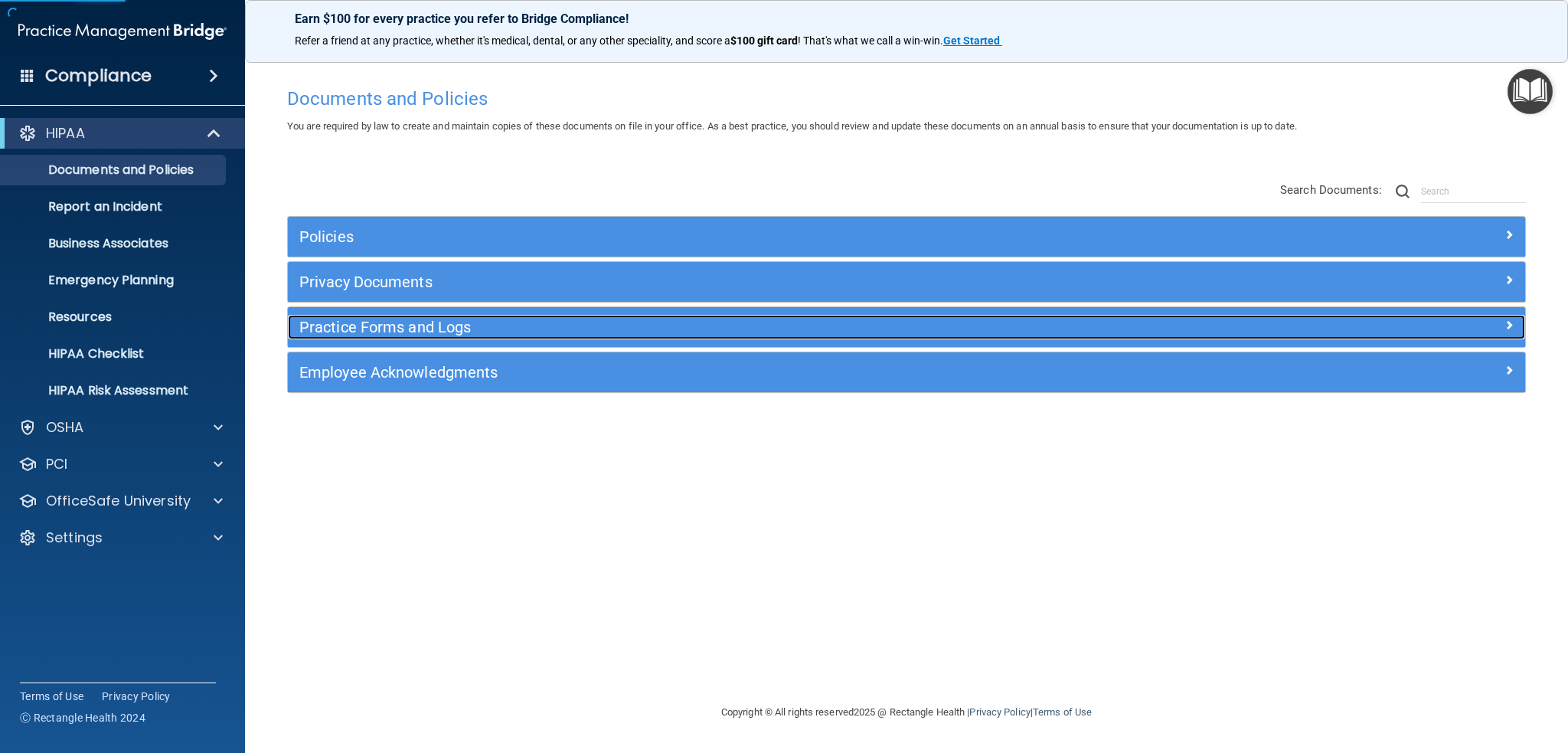
click at [376, 321] on h5 "Practice Forms and Logs" at bounding box center [752, 327] width 905 height 17
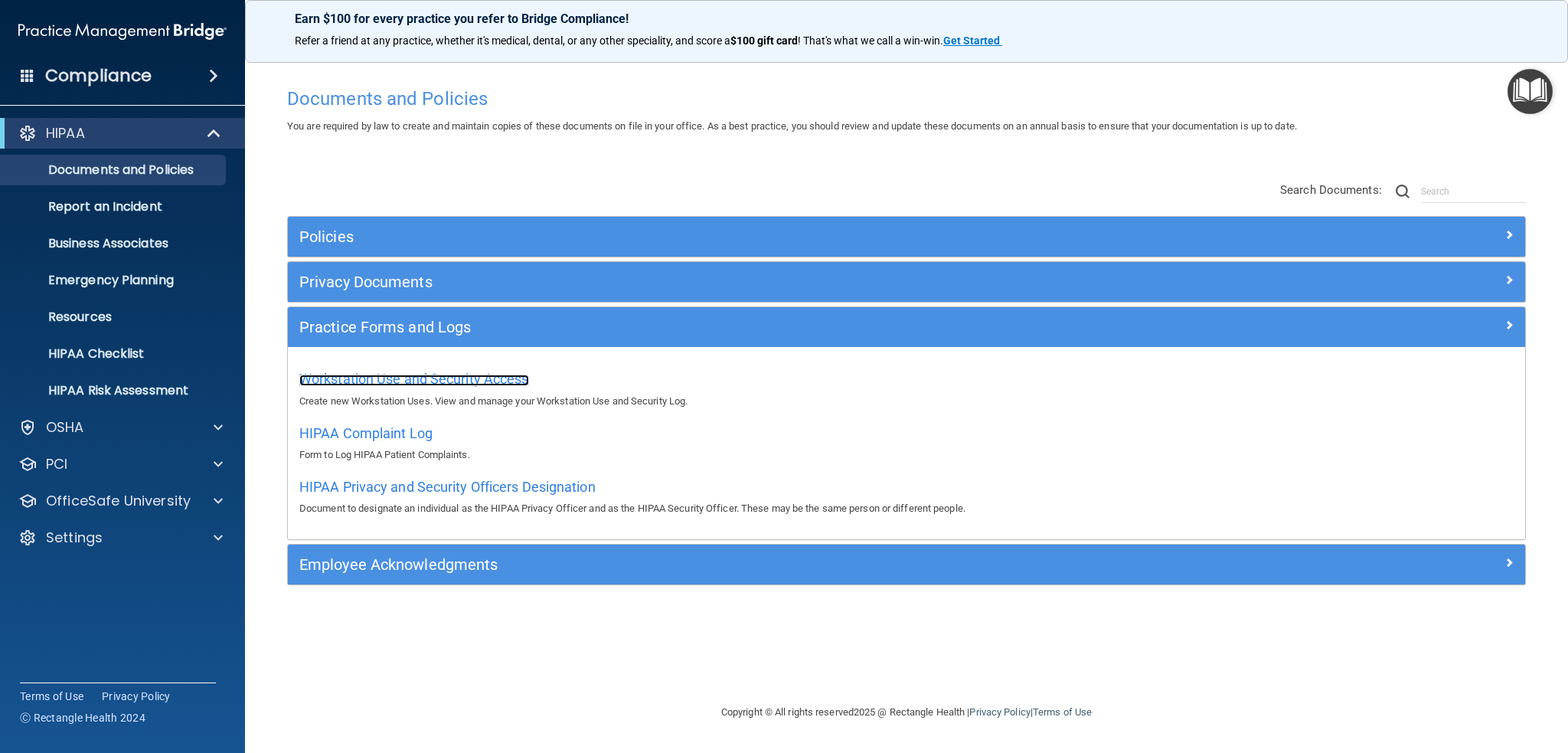
click at [376, 376] on span "Workstation Use and Security Access" at bounding box center [414, 378] width 229 height 16
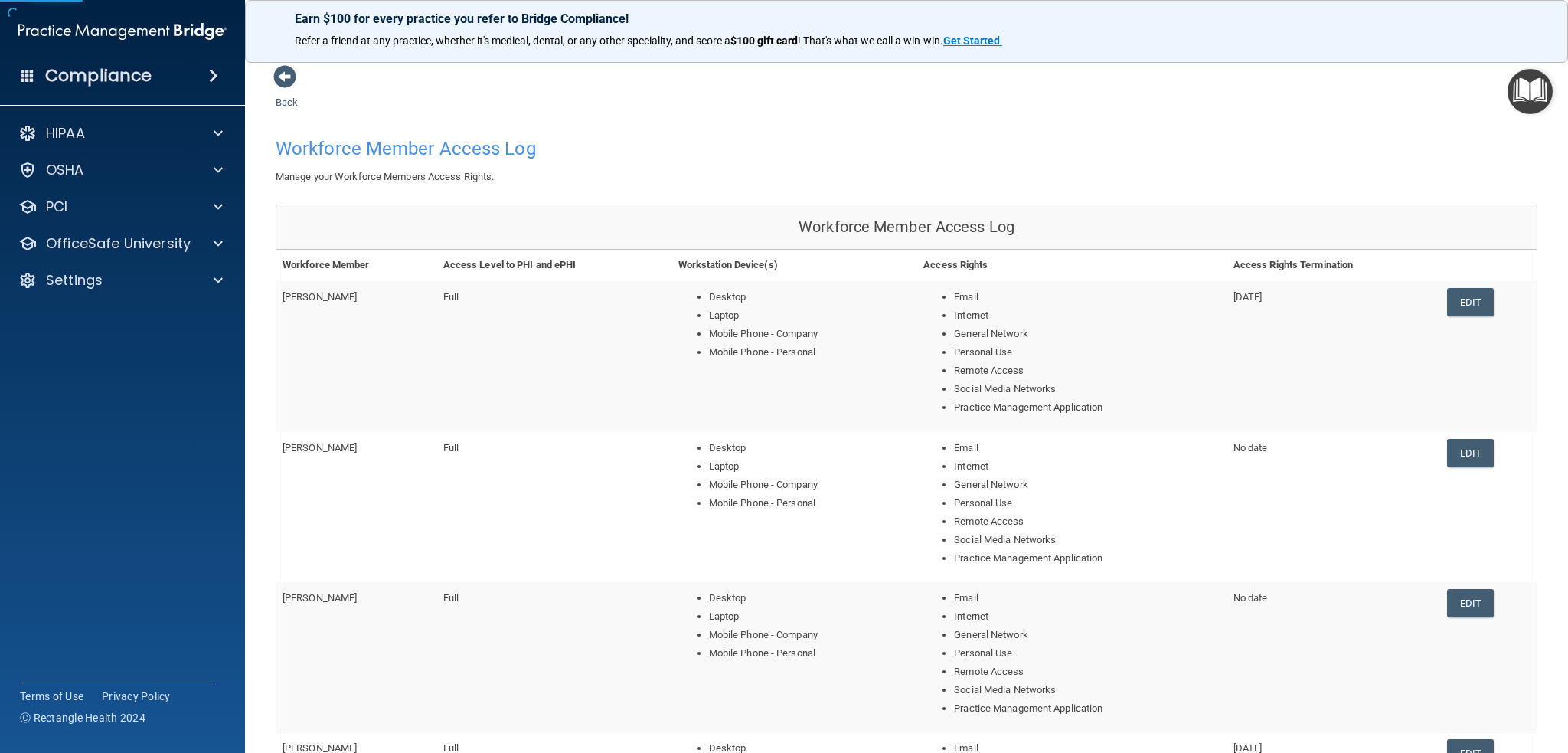
scroll to position [503, 0]
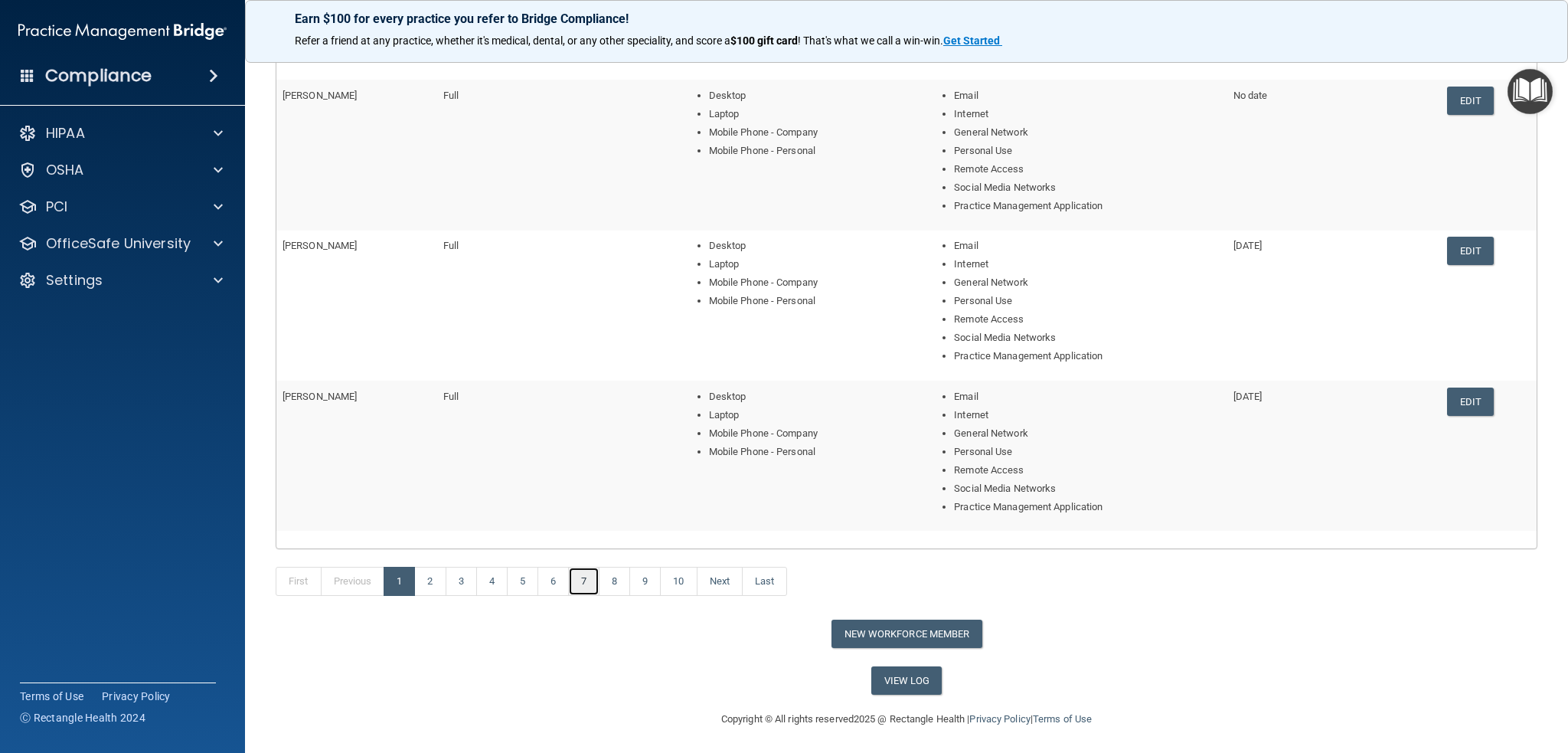
click at [576, 584] on link "7" at bounding box center [584, 581] width 32 height 29
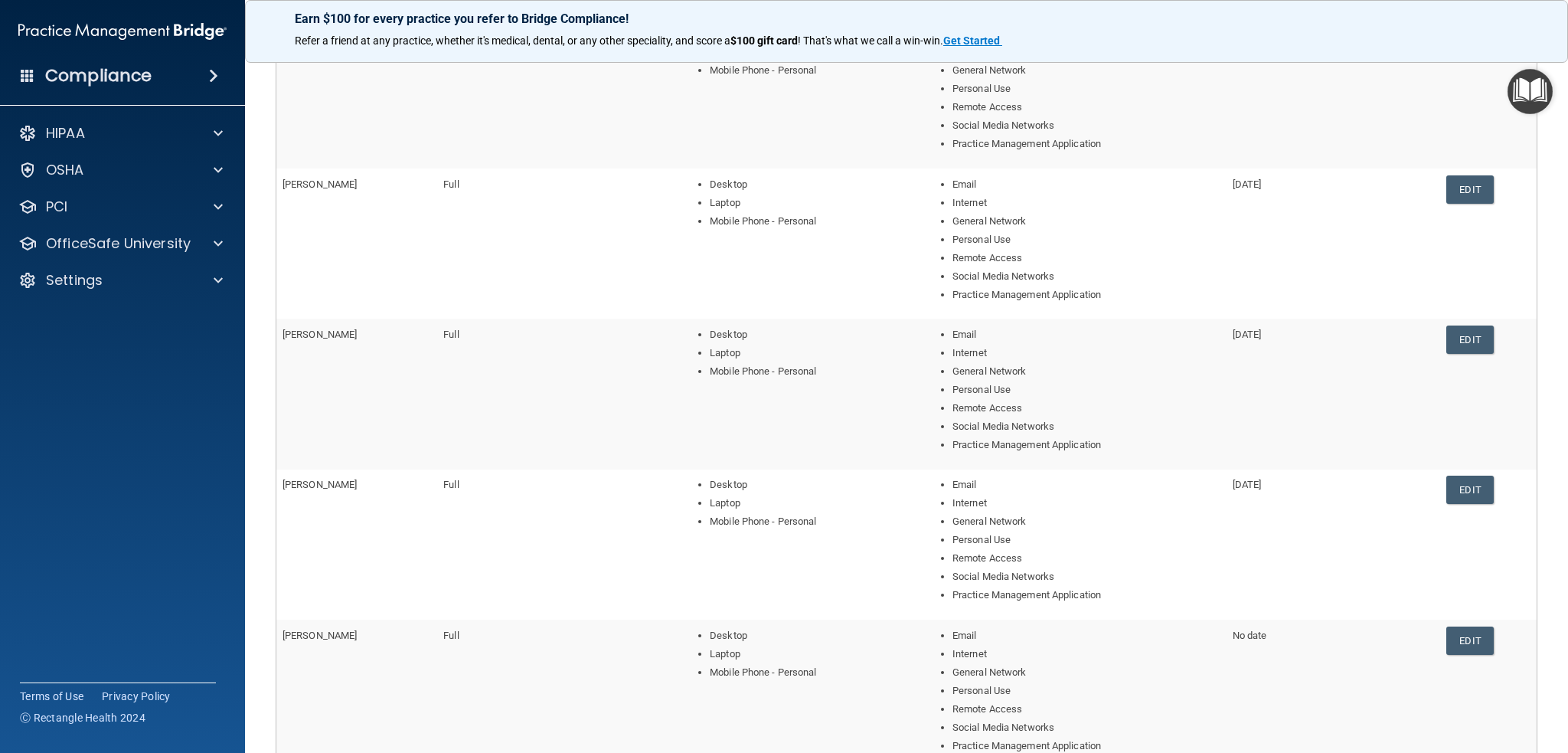
scroll to position [460, 0]
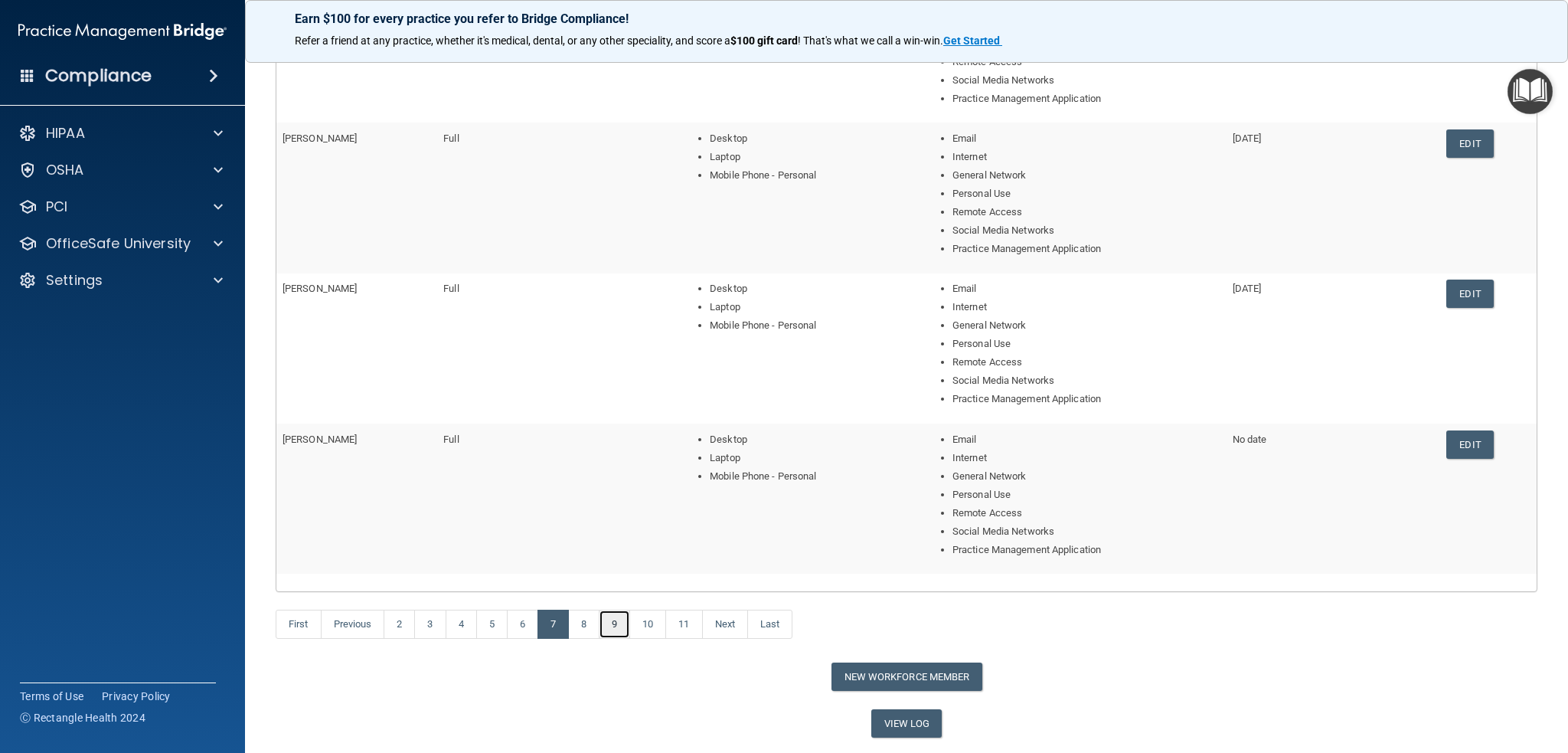
click at [617, 618] on link "9" at bounding box center [615, 624] width 32 height 29
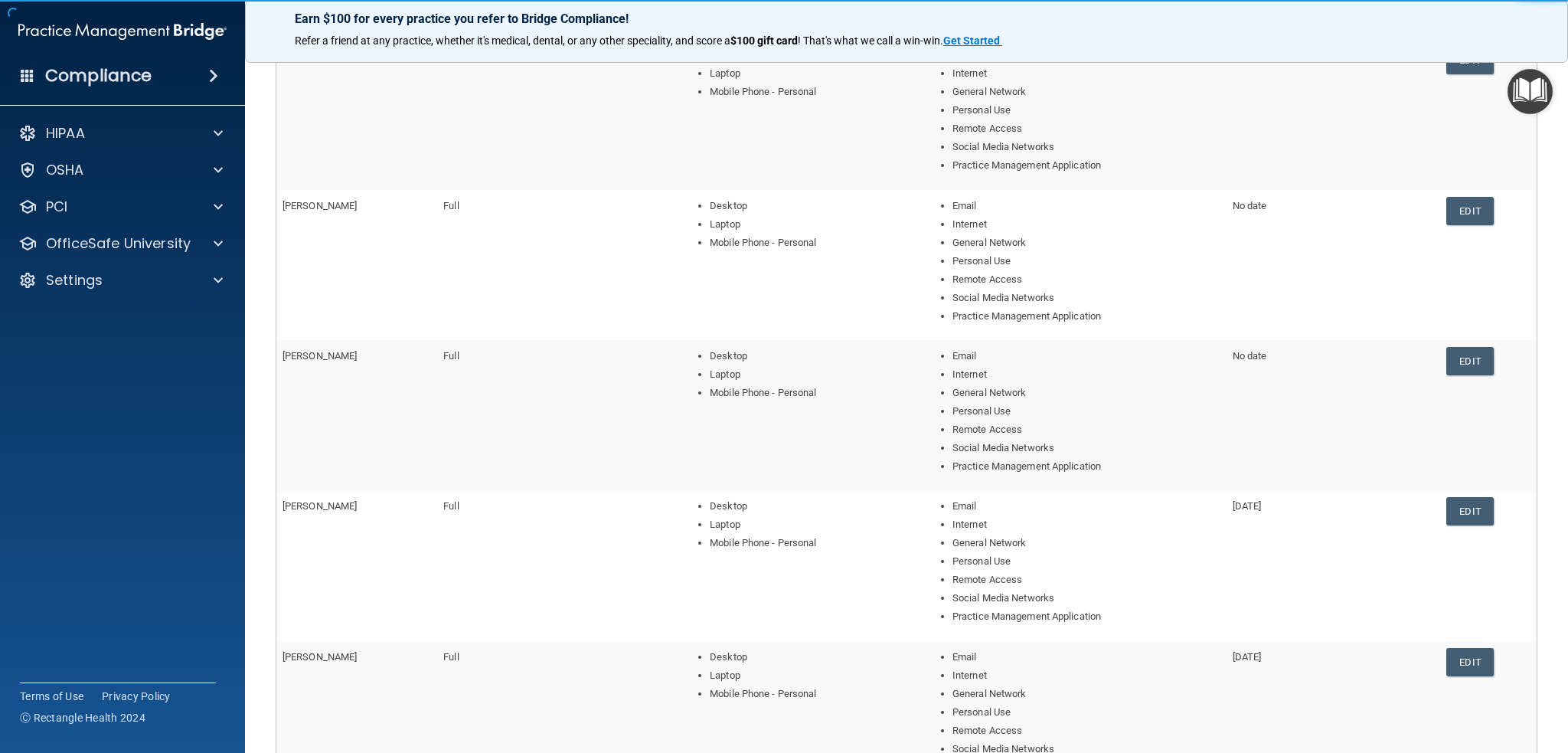
scroll to position [503, 0]
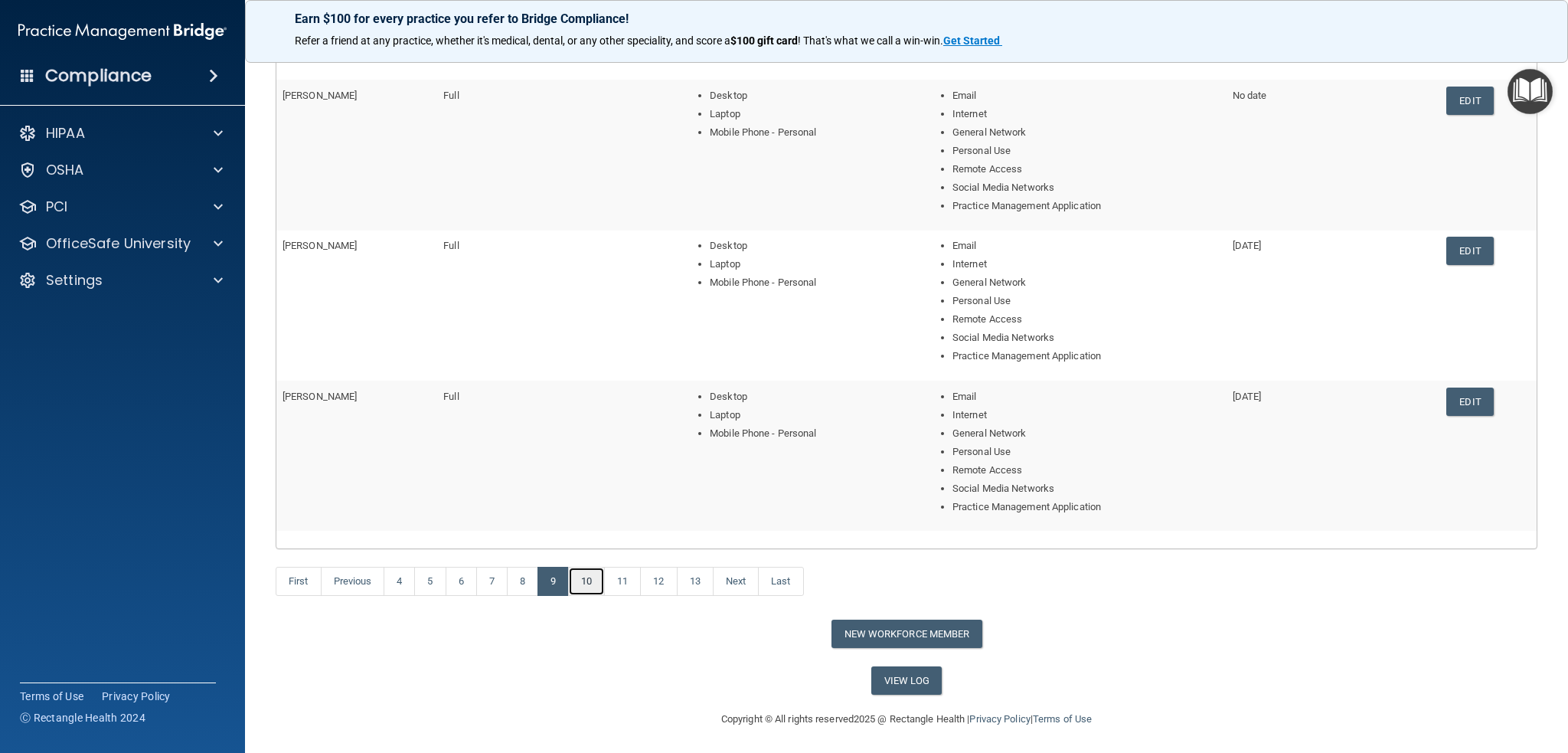
click at [588, 579] on link "10" at bounding box center [587, 581] width 37 height 29
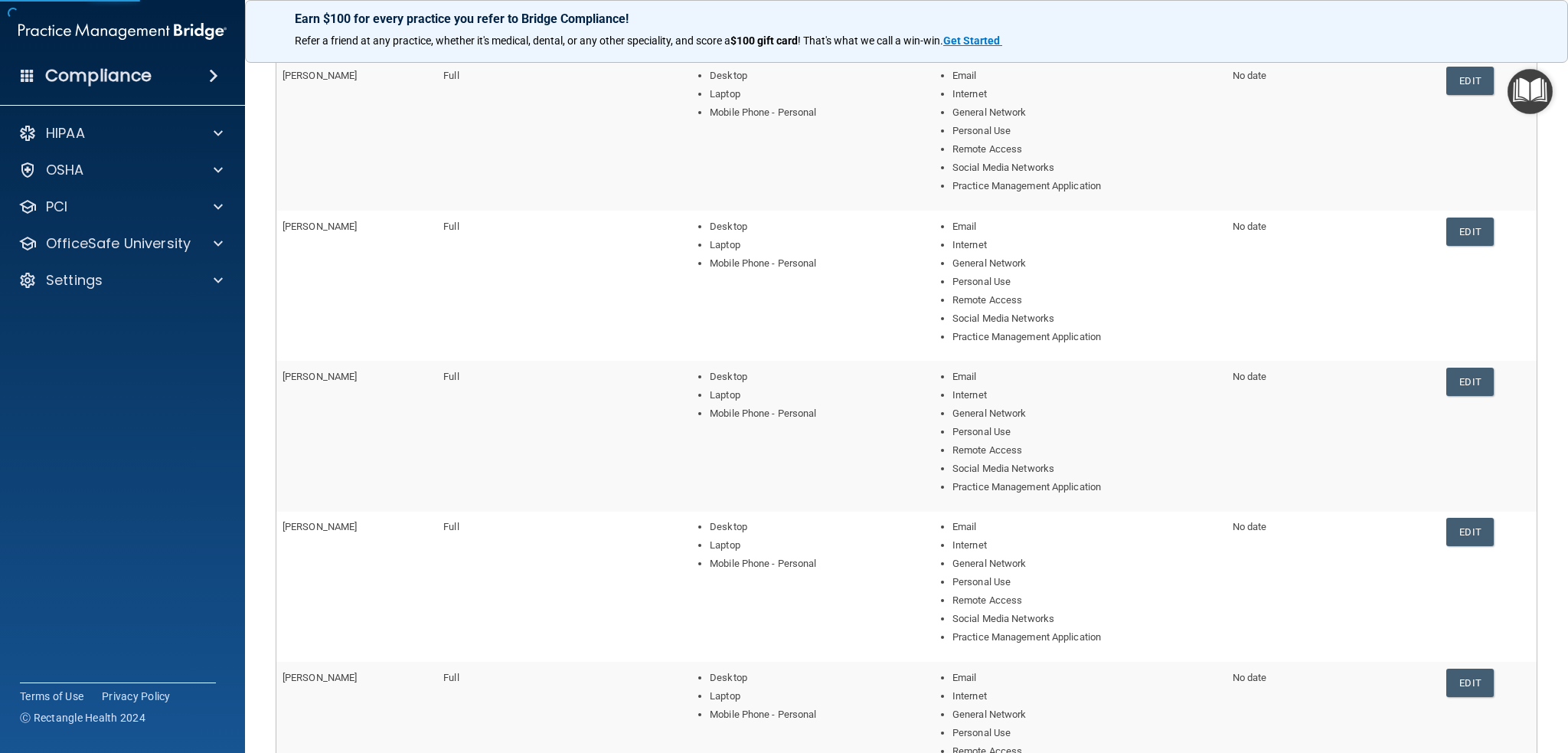
scroll to position [503, 0]
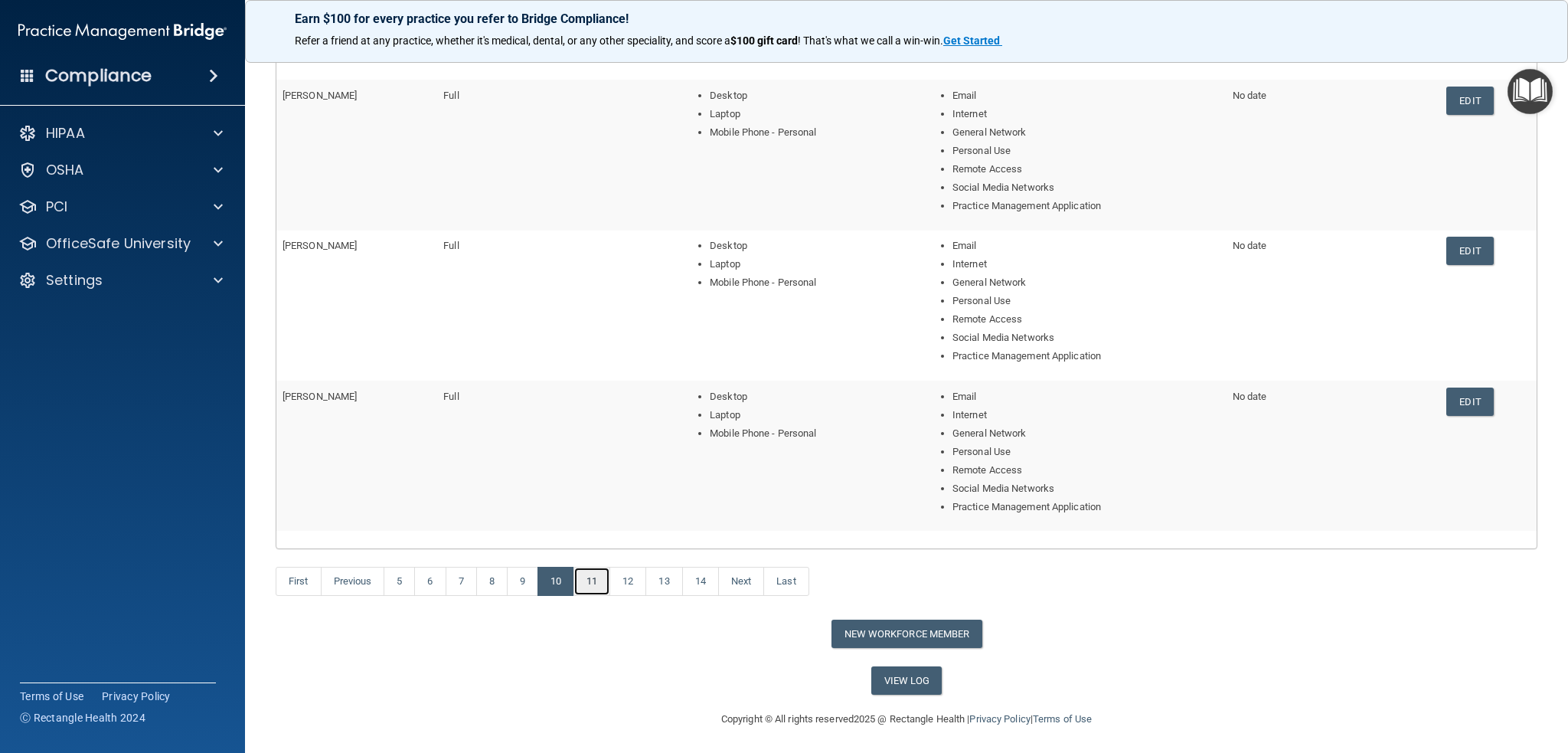
click at [596, 575] on link "11" at bounding box center [592, 581] width 37 height 29
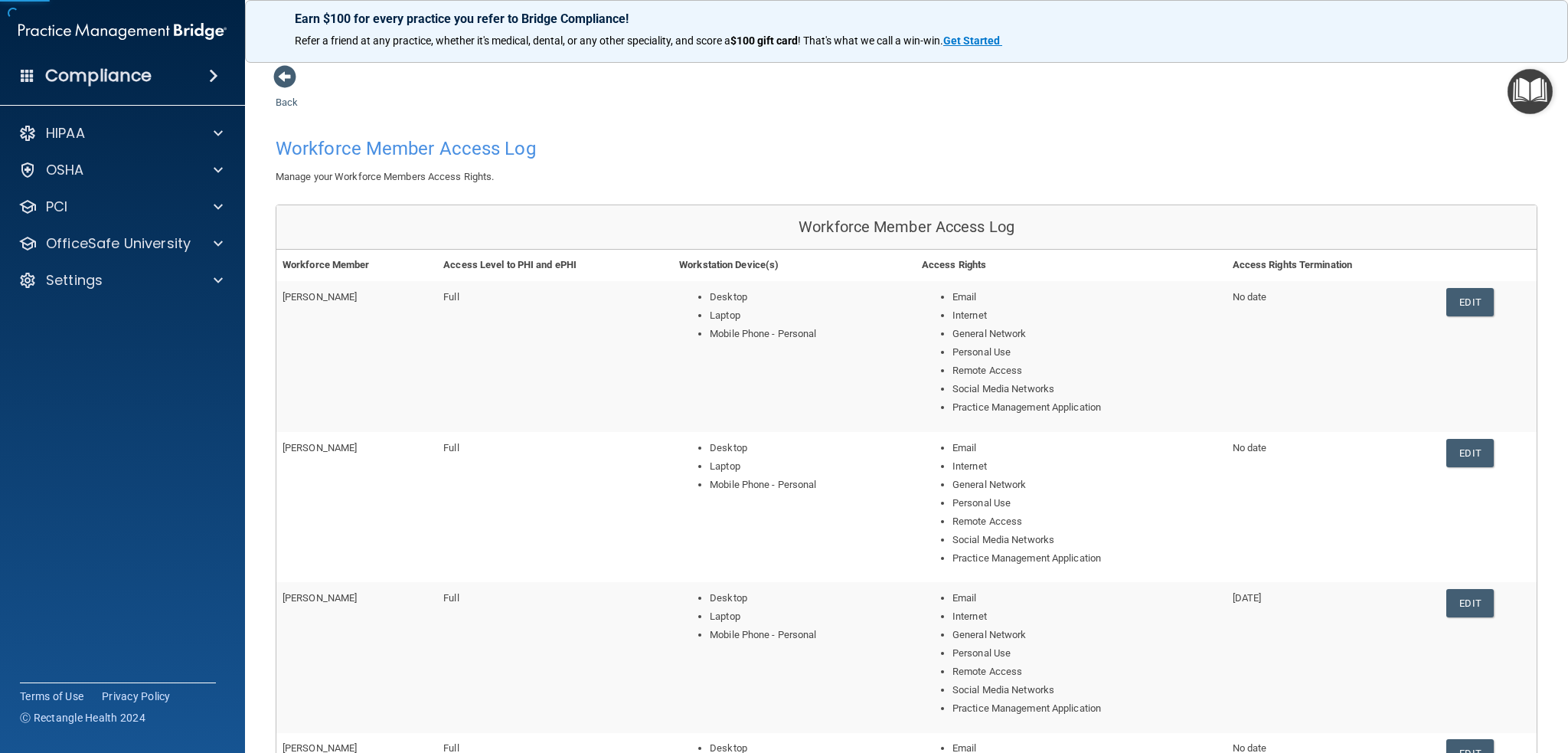
scroll to position [503, 0]
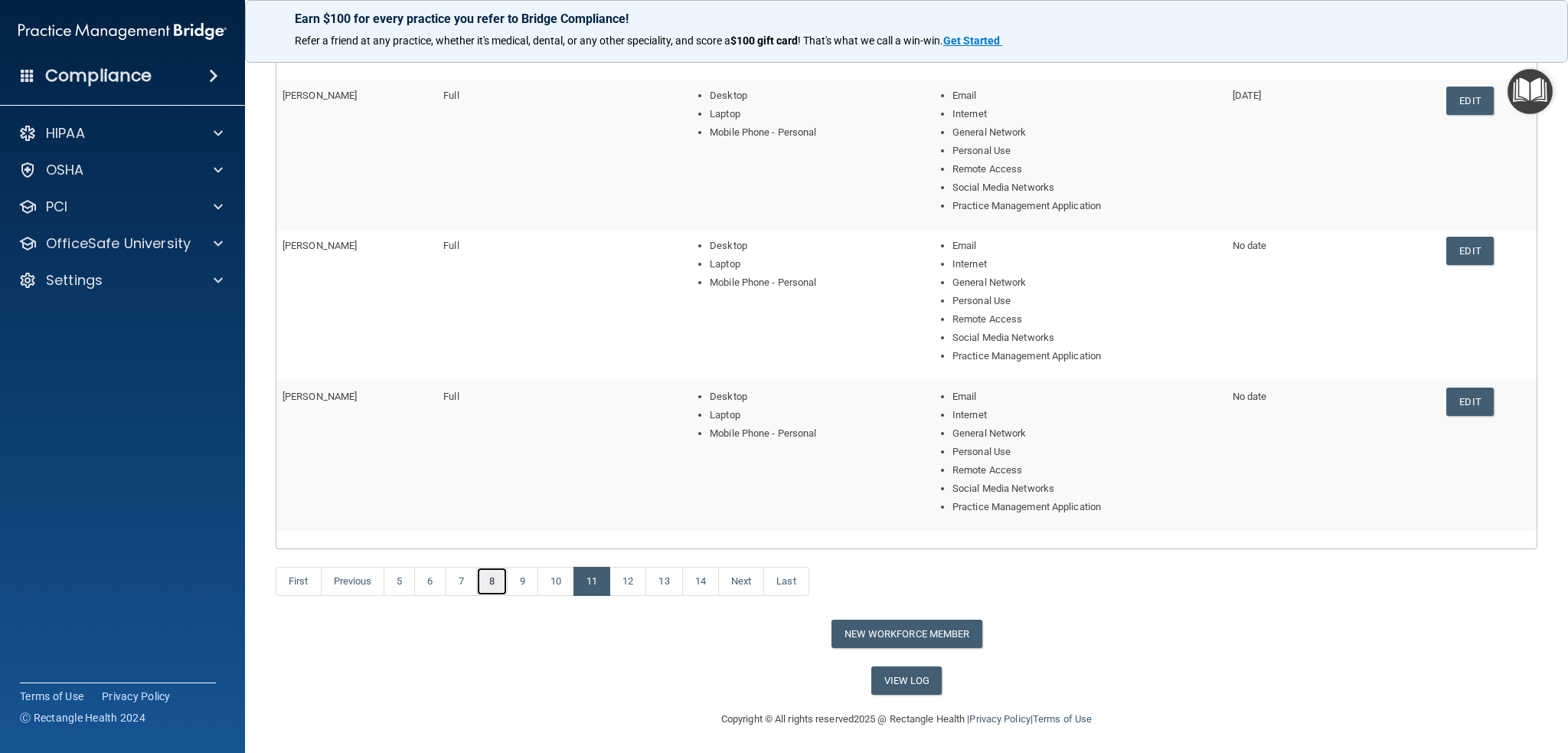
click at [501, 579] on link "8" at bounding box center [492, 581] width 32 height 29
click at [1465, 402] on link "Edit" at bounding box center [1470, 402] width 47 height 28
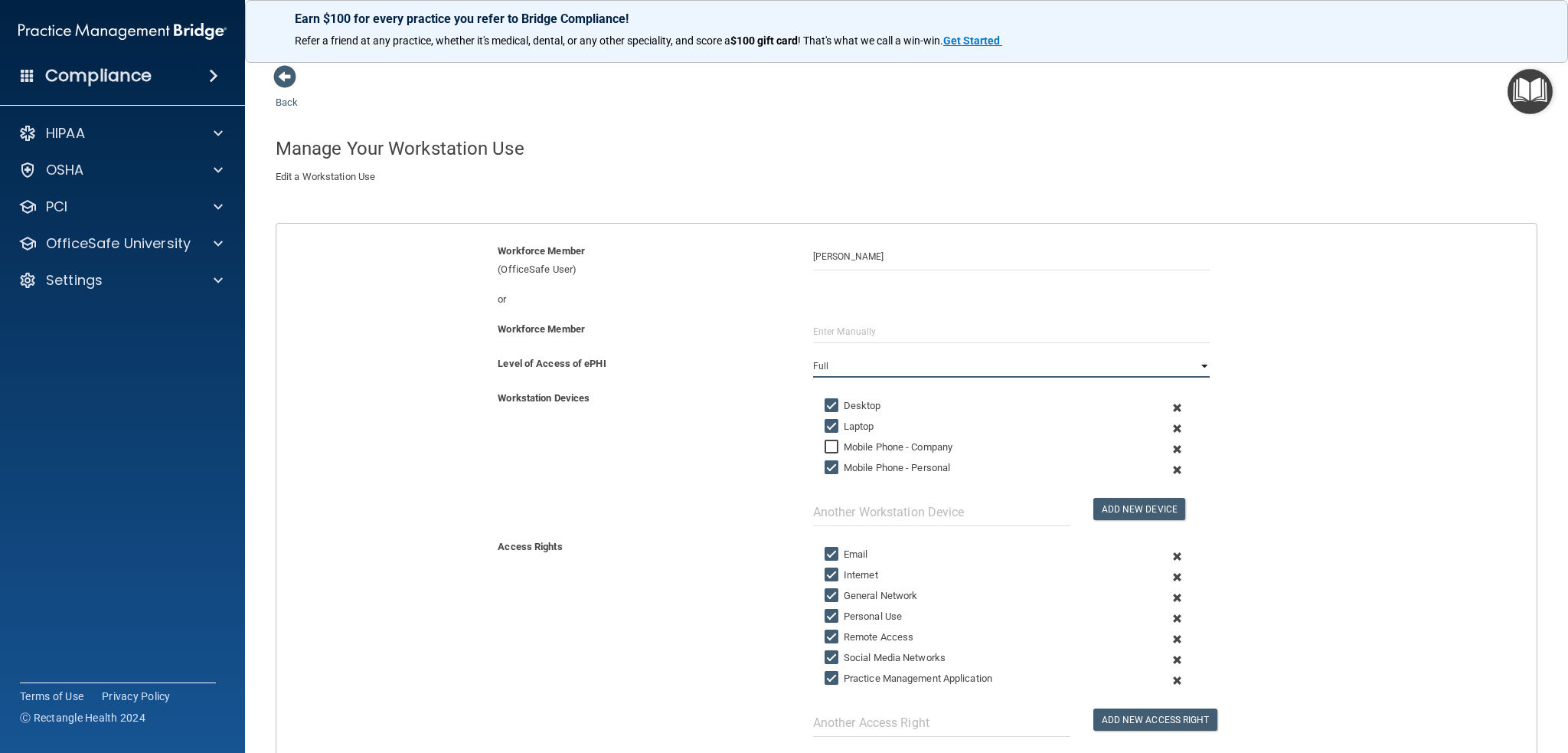
click at [858, 369] on select "Full Limited None" at bounding box center [1012, 366] width 397 height 23
click at [622, 370] on div "Level of Access of ePHI" at bounding box center [644, 364] width 315 height 18
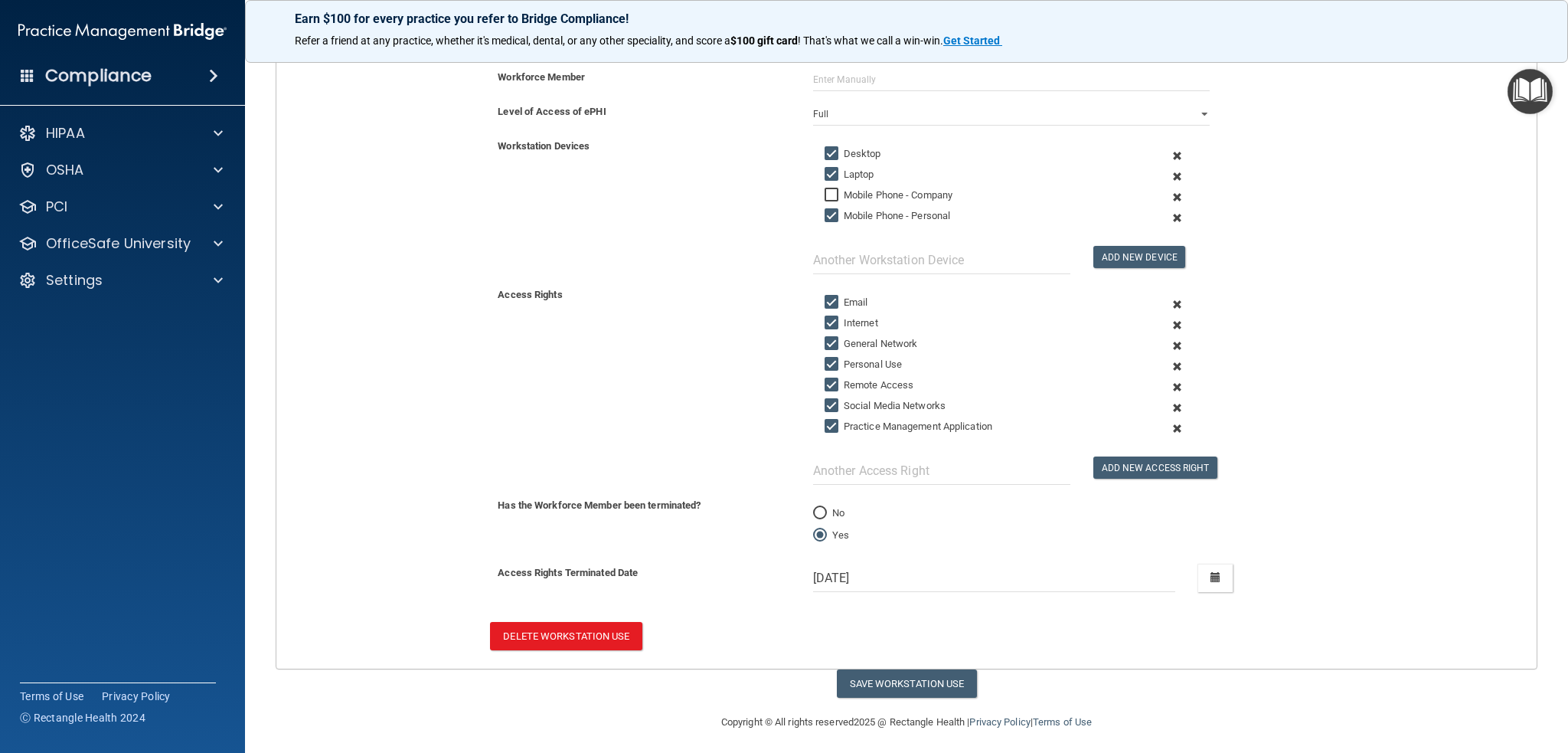
scroll to position [254, 0]
click at [915, 676] on button "Save Workstation Use" at bounding box center [907, 682] width 140 height 28
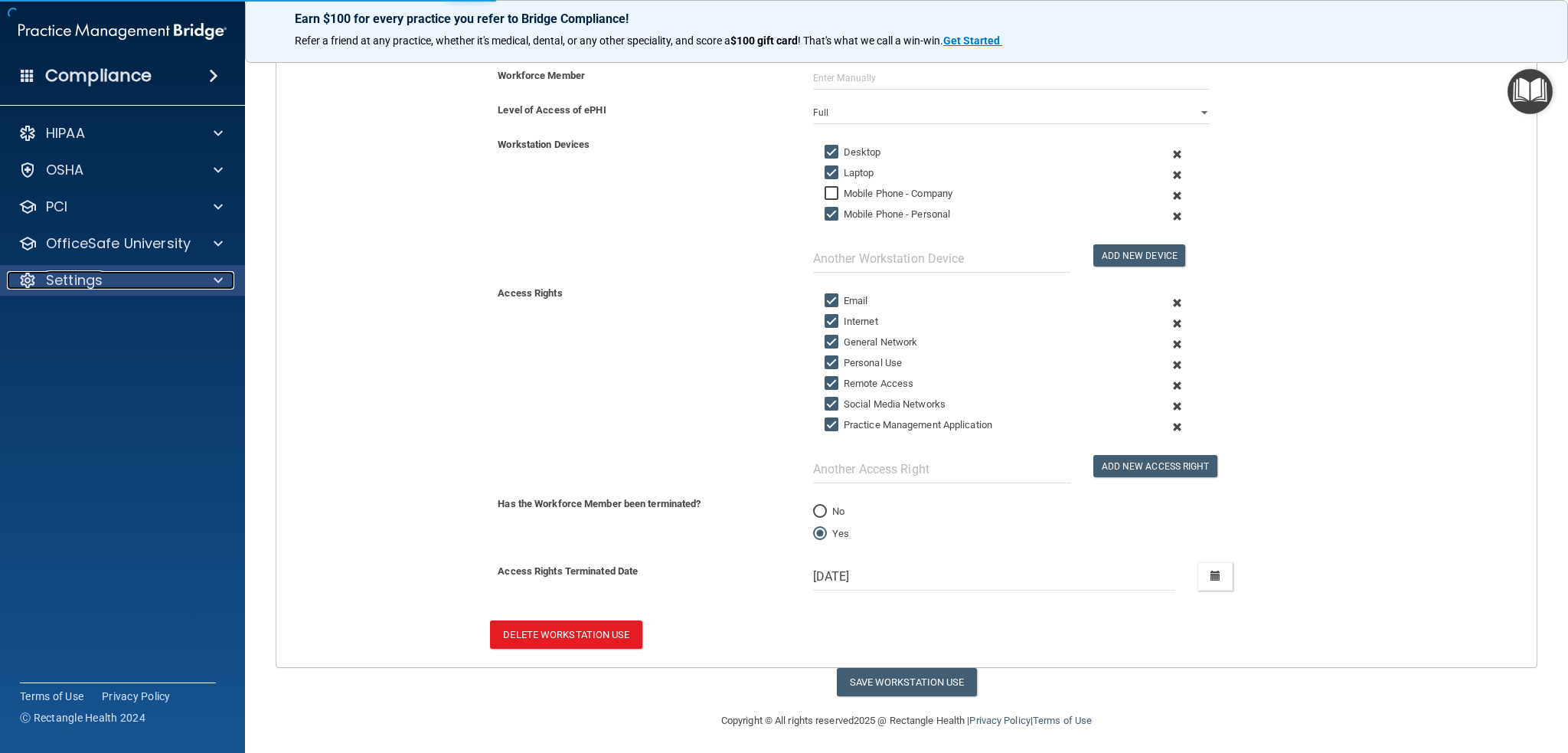
click at [111, 286] on div "Settings" at bounding box center [102, 280] width 190 height 18
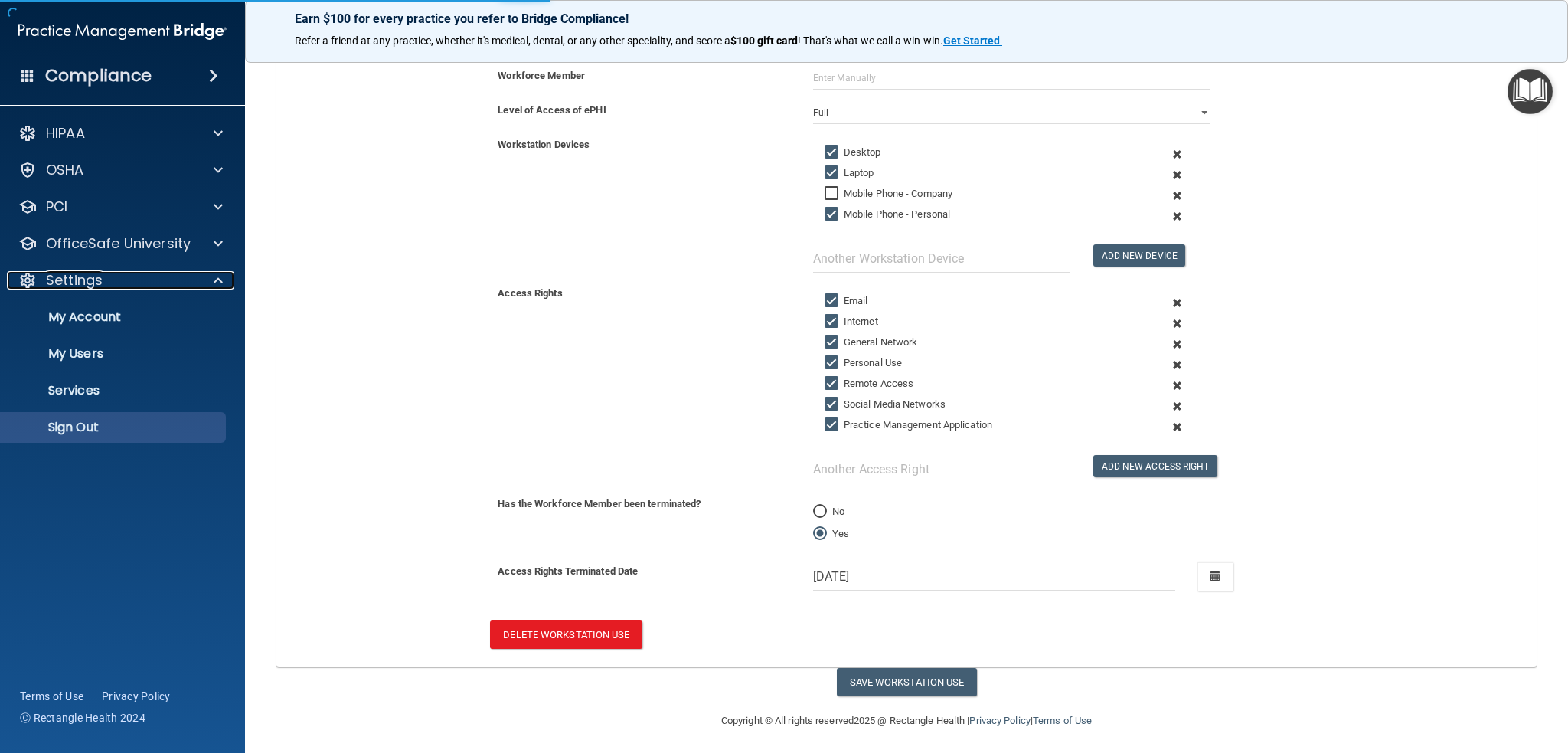
select select "? string:Full ?"
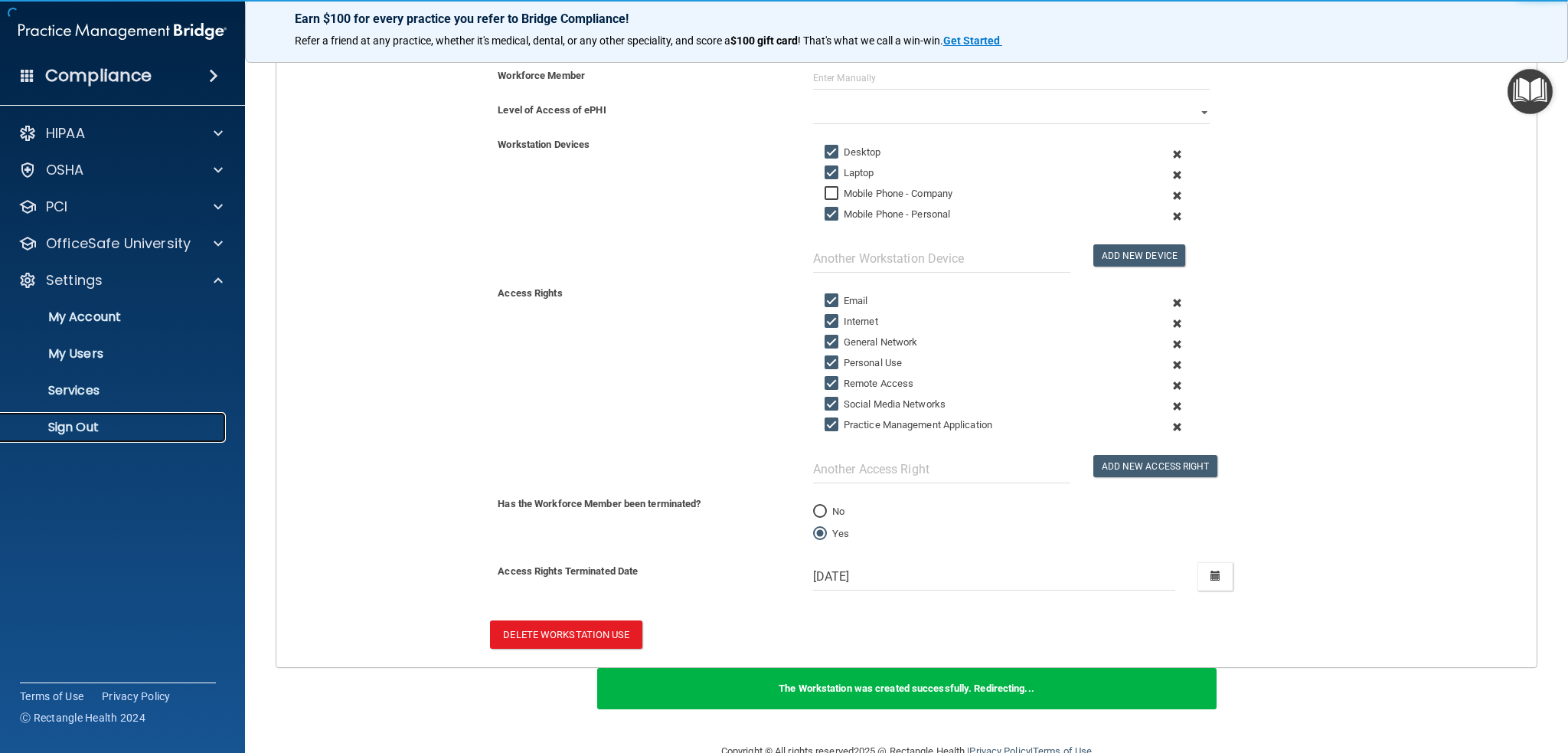
click at [79, 427] on p "Sign Out" at bounding box center [114, 427] width 209 height 15
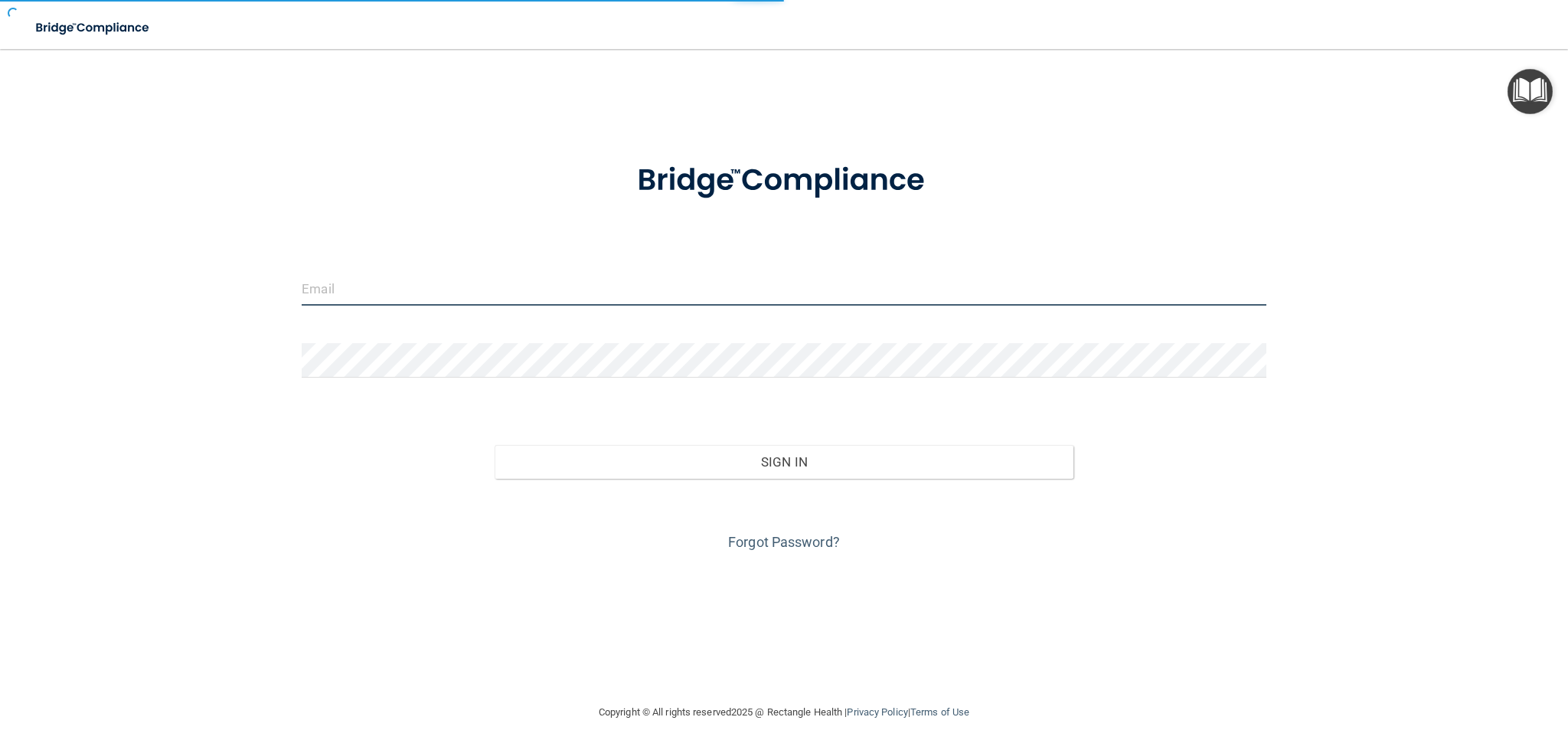
type input "[EMAIL_ADDRESS][DOMAIN_NAME]"
